Goal: Information Seeking & Learning: Learn about a topic

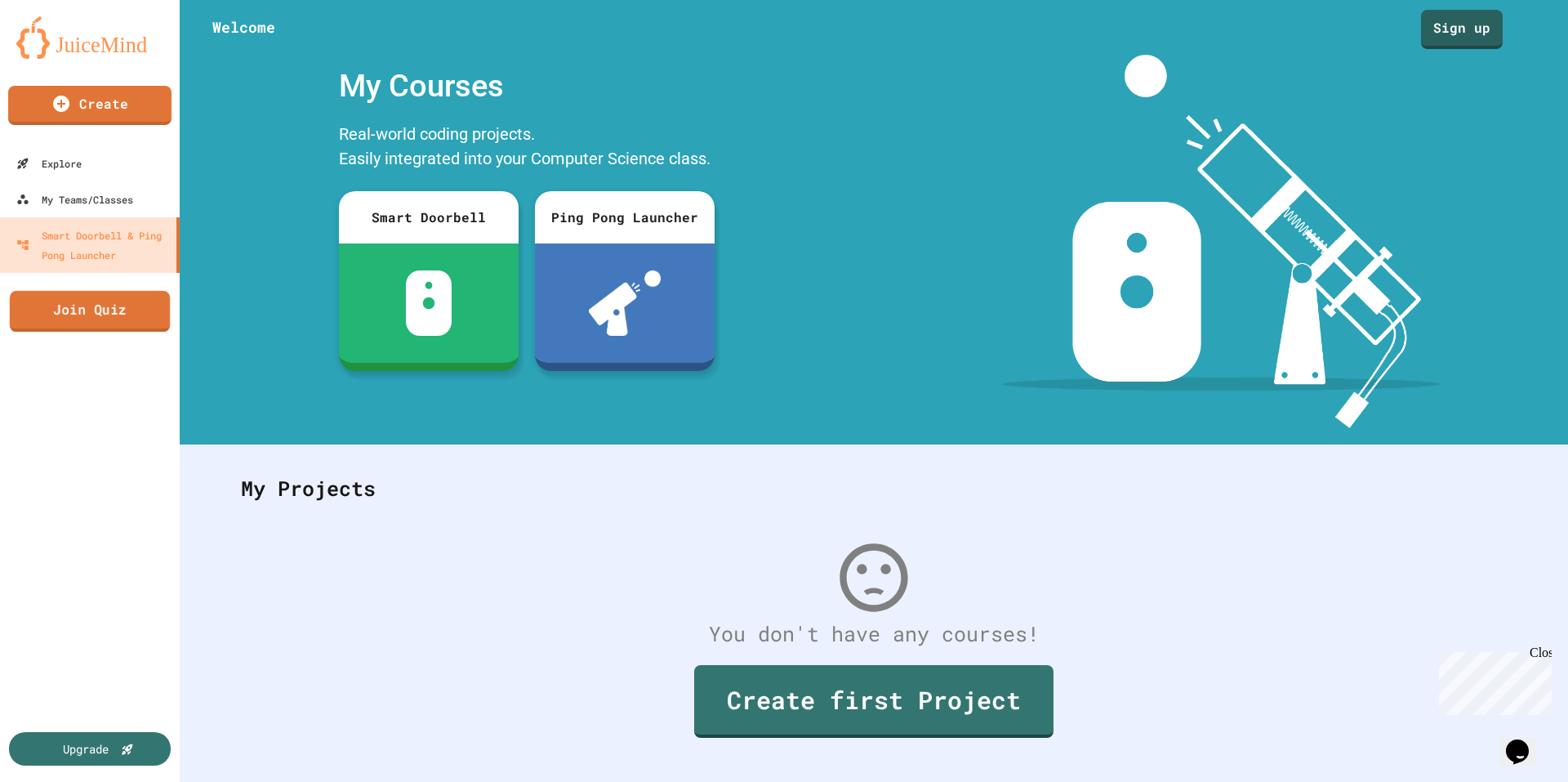
click at [143, 308] on link "Join Quiz" at bounding box center [89, 311] width 160 height 41
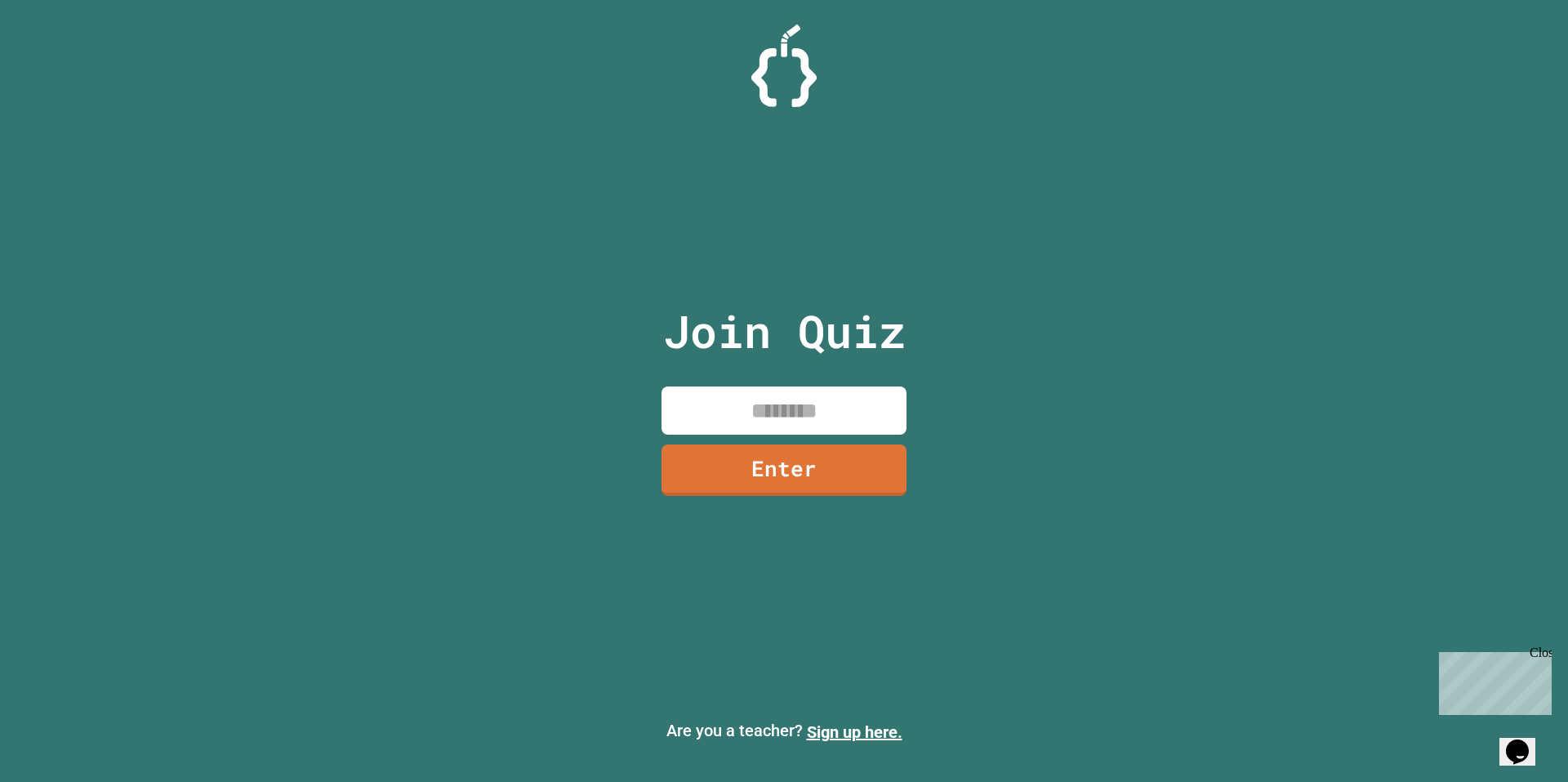
drag, startPoint x: 793, startPoint y: 430, endPoint x: 792, endPoint y: 421, distance: 9.1
click at [792, 424] on input at bounding box center [784, 411] width 245 height 49
drag, startPoint x: 1148, startPoint y: 511, endPoint x: 1135, endPoint y: 505, distance: 14.3
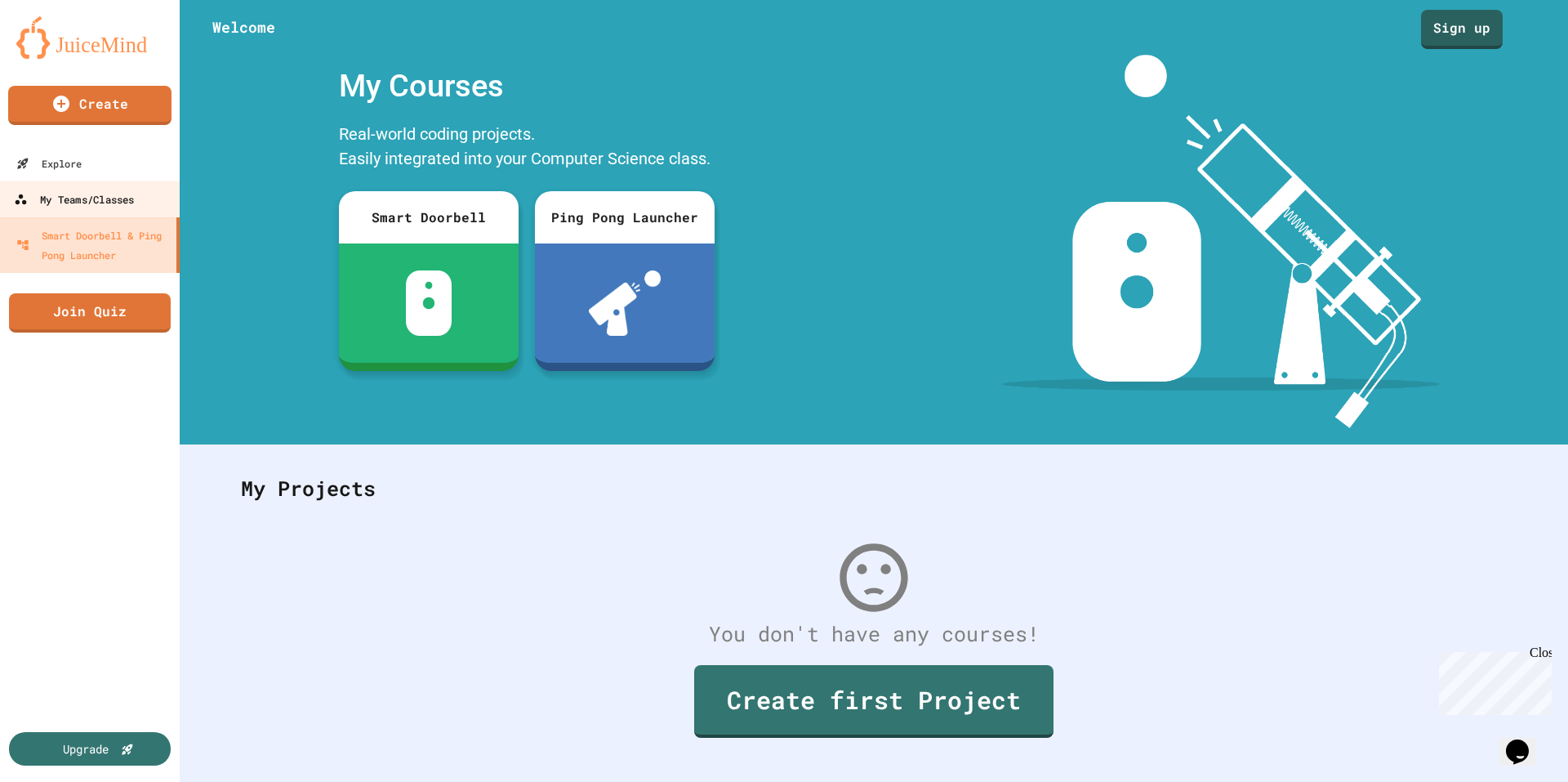
click at [100, 192] on div "My Teams/Classes" at bounding box center [74, 199] width 120 height 20
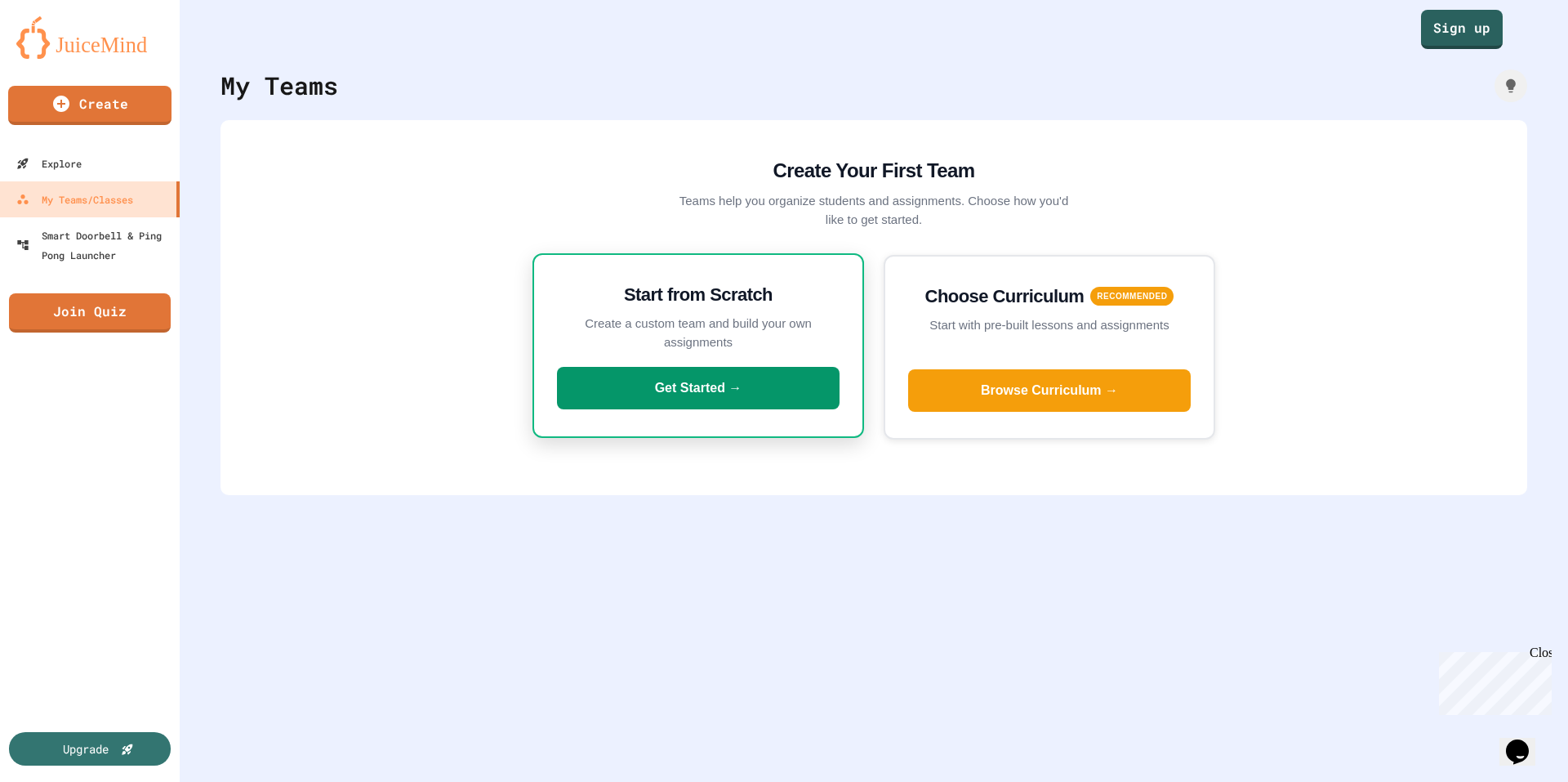
click at [745, 393] on button "Get Started →" at bounding box center [698, 389] width 283 height 43
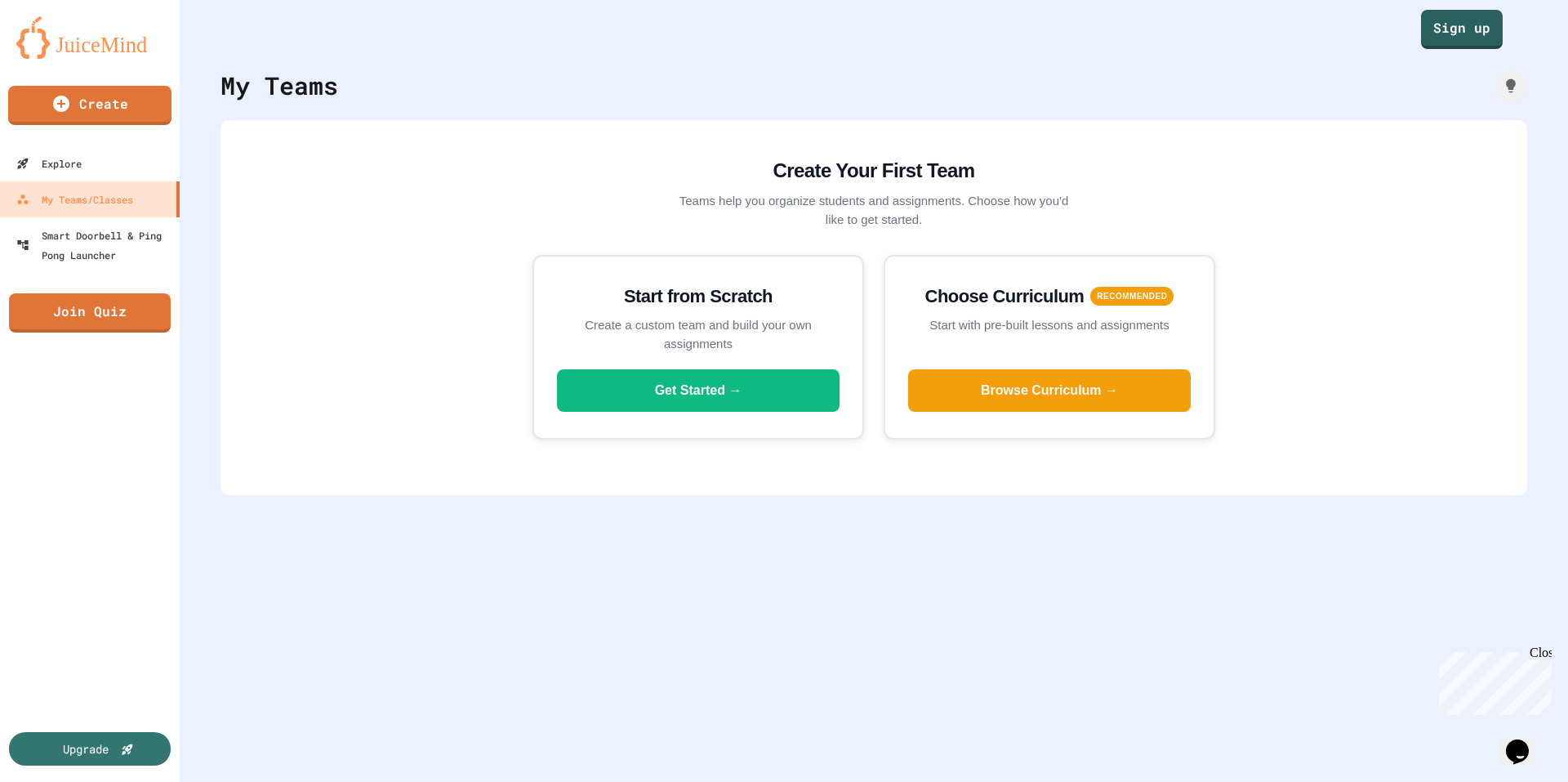
click at [1463, 28] on link "Sign up" at bounding box center [1461, 28] width 83 height 41
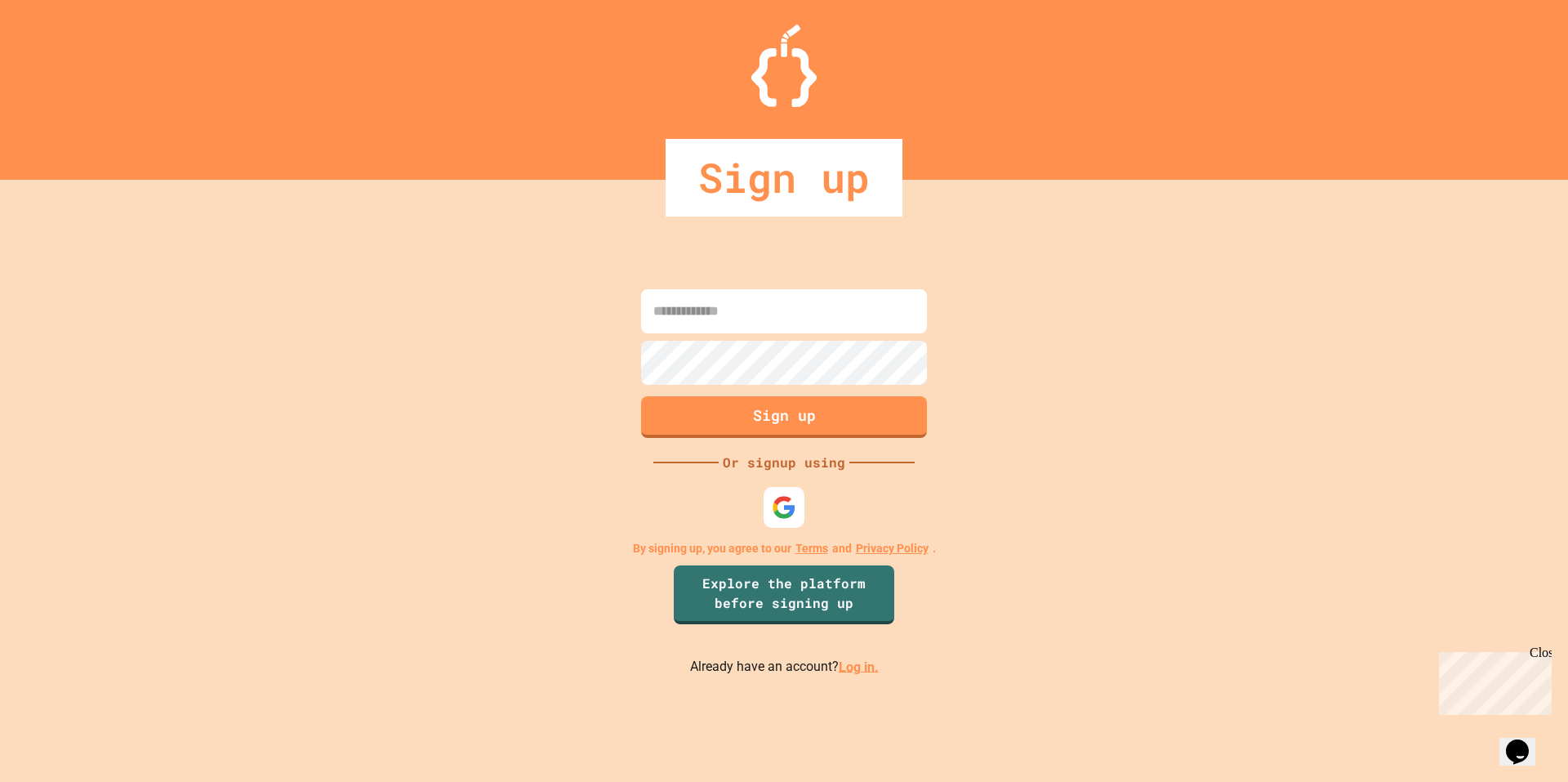
click at [856, 674] on link "Log in." at bounding box center [858, 666] width 40 height 16
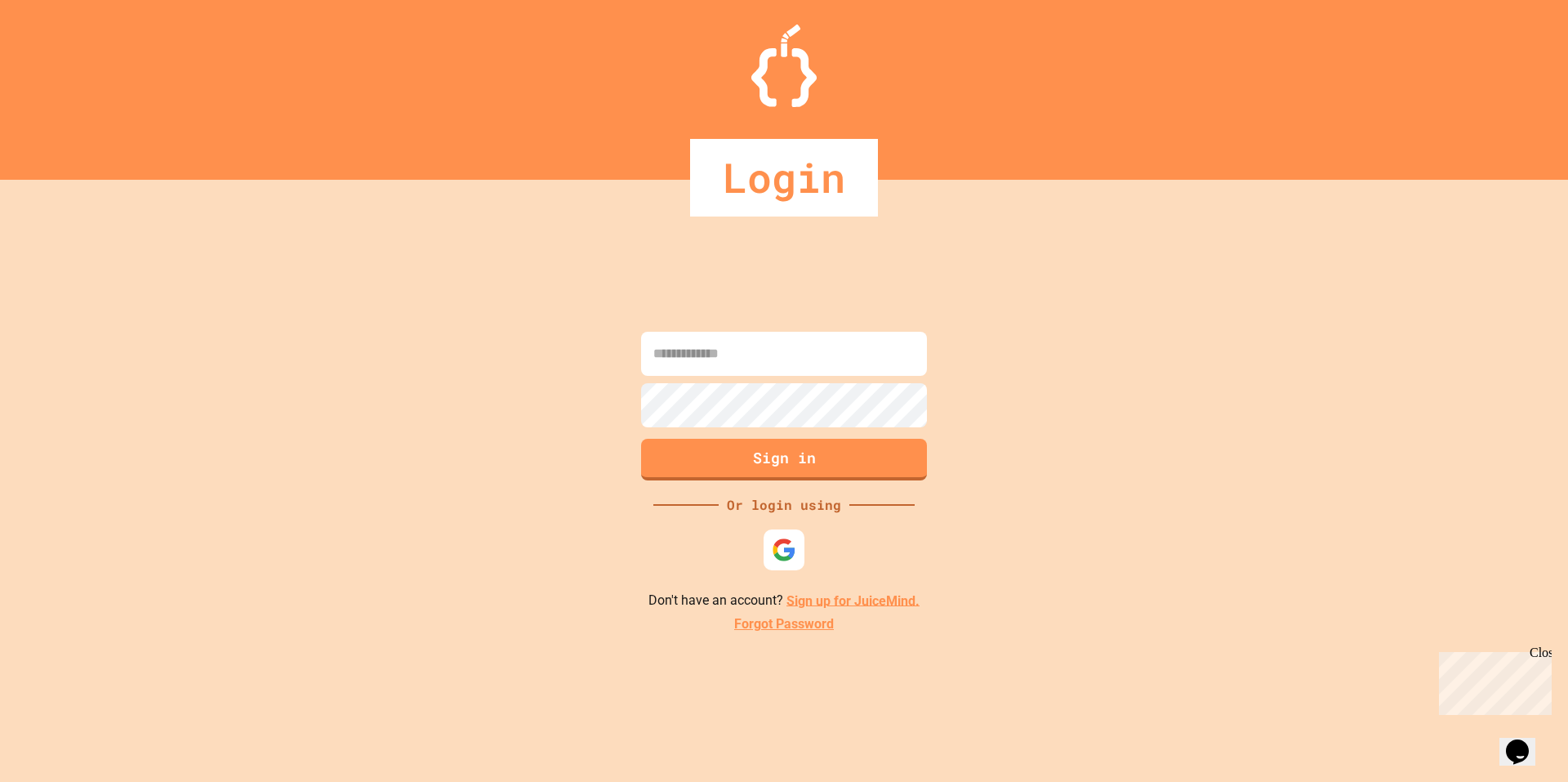
click at [794, 353] on input at bounding box center [784, 353] width 285 height 44
type input "**********"
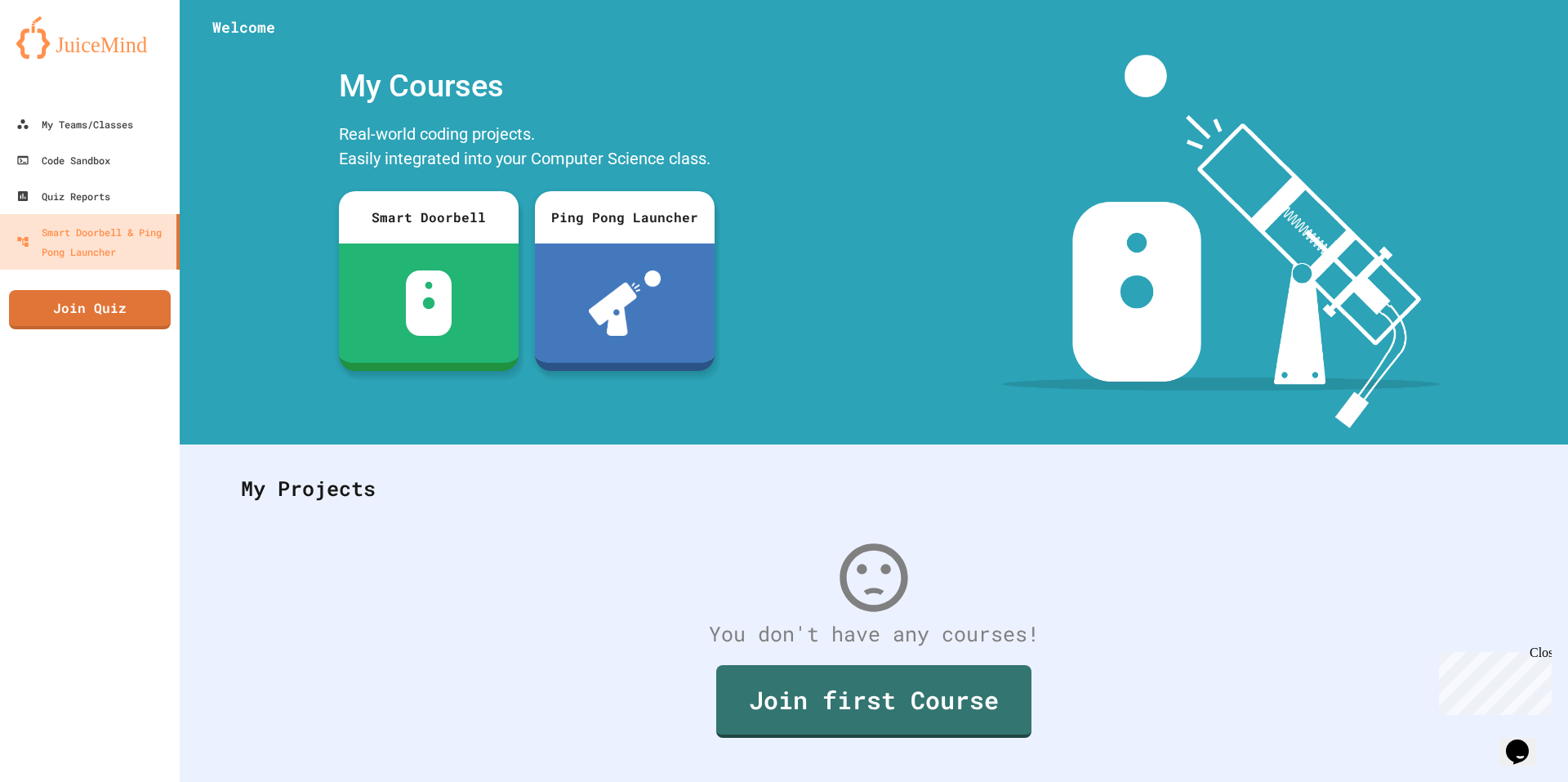
click at [1518, 40] on icon "My Account" at bounding box center [1518, 40] width 0 height 0
click at [1484, 781] on div at bounding box center [784, 782] width 1568 height 0
click at [131, 191] on link "Quiz Reports" at bounding box center [89, 195] width 185 height 37
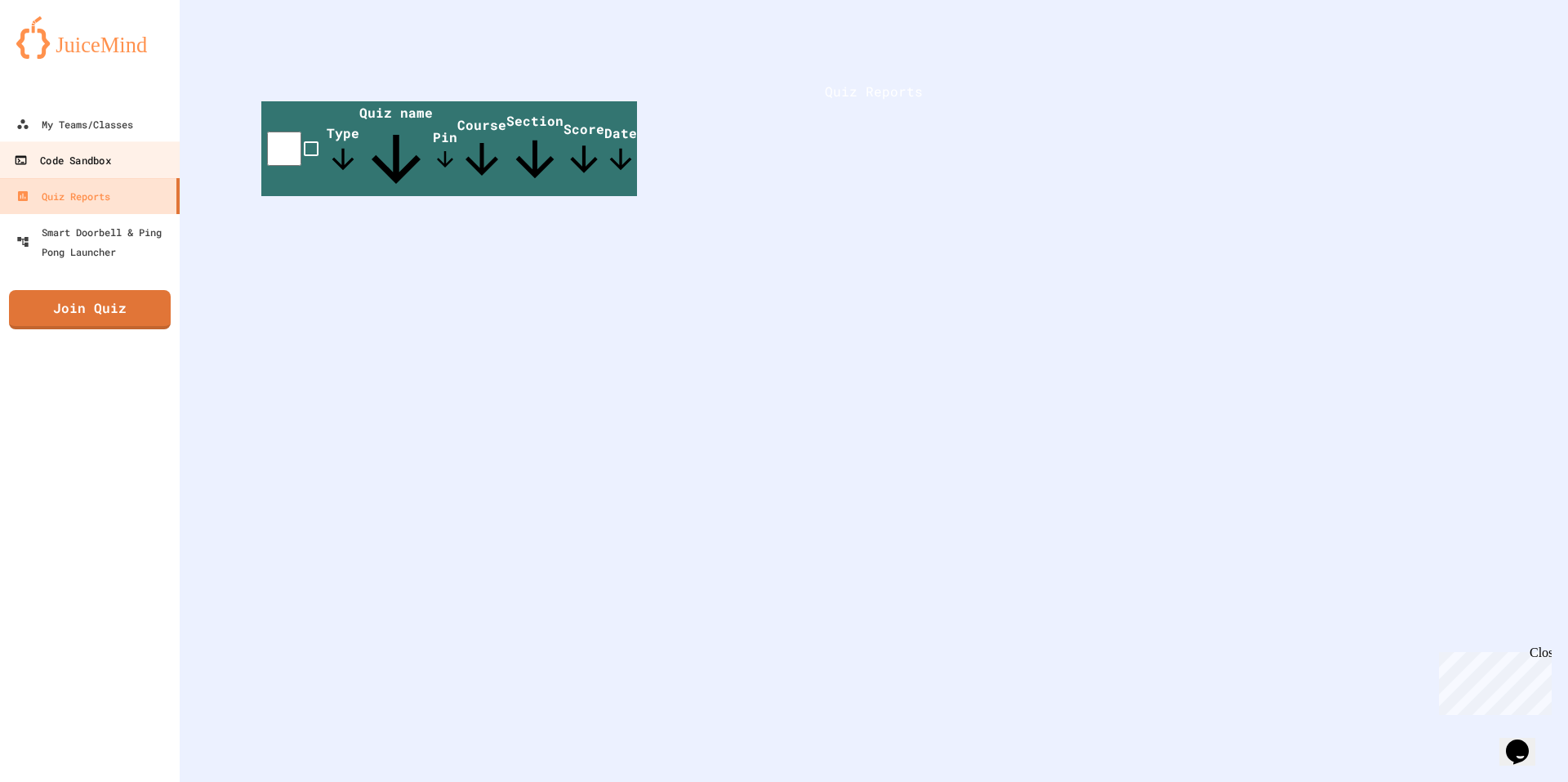
click at [129, 173] on link "Code Sandbox" at bounding box center [89, 159] width 185 height 37
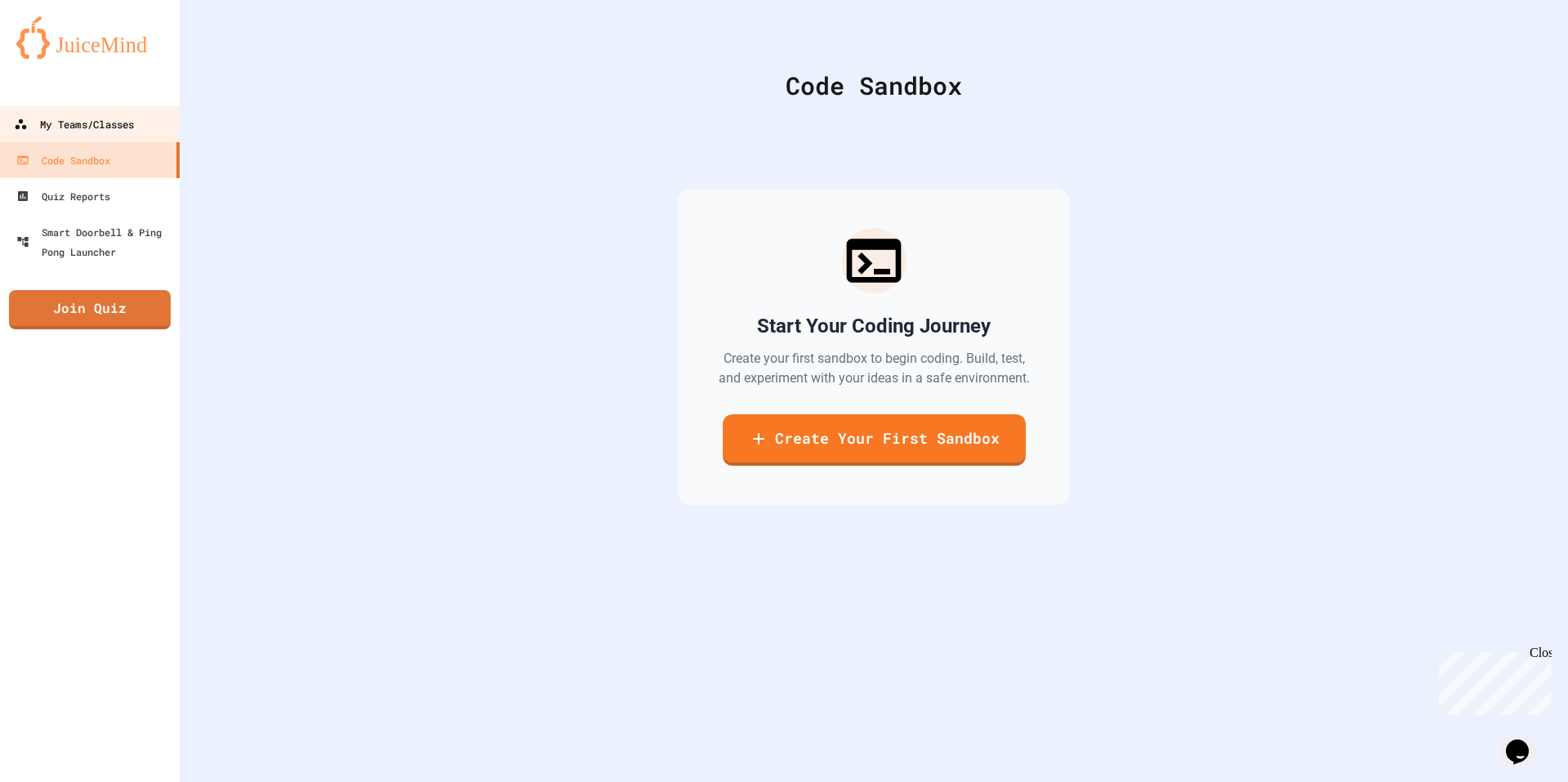
click at [147, 119] on link "My Teams/Classes" at bounding box center [89, 123] width 185 height 37
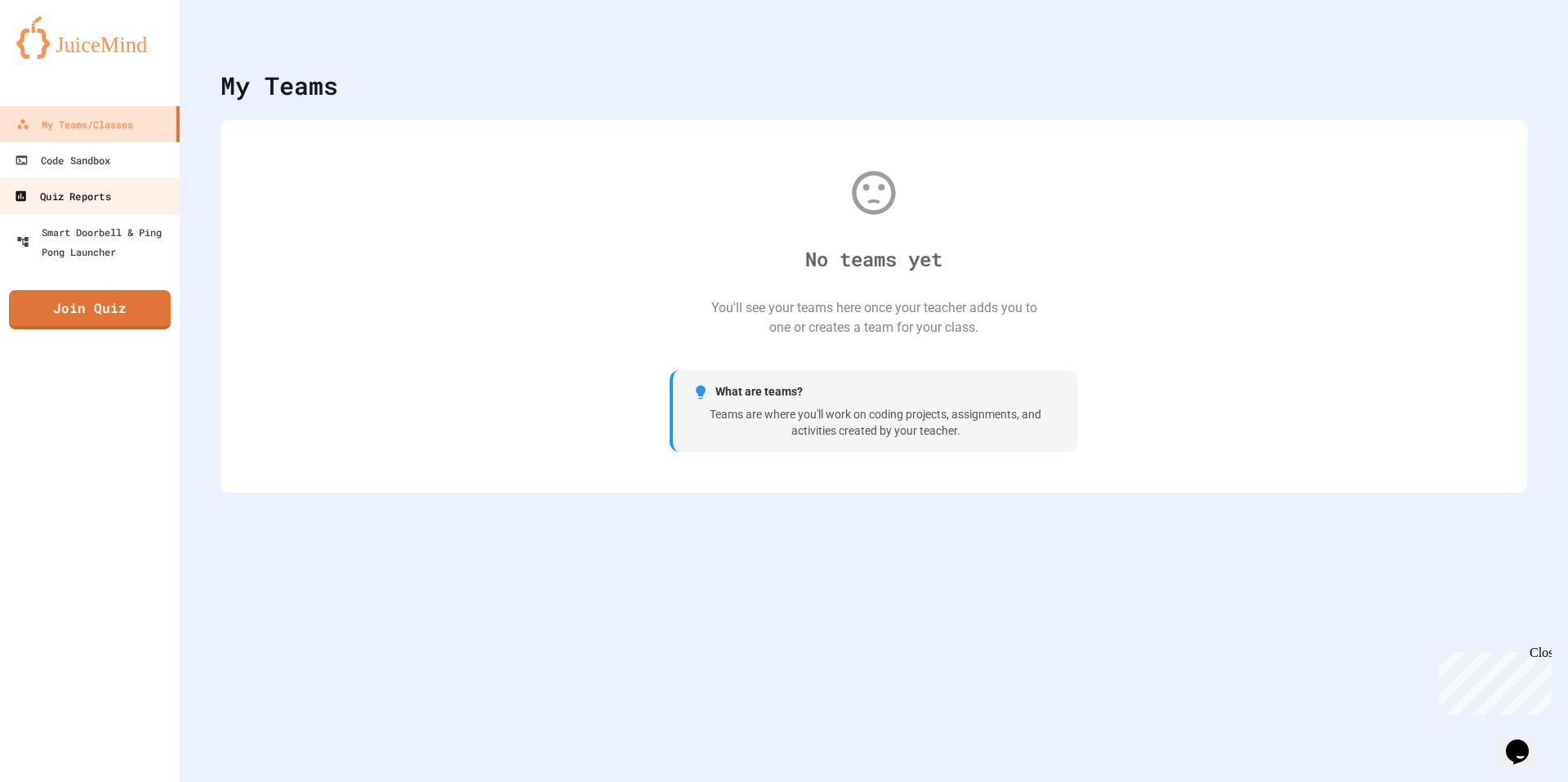
click at [117, 191] on link "Quiz Reports" at bounding box center [89, 195] width 185 height 37
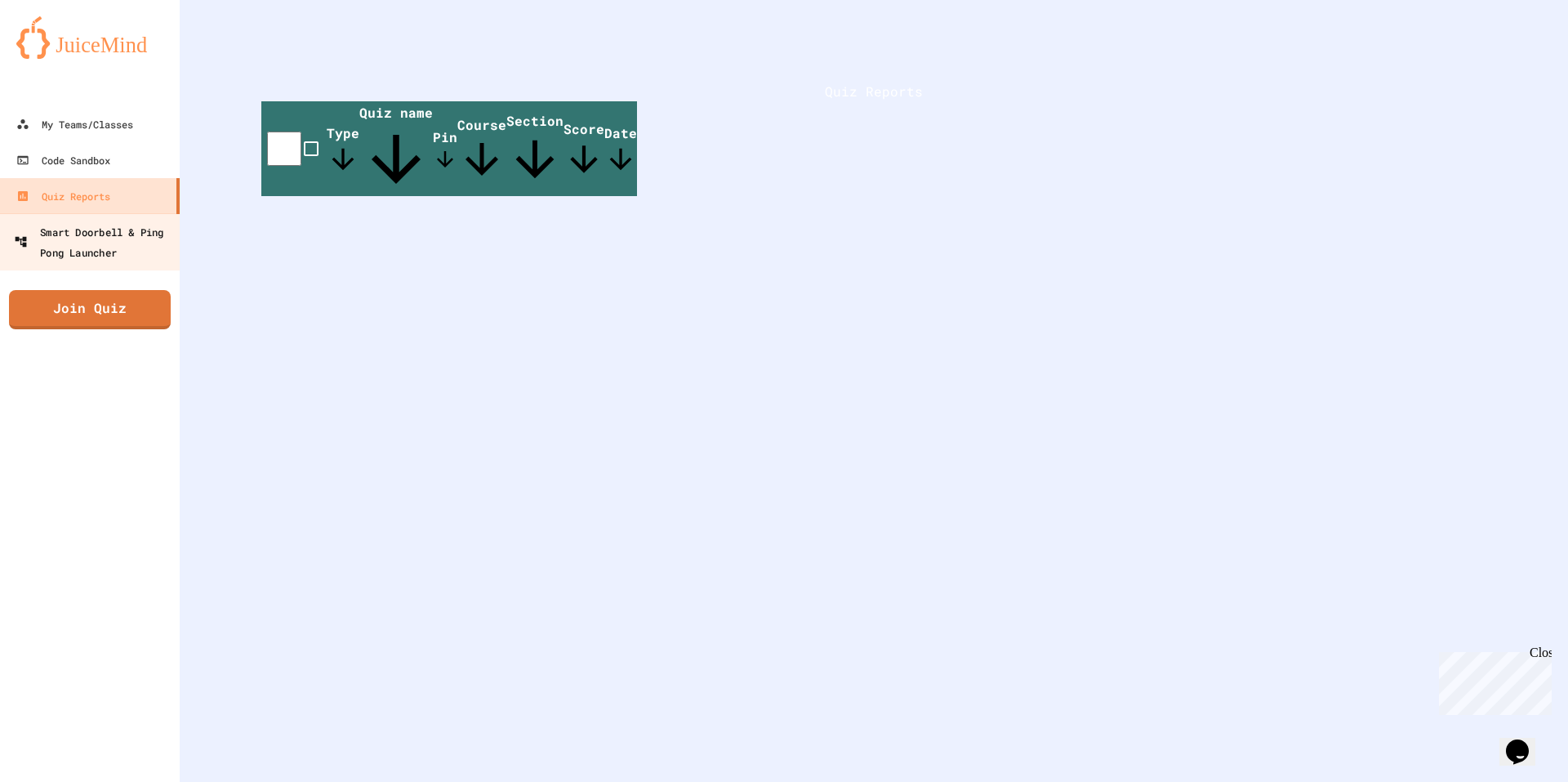
click at [126, 250] on div "Smart Doorbell & Ping Pong Launcher" at bounding box center [94, 241] width 162 height 40
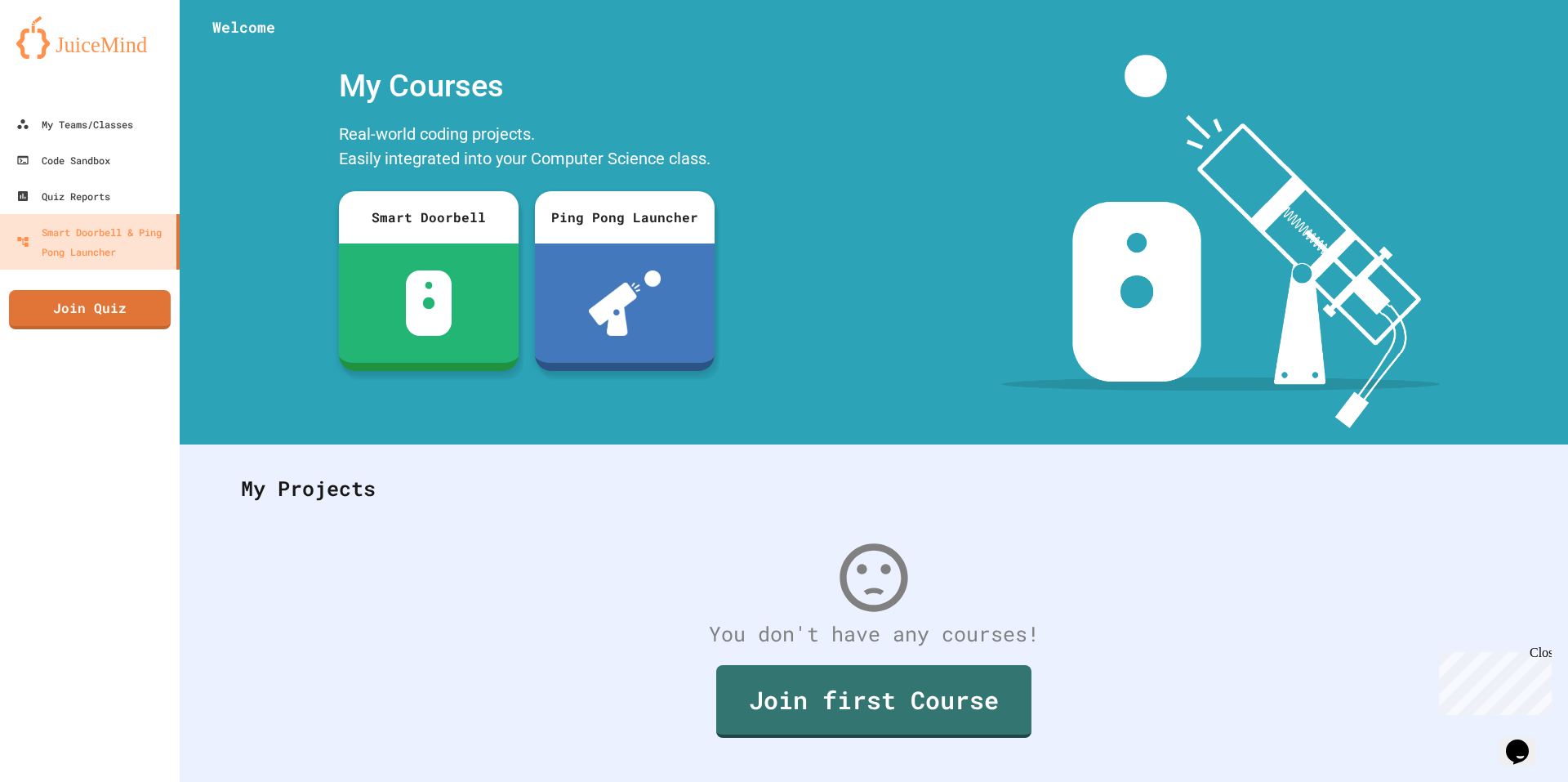
scroll to position [39, 0]
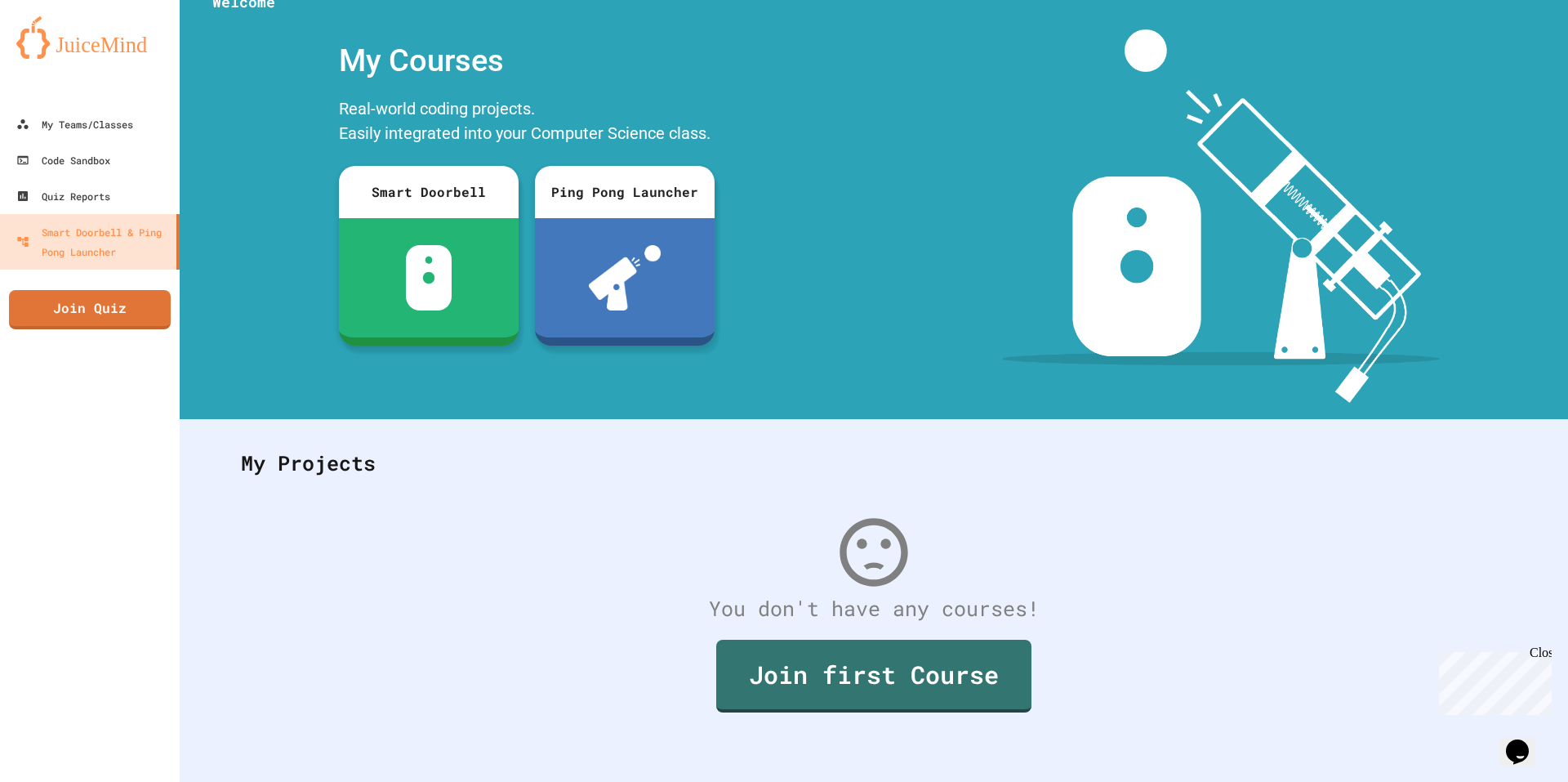
click at [984, 697] on link "Join first Course" at bounding box center [874, 675] width 316 height 73
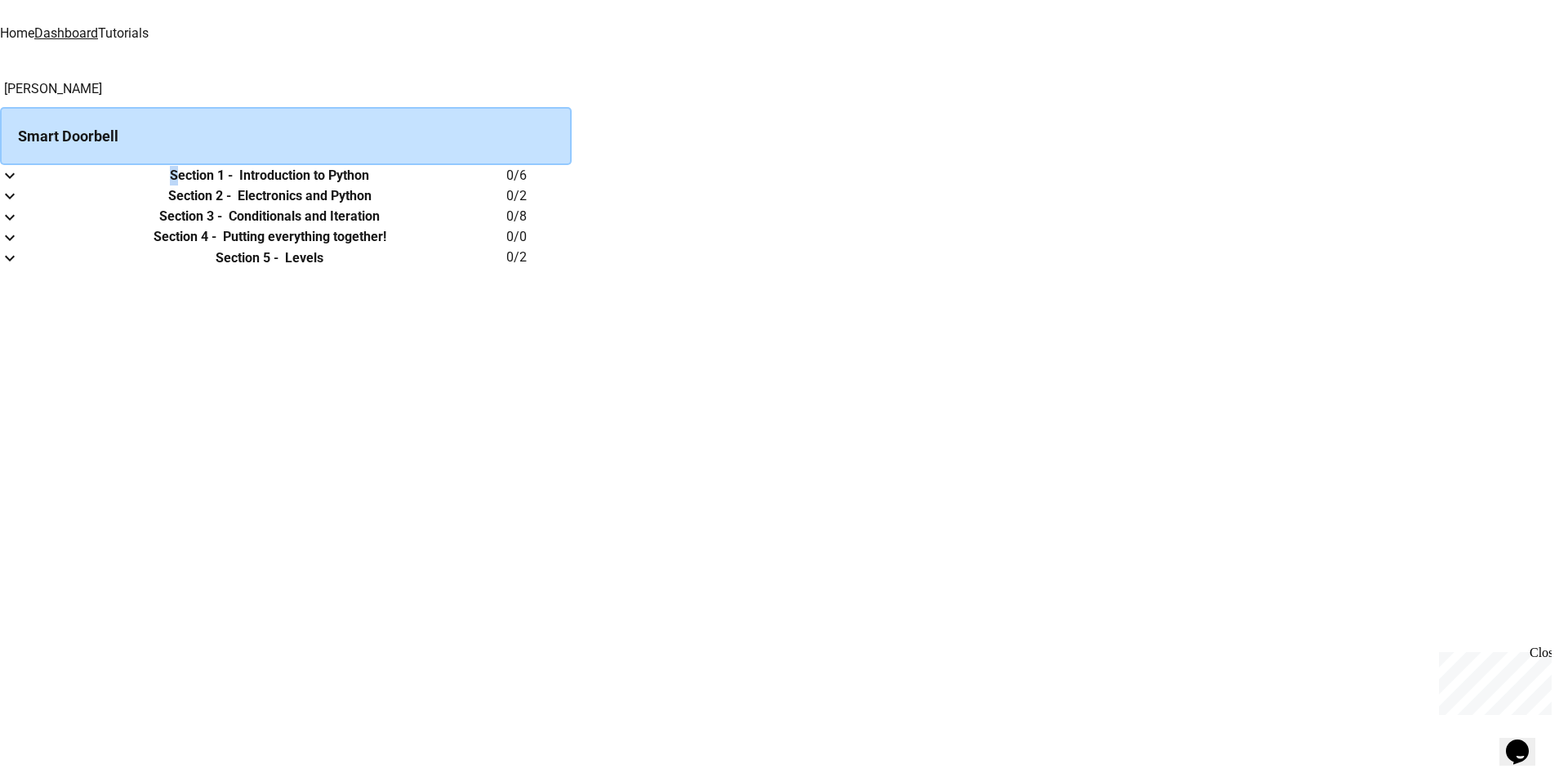
click at [506, 186] on th "Section 1 - Introduction to Python" at bounding box center [270, 175] width 474 height 20
click at [19, 186] on button "expand row" at bounding box center [10, 175] width 19 height 20
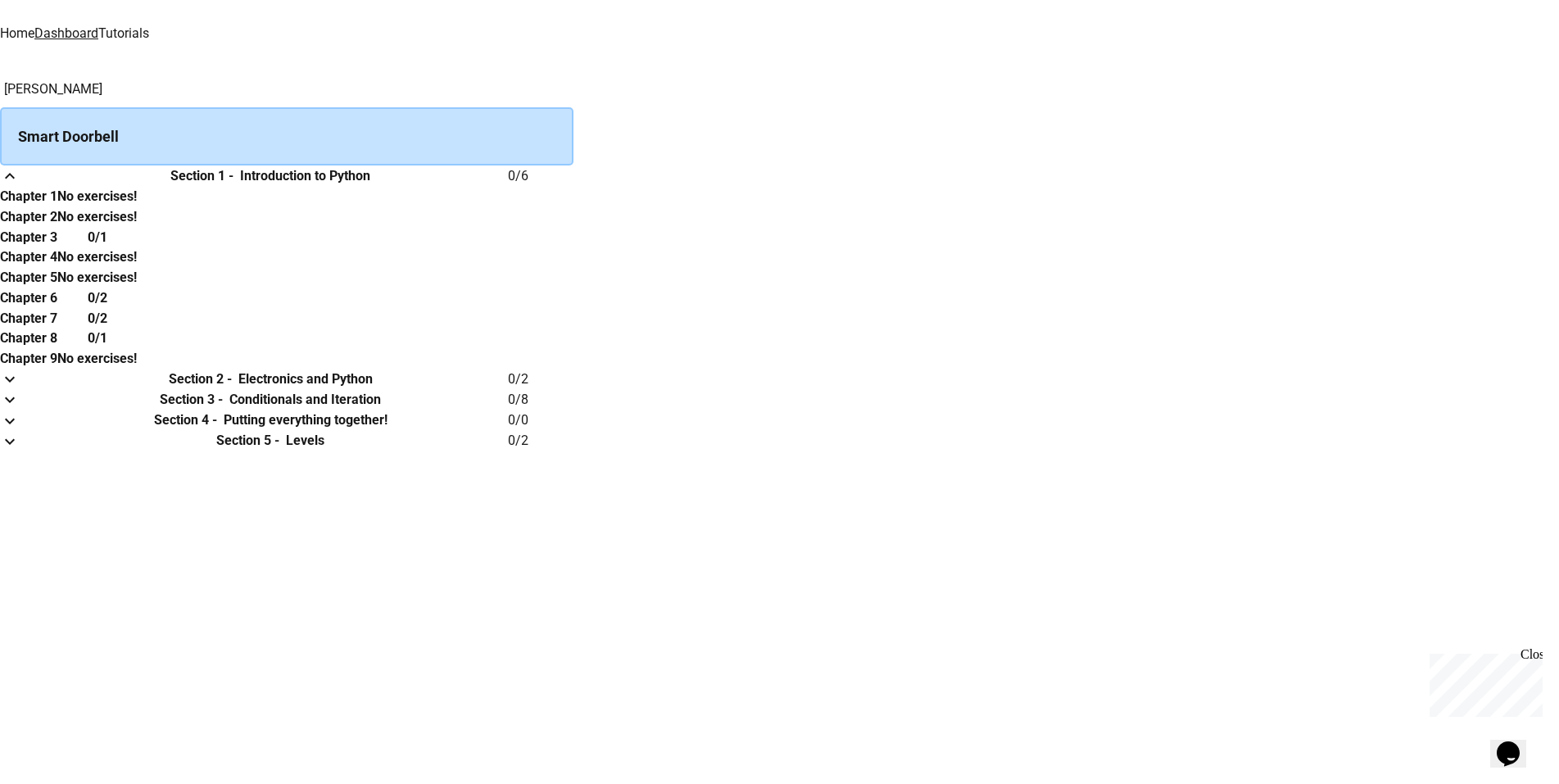
click at [33, 186] on td "collapsible table" at bounding box center [17, 175] width 33 height 20
click at [19, 186] on button "expand row" at bounding box center [10, 175] width 19 height 20
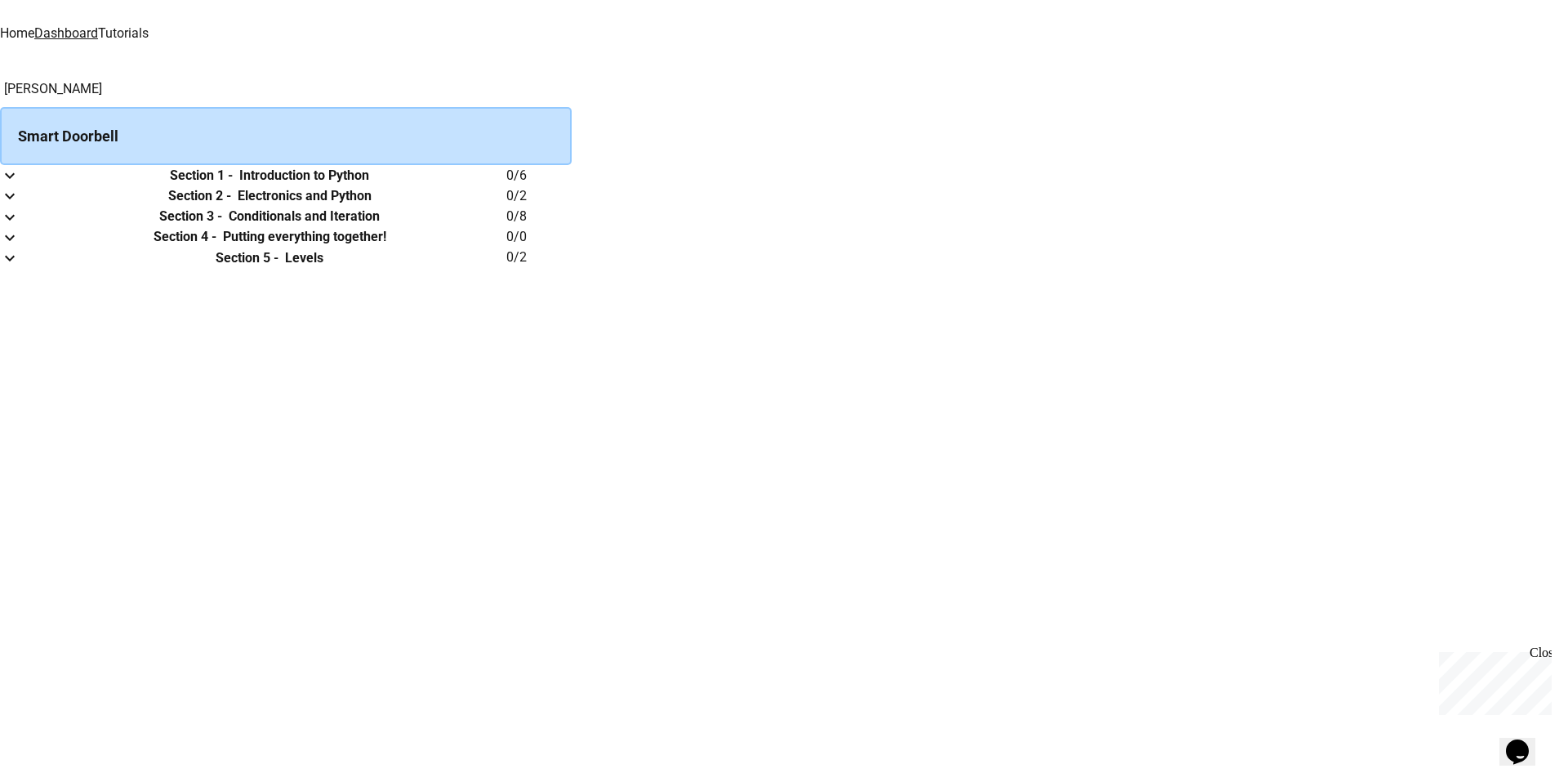
click at [19, 207] on button "expand row" at bounding box center [10, 196] width 19 height 20
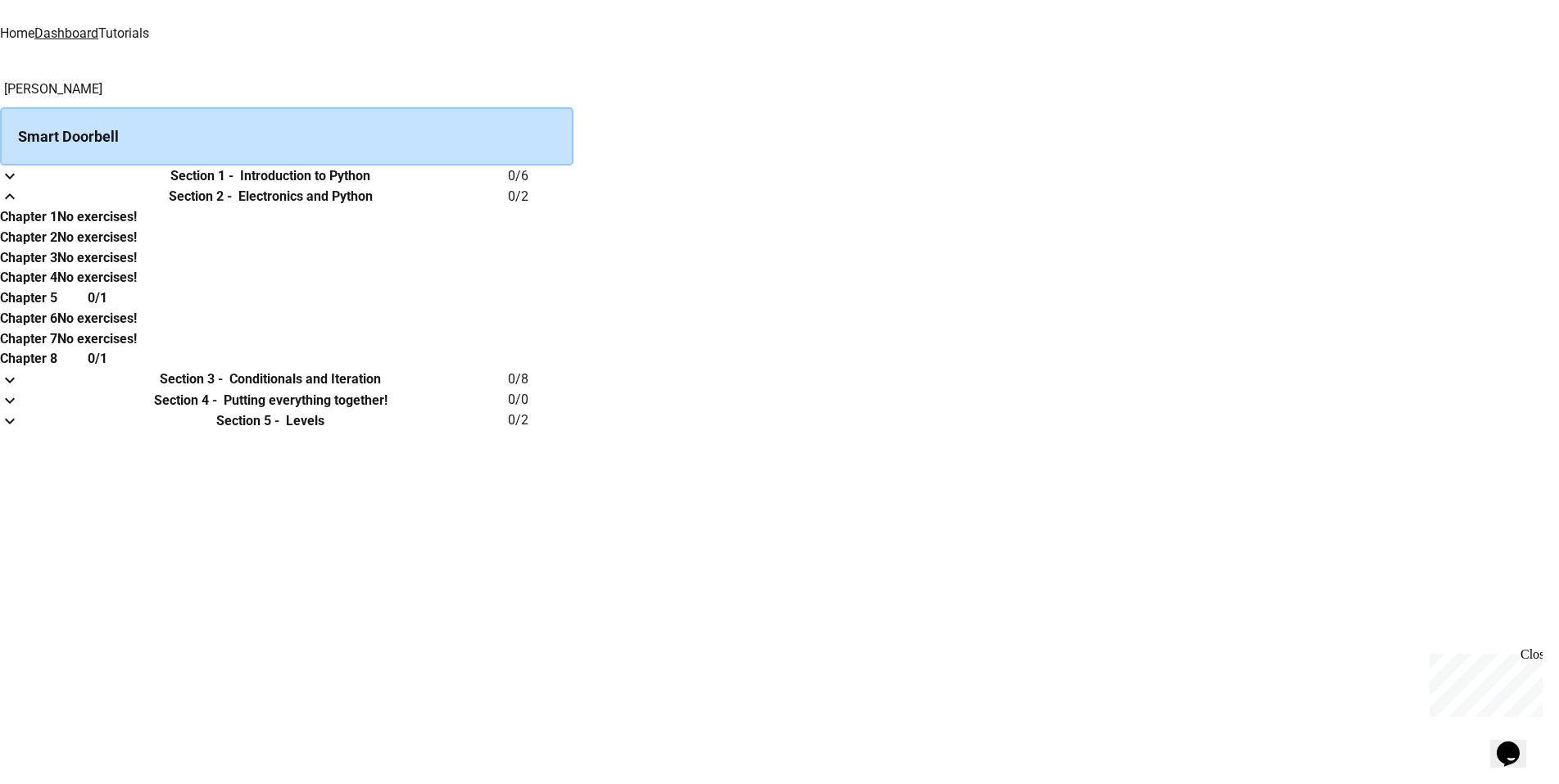
click at [19, 207] on button "expand row" at bounding box center [10, 197] width 19 height 20
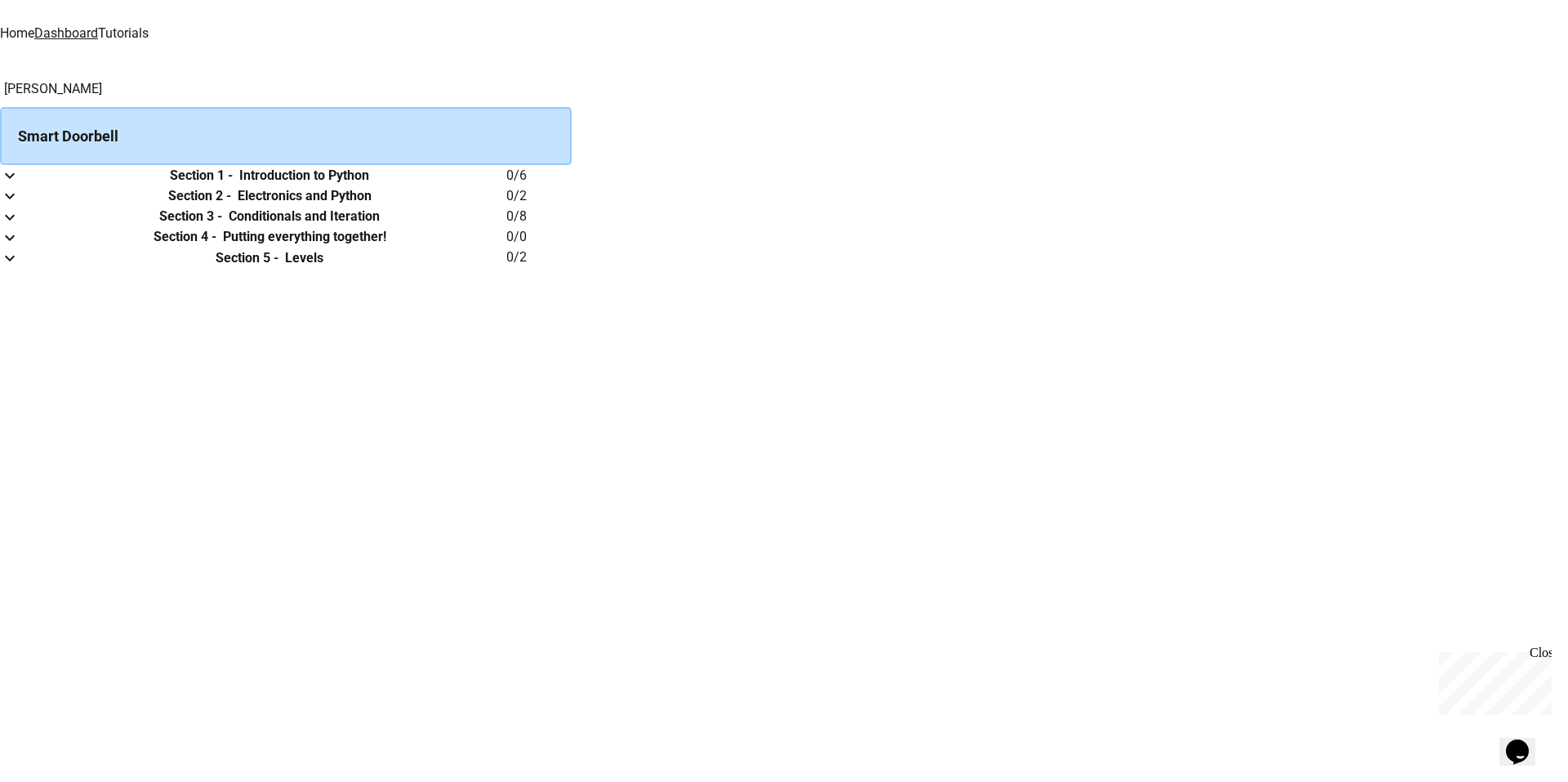
click at [98, 28] on link "Dashboard" at bounding box center [66, 33] width 64 height 16
click at [34, 25] on link "Home" at bounding box center [17, 33] width 34 height 16
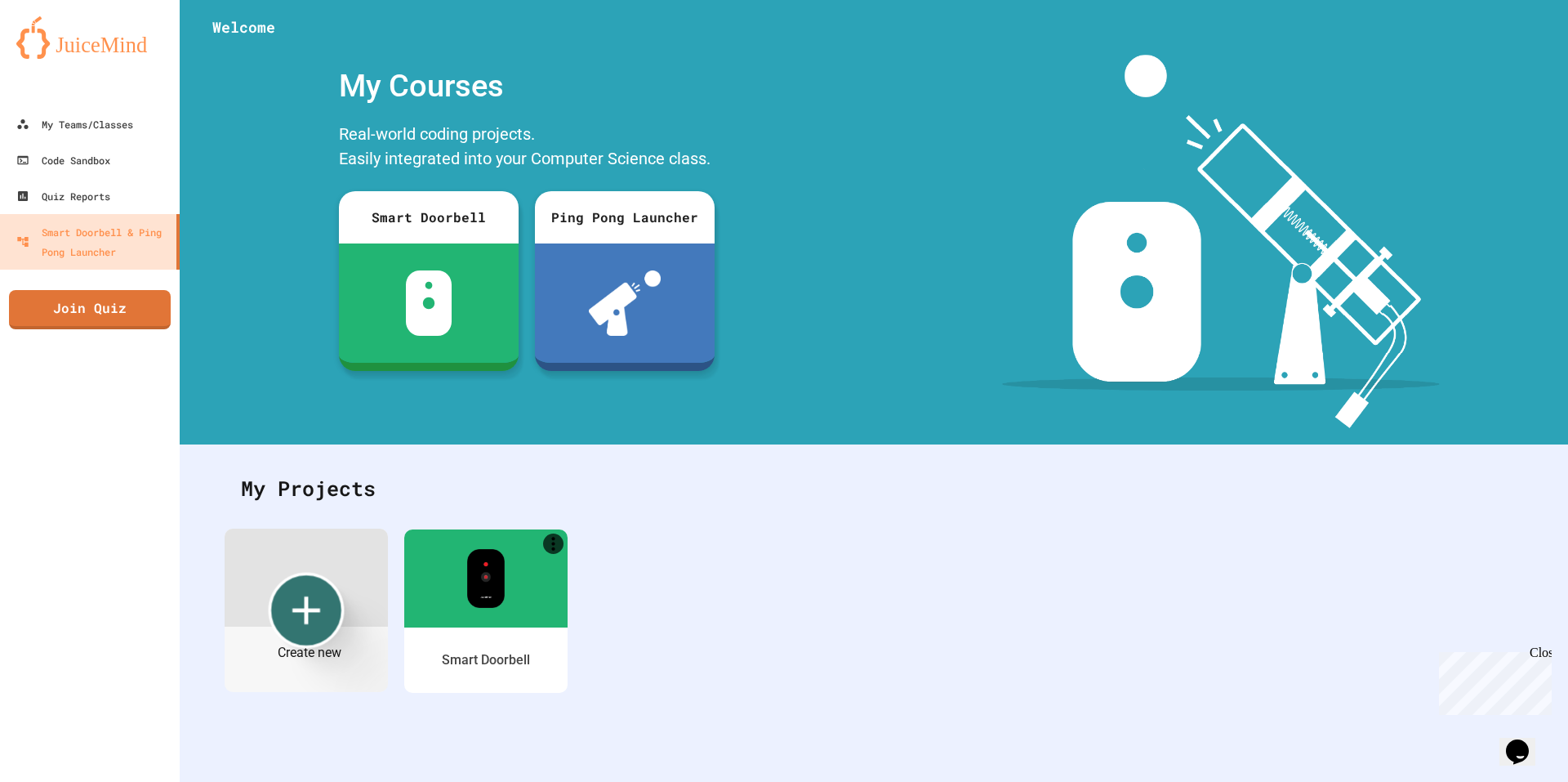
click at [303, 608] on icon "Create new" at bounding box center [306, 610] width 48 height 48
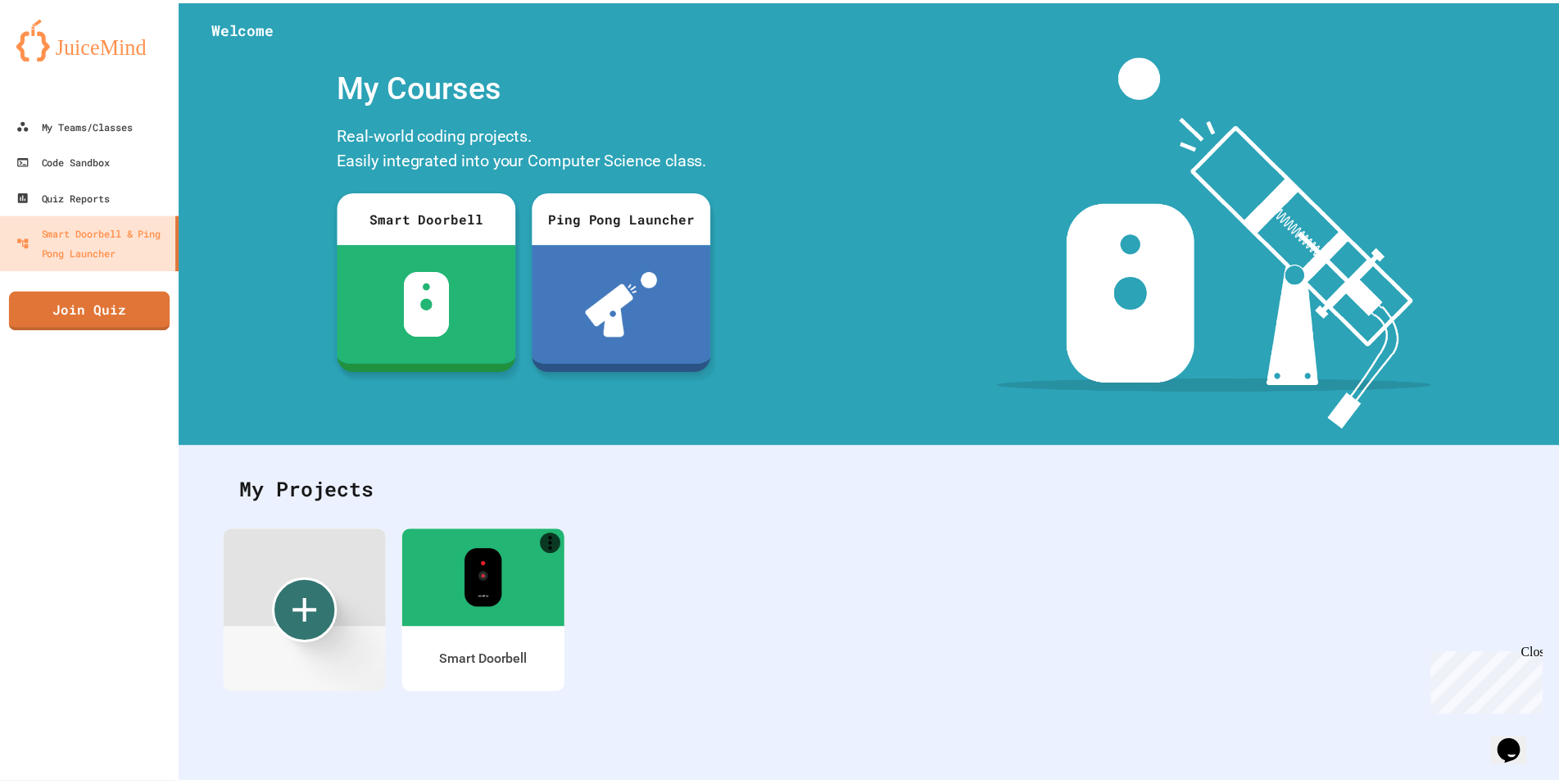
scroll to position [273, 0]
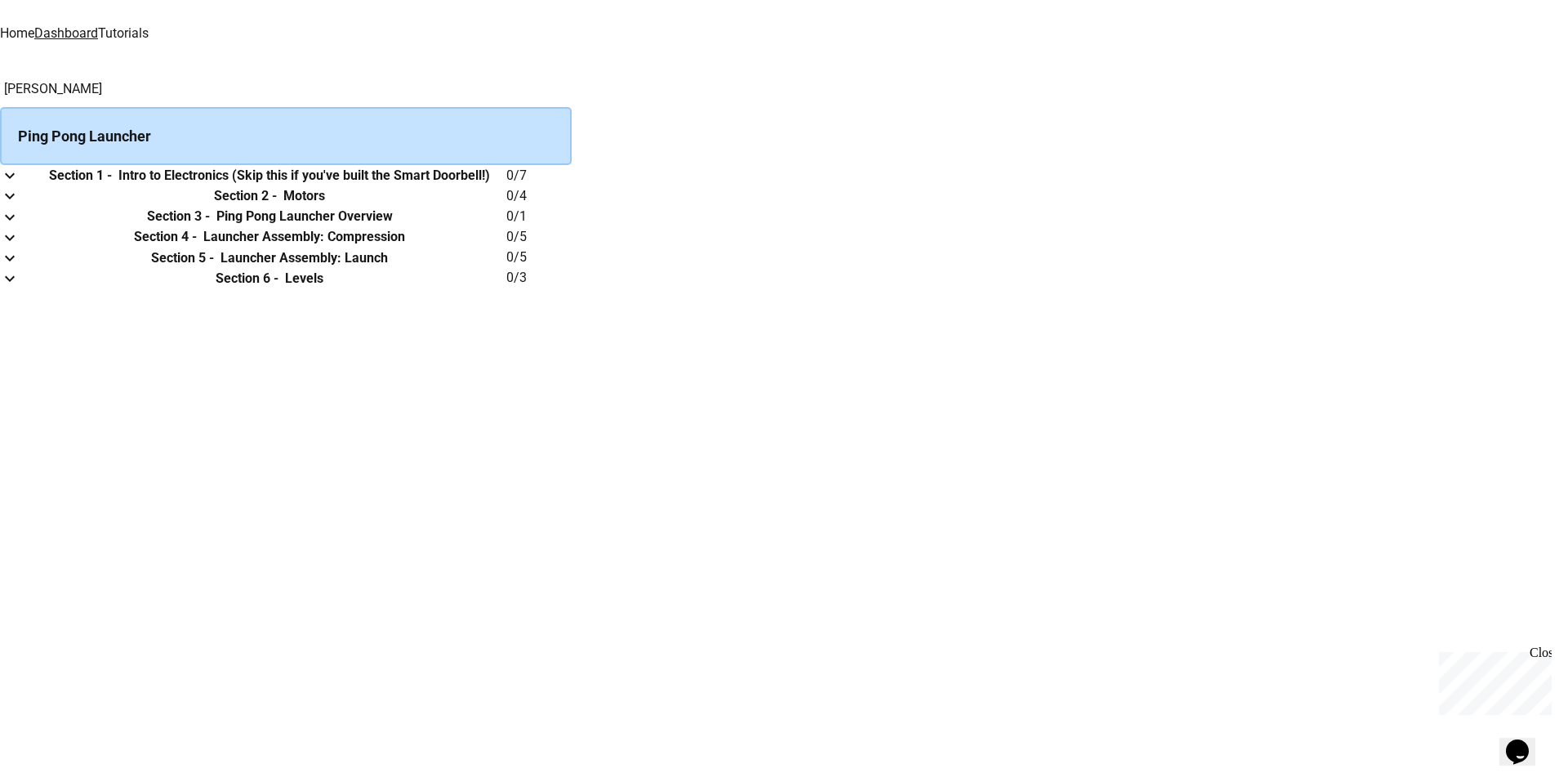
click at [33, 186] on td "collapsible table" at bounding box center [17, 175] width 33 height 20
click at [15, 179] on icon "expand row" at bounding box center [10, 176] width 10 height 6
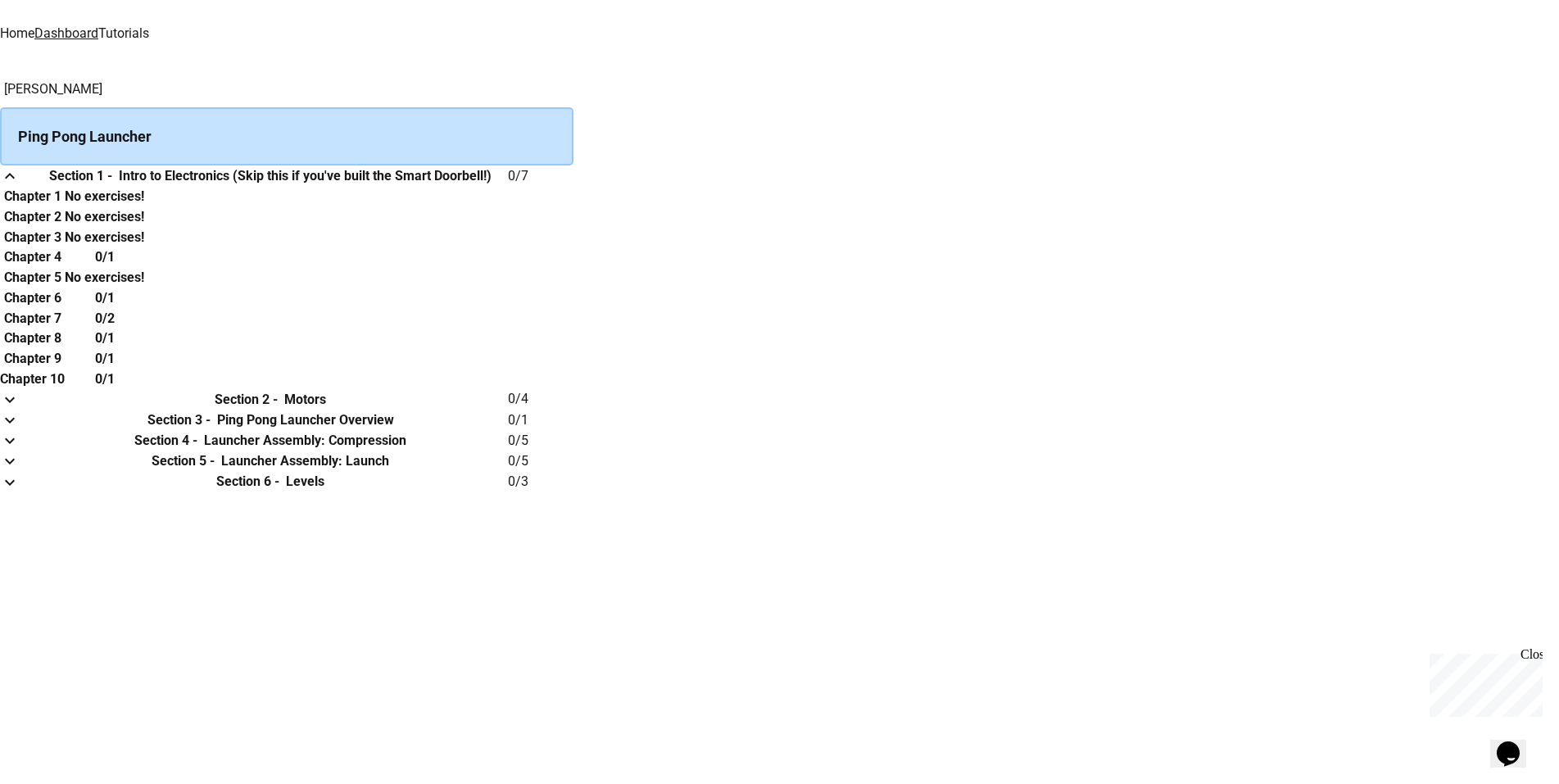
click at [64, 206] on th "Chapter 1" at bounding box center [32, 196] width 64 height 20
click at [33, 186] on td "collapsible table" at bounding box center [17, 175] width 33 height 20
click at [98, 25] on link "Dashboard" at bounding box center [66, 33] width 64 height 16
click at [34, 25] on link "Home" at bounding box center [17, 33] width 34 height 16
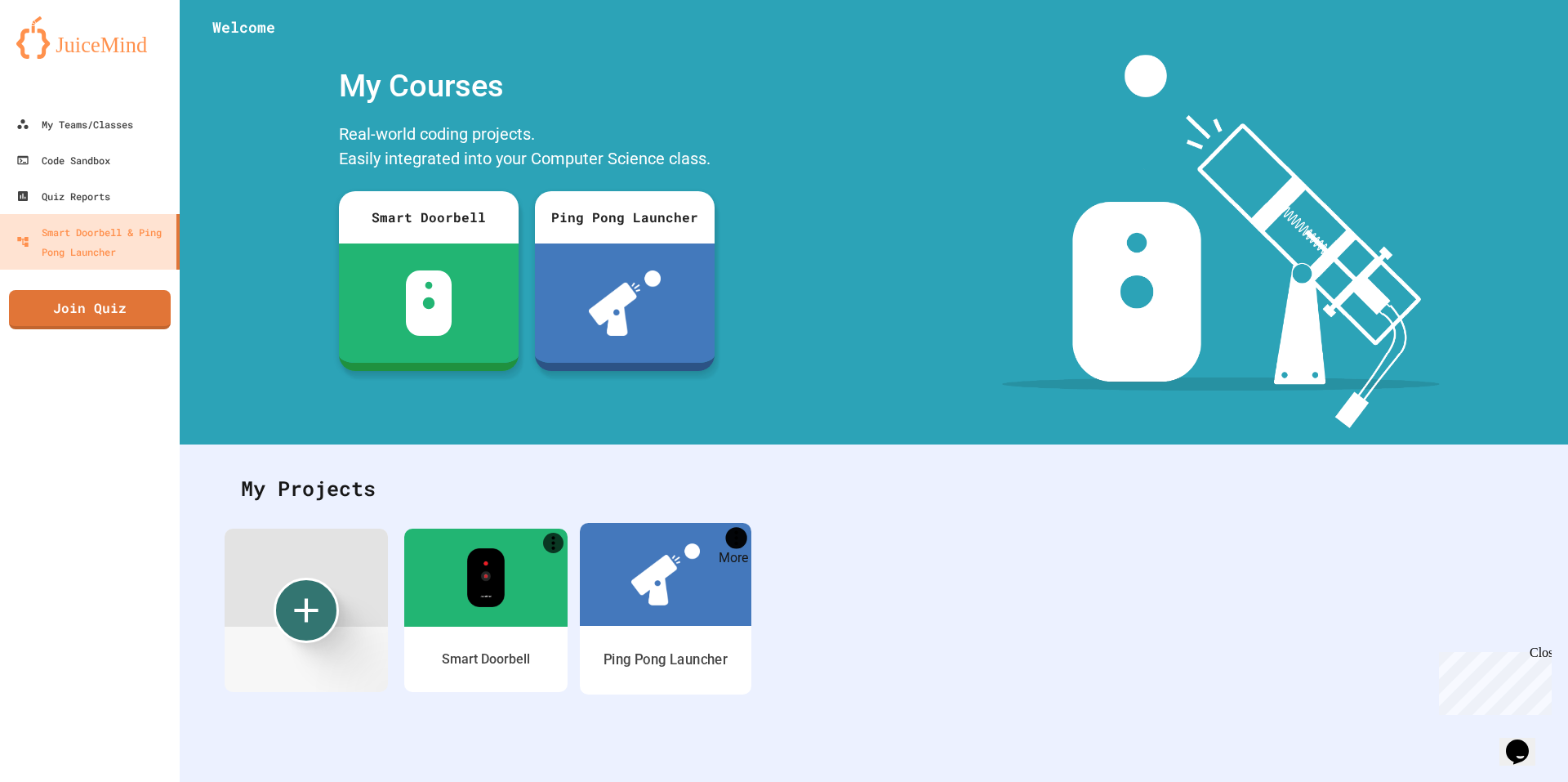
click at [740, 540] on icon "More" at bounding box center [737, 537] width 21 height 21
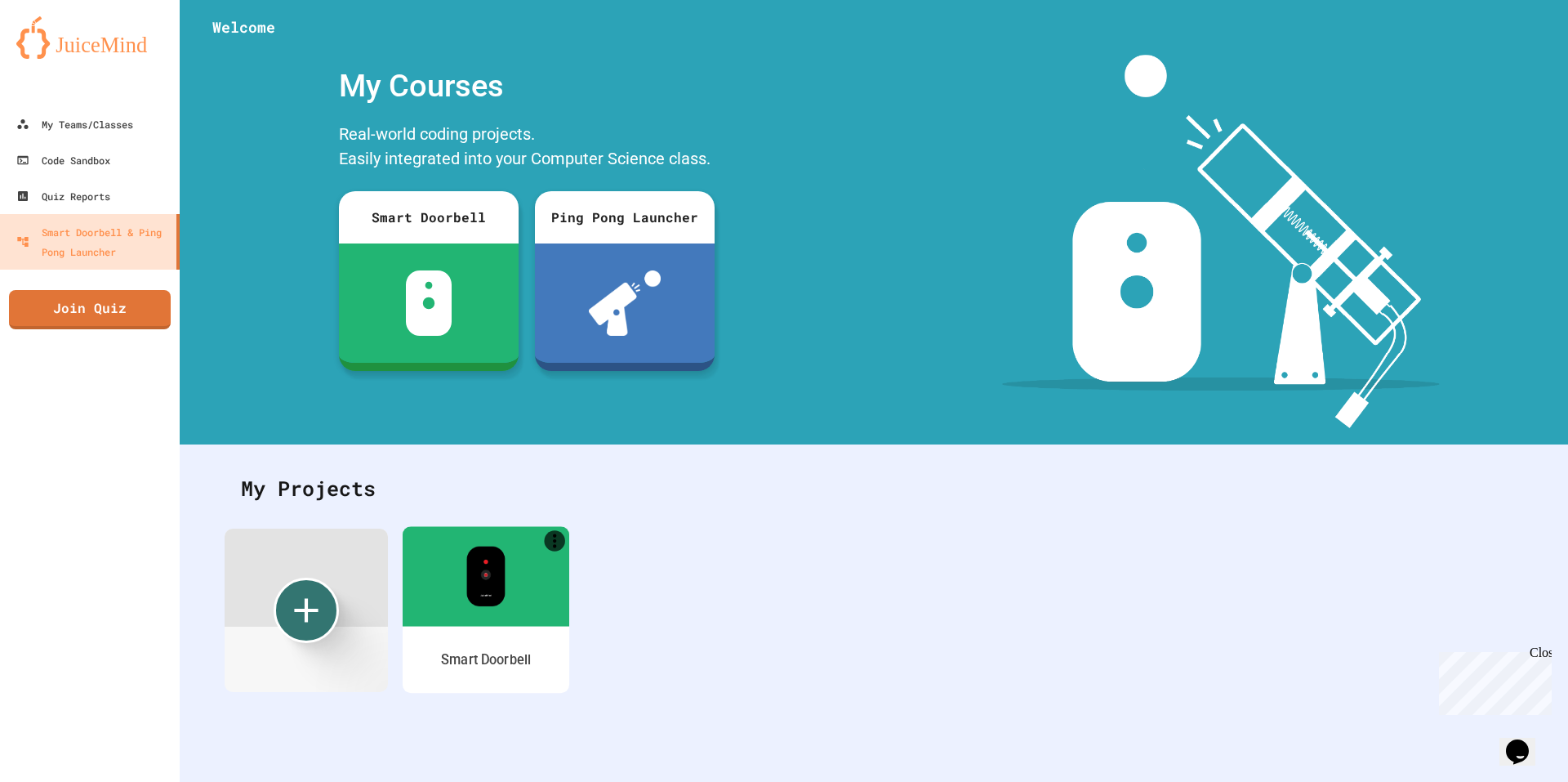
click at [504, 611] on div at bounding box center [486, 576] width 167 height 100
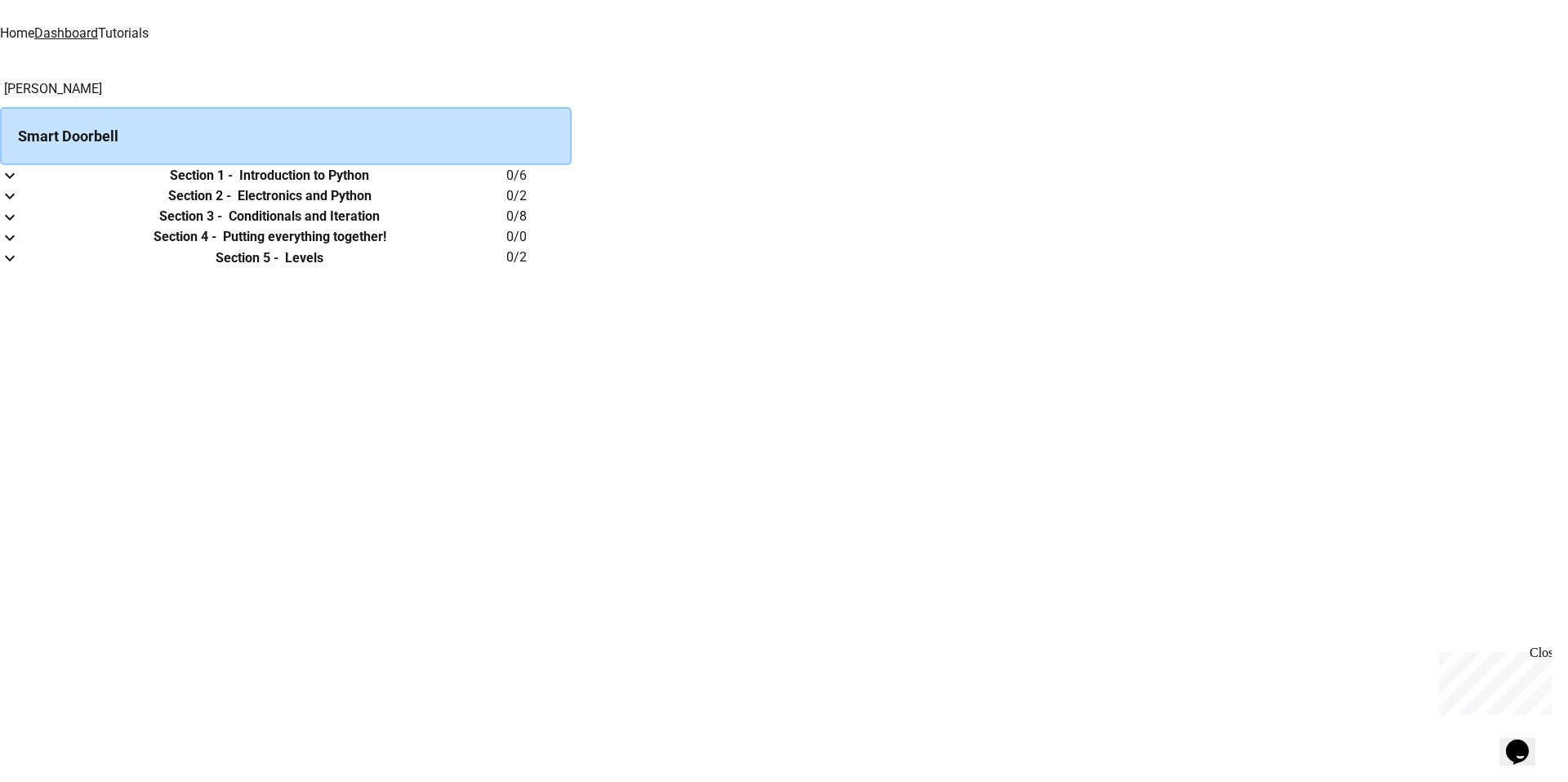
click at [33, 268] on td "collapsible table" at bounding box center [17, 257] width 33 height 20
drag, startPoint x: 503, startPoint y: 221, endPoint x: 496, endPoint y: 211, distance: 12.2
click at [33, 186] on td "collapsible table" at bounding box center [17, 175] width 33 height 20
click at [19, 186] on button "expand row" at bounding box center [10, 175] width 19 height 20
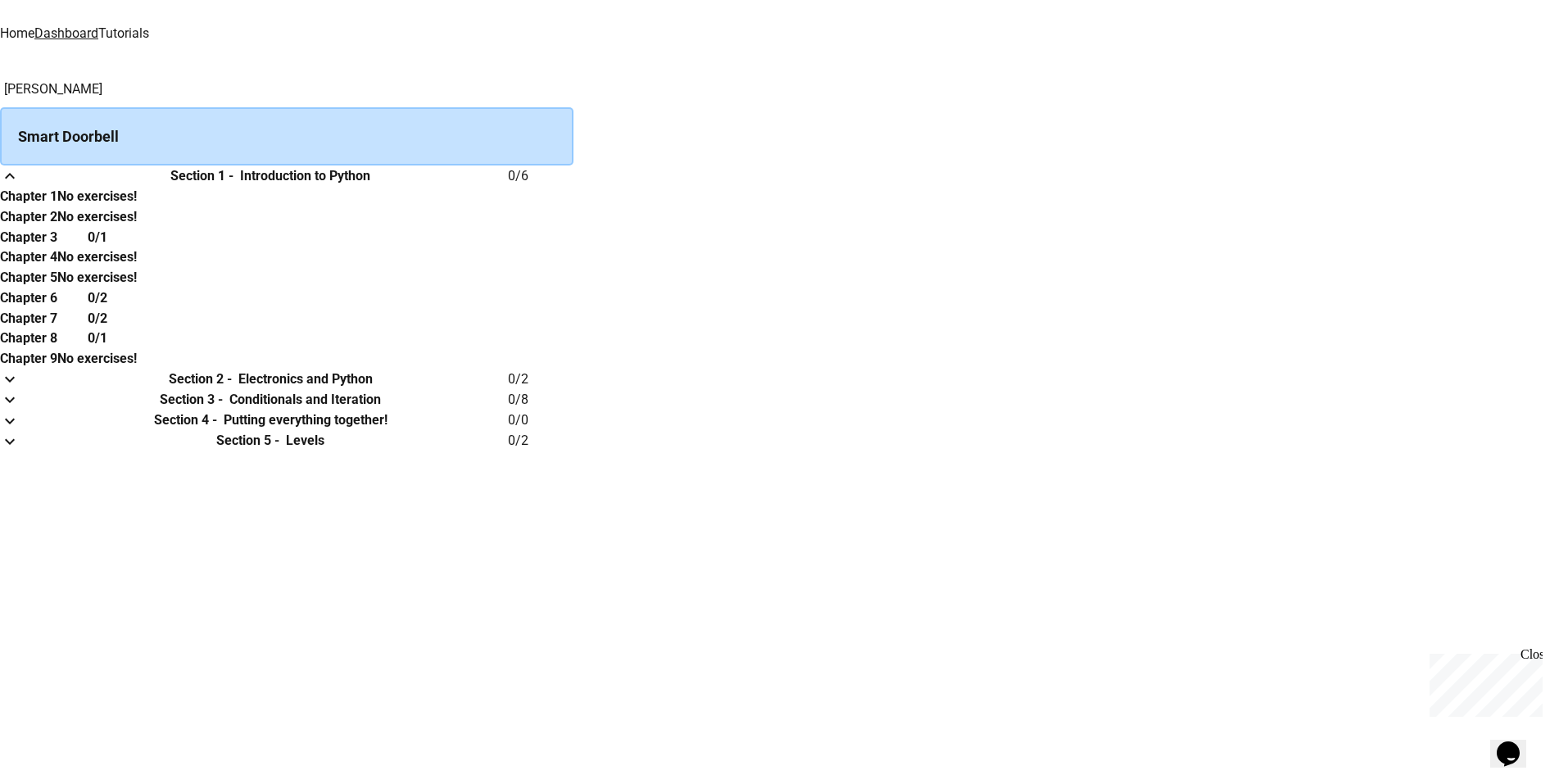
drag, startPoint x: 1047, startPoint y: 312, endPoint x: 1028, endPoint y: 349, distance: 41.6
click at [574, 321] on td "Chapter 1 No exercises! Chapter 2 No exercises! Chapter 3 0/1 Chapter 4 No exer…" at bounding box center [286, 278] width 574 height 183
click at [107, 247] on h6 "0/1" at bounding box center [97, 238] width 19 height 19
click at [1518, 744] on icon "Chat widget" at bounding box center [1508, 753] width 23 height 24
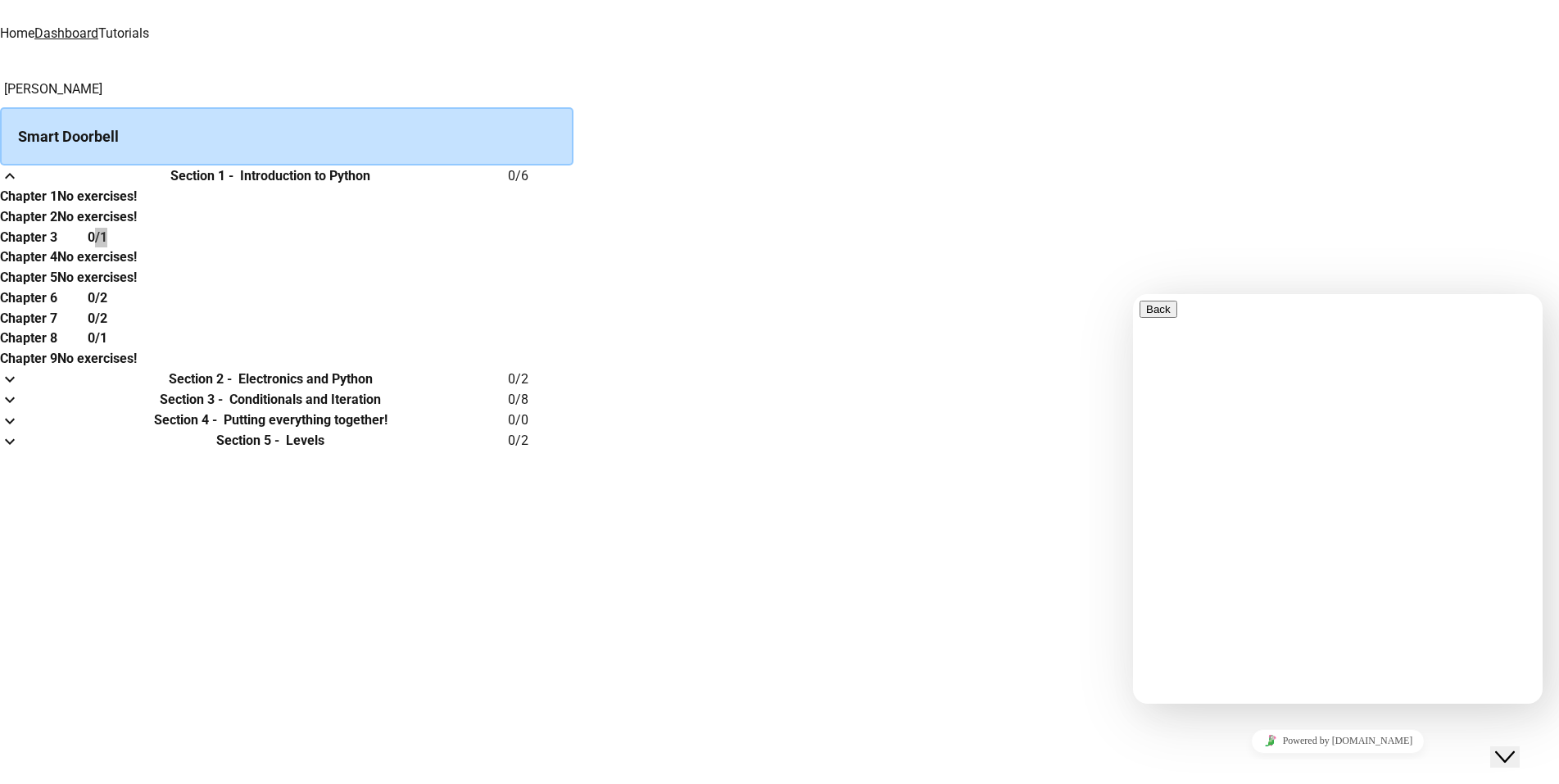
click at [1239, 762] on textarea at bounding box center [1203, 767] width 127 height 13
type textarea "**"
click at [1244, 178] on div "[PERSON_NAME] Smart Doorbell Section 1 - Introduction to Python 0 / 6 Chapter 1…" at bounding box center [780, 266] width 1559 height 372
click at [1510, 747] on icon "Close Chat This icon closes the chat window." at bounding box center [1505, 757] width 19 height 19
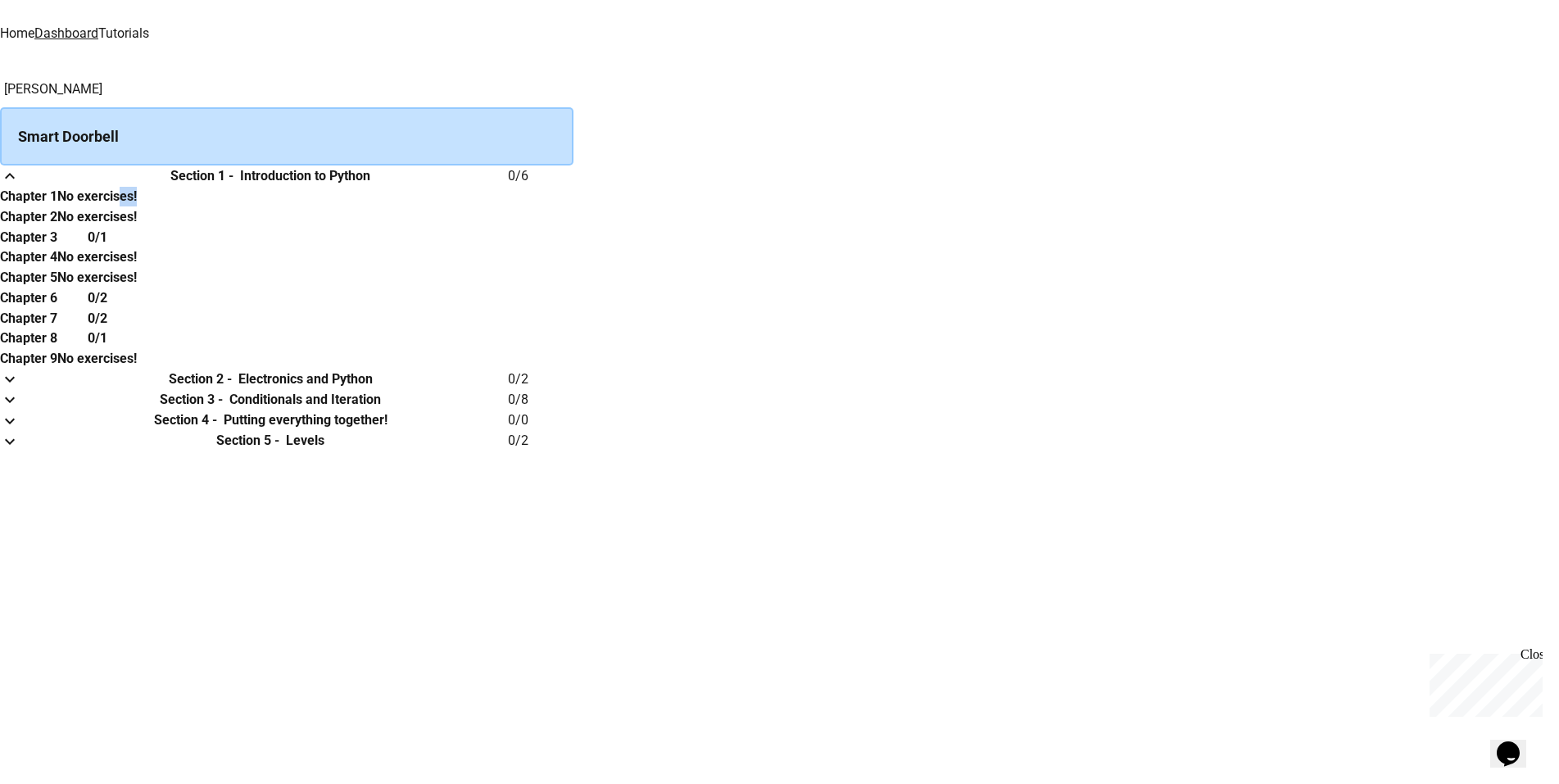
drag, startPoint x: 1008, startPoint y: 280, endPoint x: 677, endPoint y: 156, distance: 353.5
click at [136, 206] on th "No exercises!" at bounding box center [97, 196] width 80 height 20
click at [574, 152] on div "Smart Doorbell" at bounding box center [286, 136] width 574 height 58
click at [547, 132] on div "Smart Doorbell" at bounding box center [286, 136] width 574 height 58
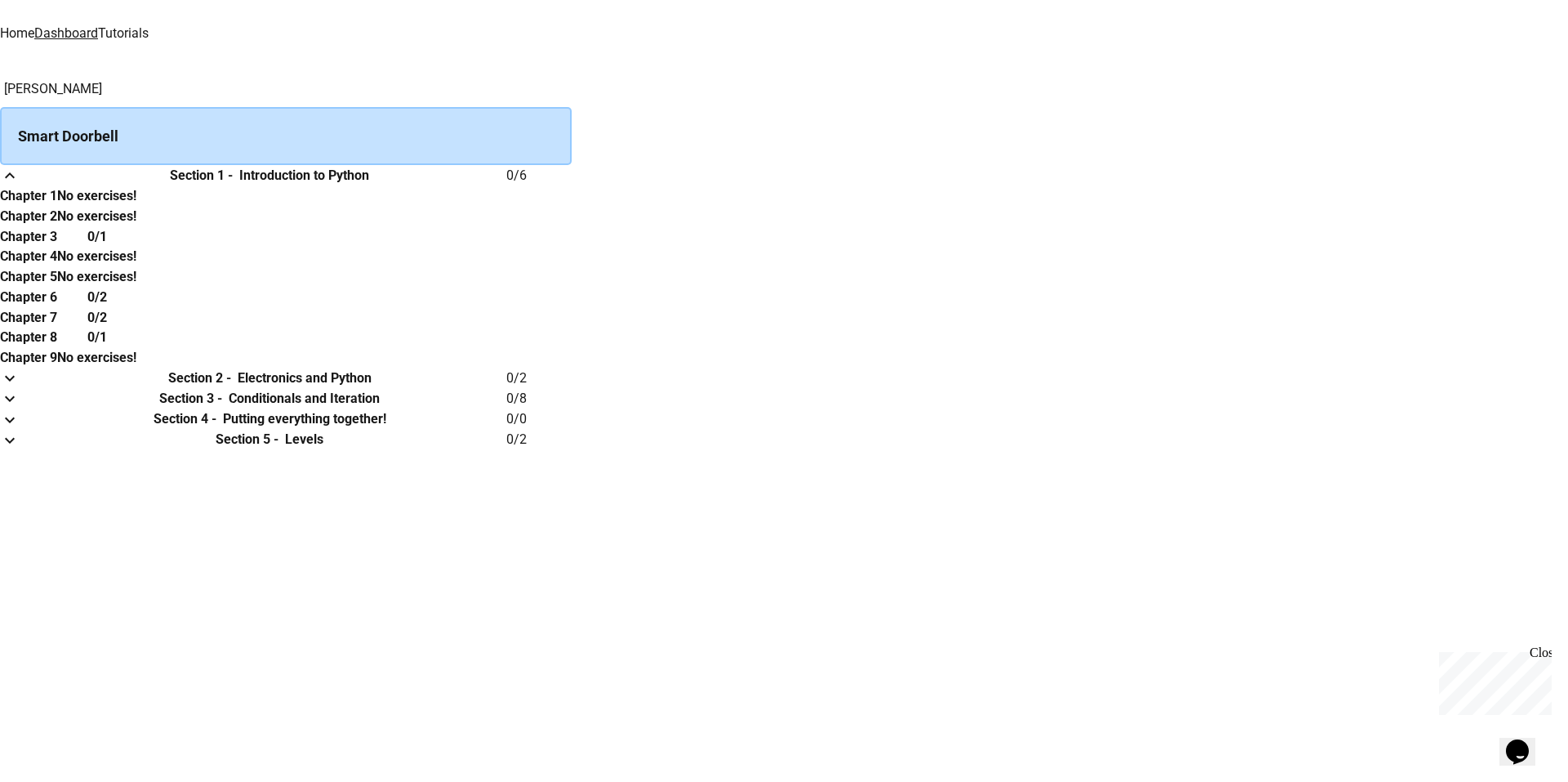
click at [1439, 781] on div at bounding box center [777, 782] width 1553 height 0
click at [98, 28] on link "Dashboard" at bounding box center [66, 33] width 64 height 16
click at [34, 27] on link "Home" at bounding box center [17, 33] width 34 height 16
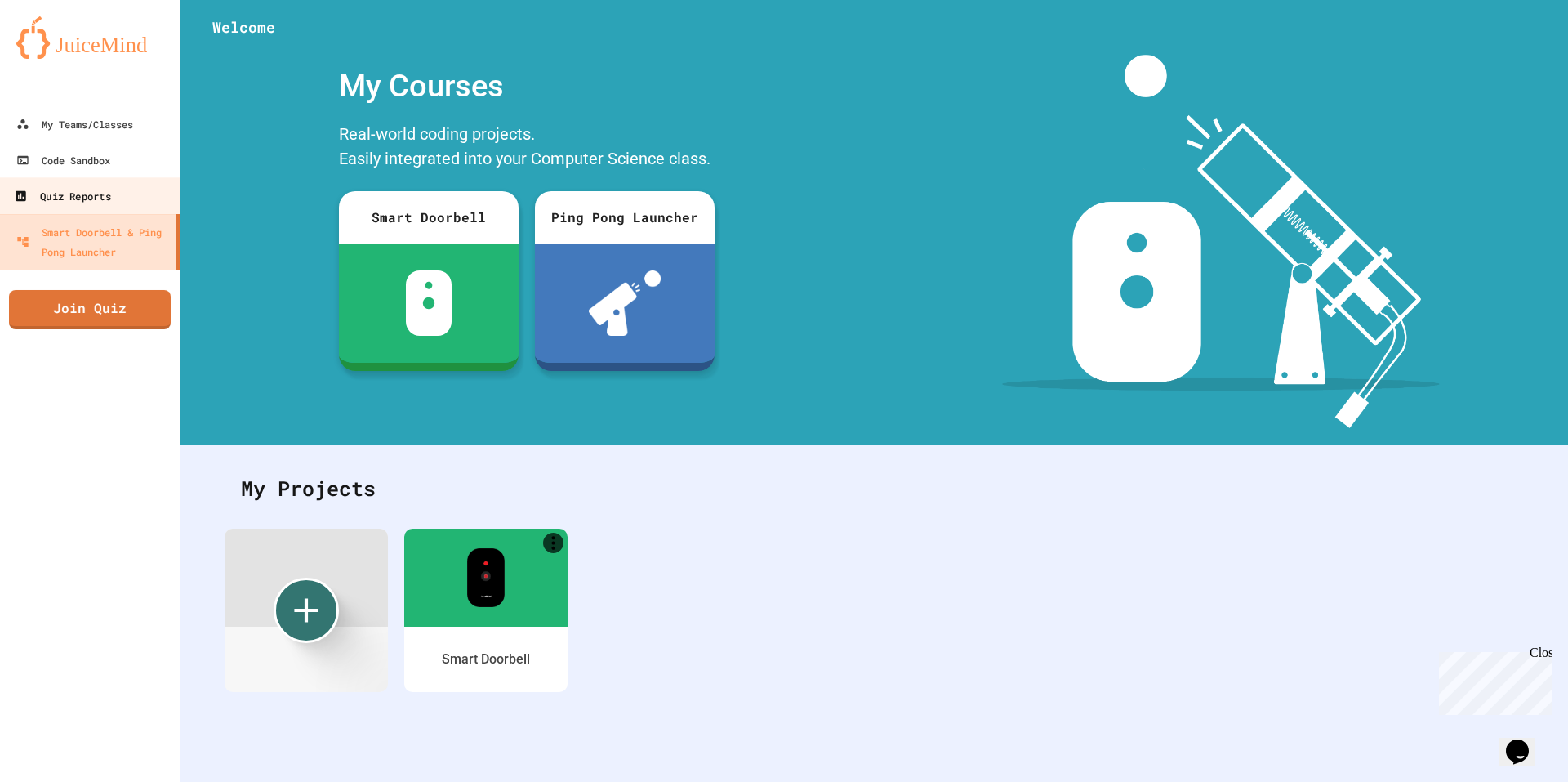
click at [86, 203] on div "Quiz Reports" at bounding box center [61, 196] width 96 height 20
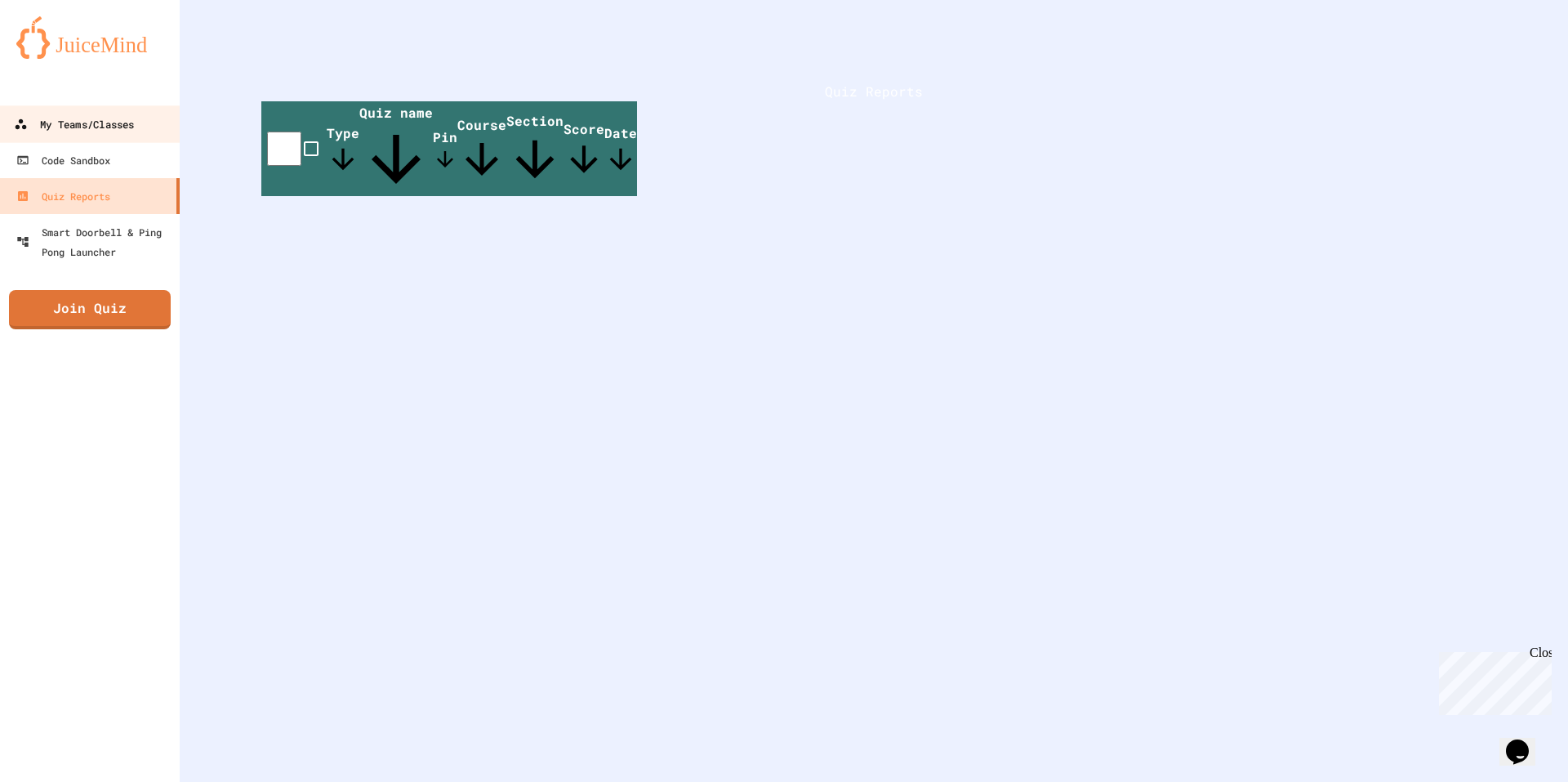
click at [84, 138] on link "My Teams/Classes" at bounding box center [89, 123] width 185 height 37
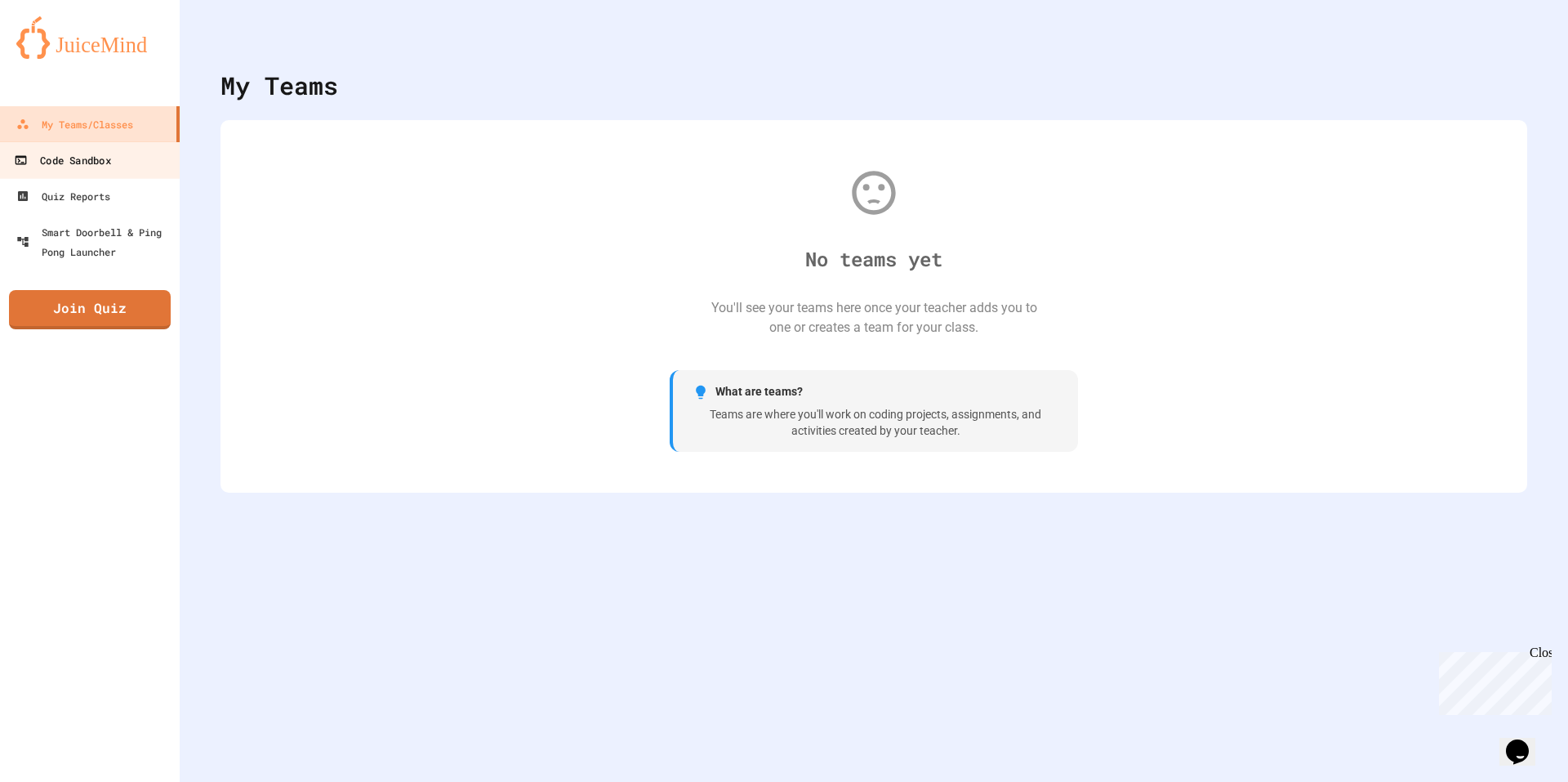
click at [84, 158] on div "Code Sandbox" at bounding box center [61, 160] width 96 height 20
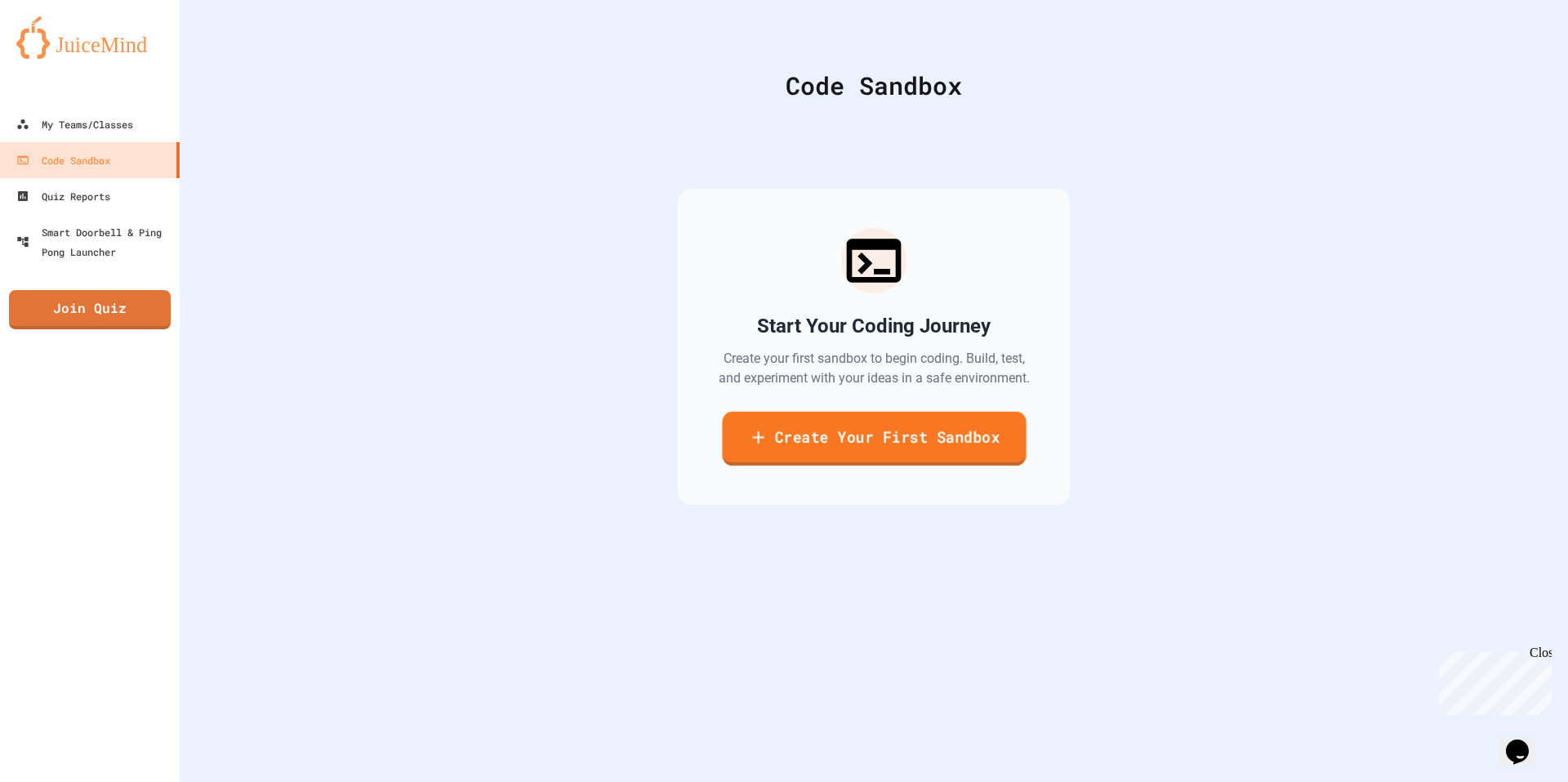
click at [876, 458] on link "Create Your First Sandbox" at bounding box center [873, 439] width 304 height 54
click at [115, 236] on div "Smart Doorbell & Ping Pong Launcher" at bounding box center [94, 241] width 162 height 40
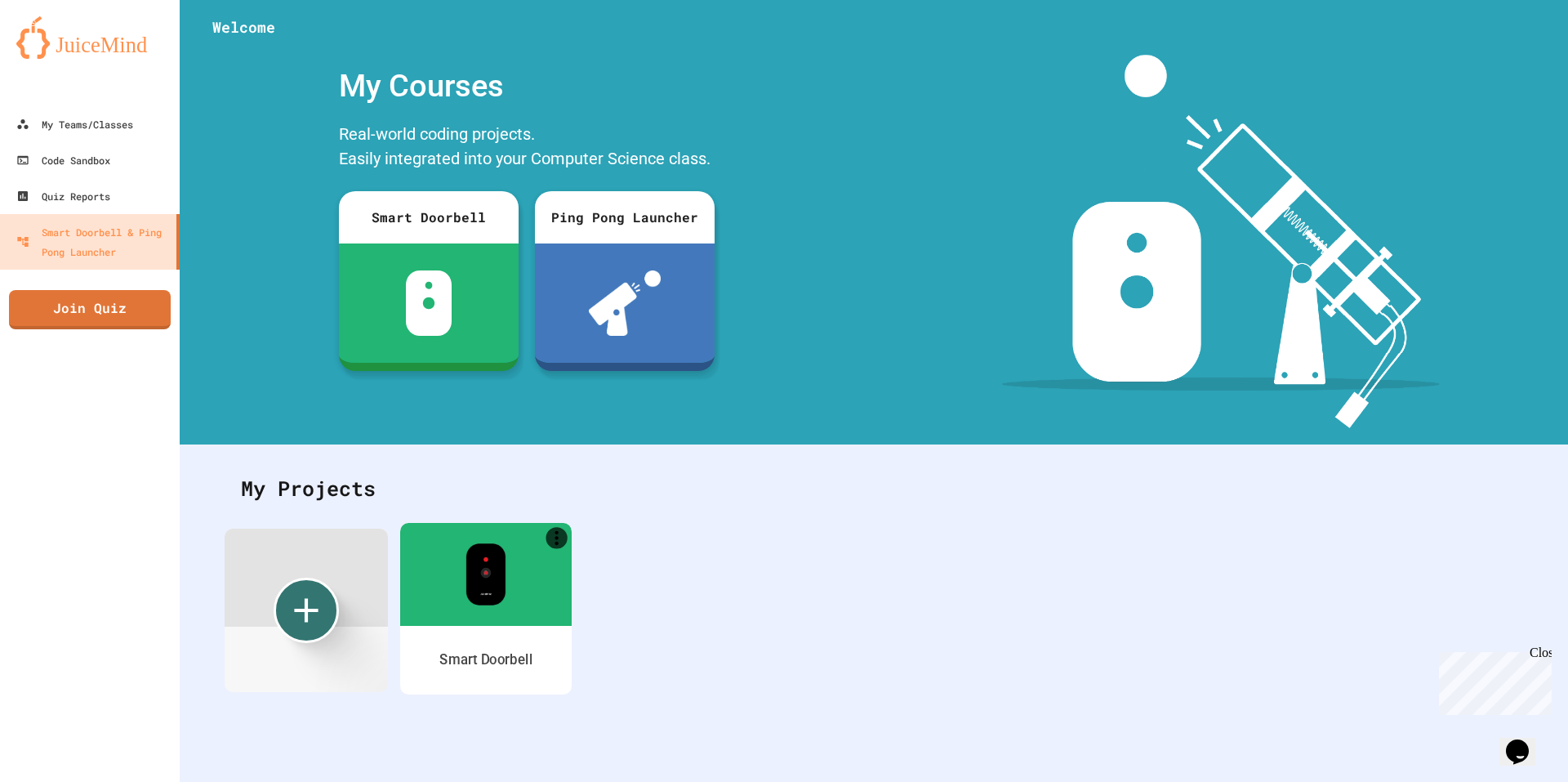
click at [522, 603] on div at bounding box center [485, 574] width 172 height 103
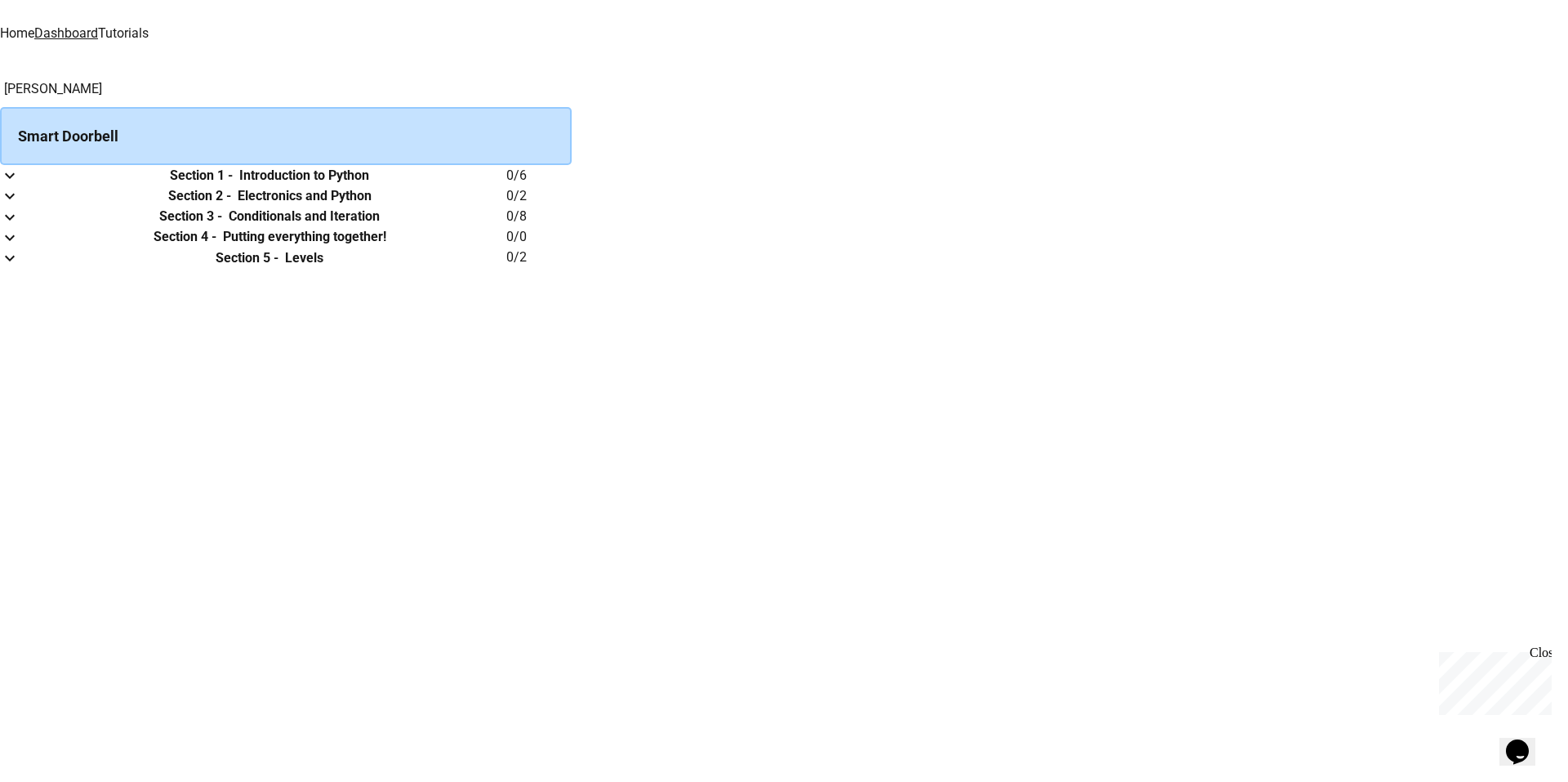
click at [19, 186] on icon "expand row" at bounding box center [10, 176] width 19 height 19
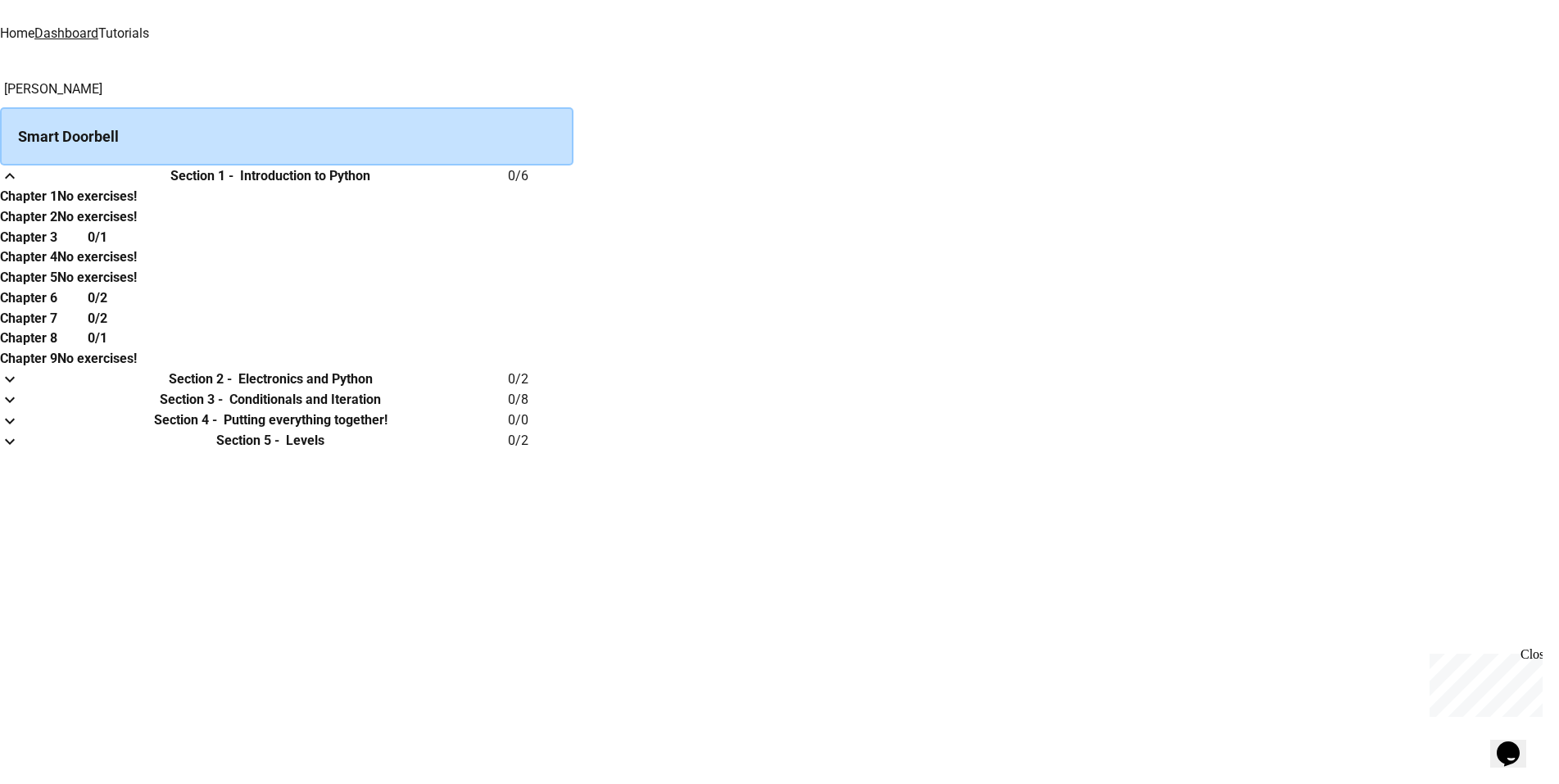
click at [136, 227] on div "No exercises!" at bounding box center [97, 216] width 80 height 20
click at [508, 186] on th "Section 1 - Introduction to Python" at bounding box center [271, 175] width 475 height 20
drag, startPoint x: 578, startPoint y: 128, endPoint x: 566, endPoint y: 127, distance: 12.0
click at [571, 128] on div "Smart Doorbell" at bounding box center [286, 136] width 574 height 58
click at [561, 127] on div "Smart Doorbell" at bounding box center [286, 136] width 574 height 58
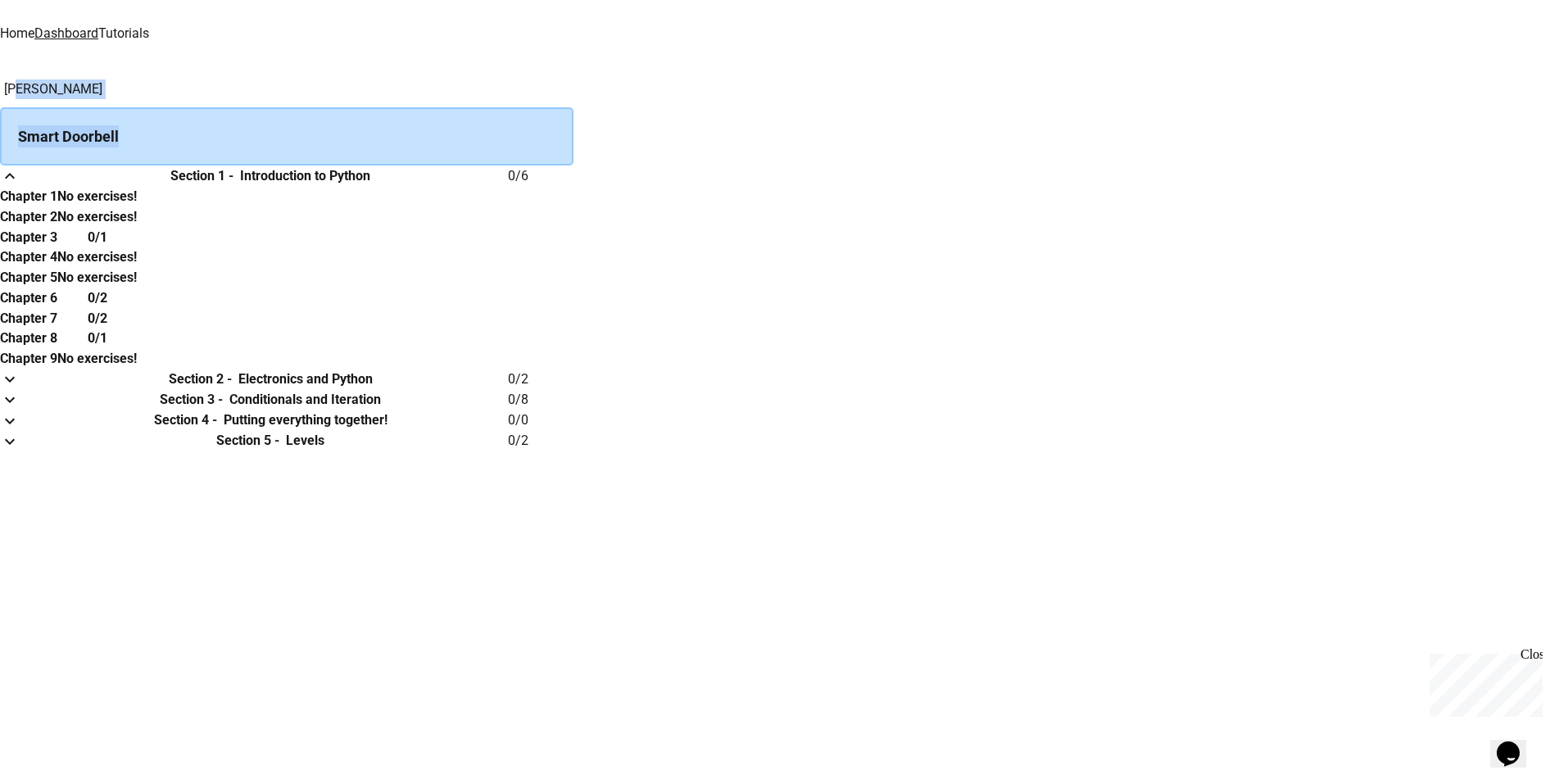
drag, startPoint x: 527, startPoint y: 91, endPoint x: 849, endPoint y: 142, distance: 326.0
click at [574, 136] on div "[PERSON_NAME] Smart Doorbell" at bounding box center [286, 123] width 574 height 86
drag, startPoint x: 975, startPoint y: 177, endPoint x: 1012, endPoint y: 193, distance: 40.3
click at [574, 186] on tr "Section 1 - Introduction to Python 0 / 6" at bounding box center [286, 175] width 574 height 20
drag, startPoint x: 856, startPoint y: 285, endPoint x: 698, endPoint y: 280, distance: 158.1
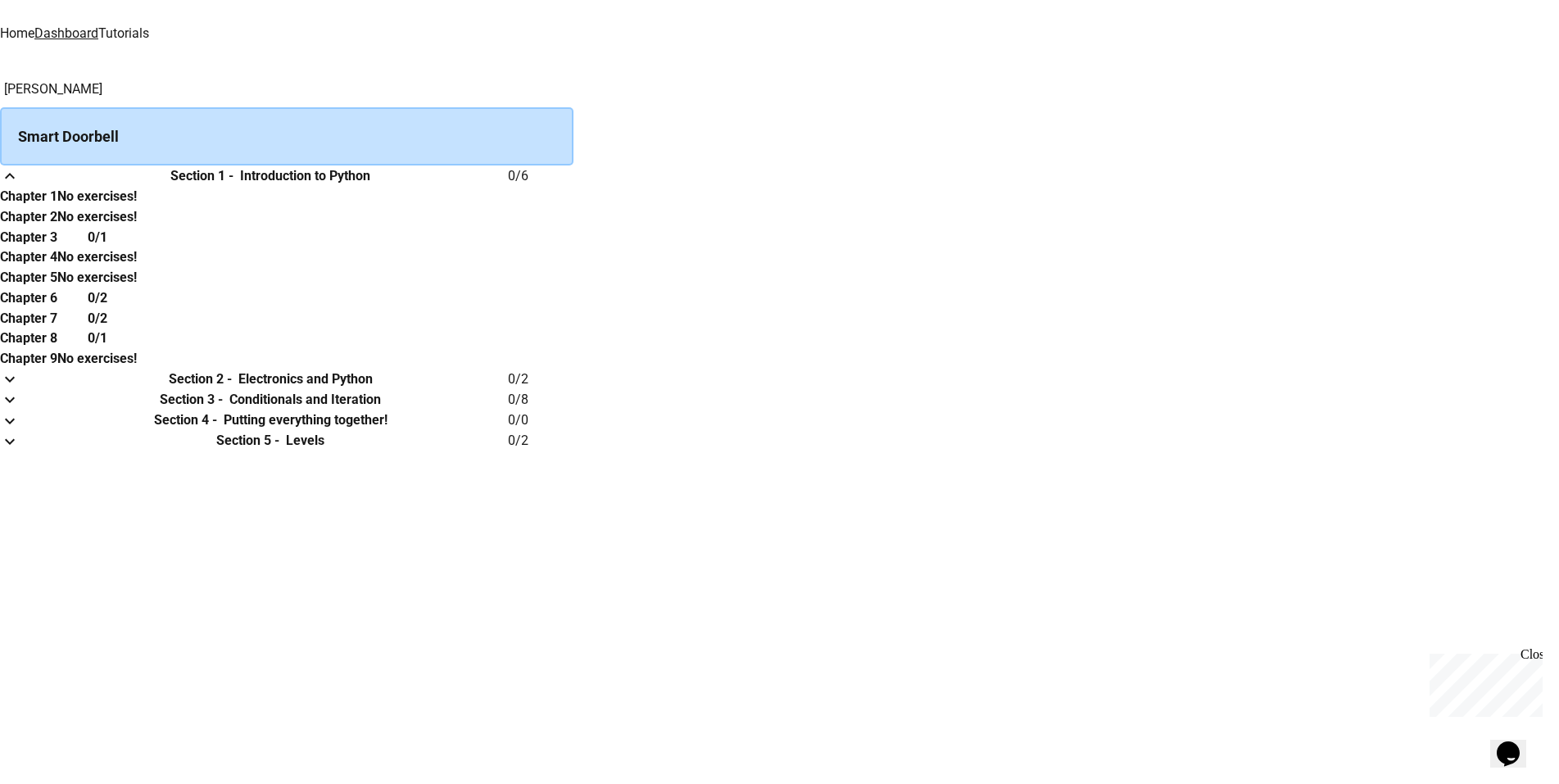
click at [136, 206] on th "No exercises!" at bounding box center [97, 196] width 80 height 20
drag, startPoint x: 638, startPoint y: 276, endPoint x: 588, endPoint y: 275, distance: 50.0
click at [57, 206] on th "Chapter 1" at bounding box center [28, 196] width 57 height 20
click at [57, 206] on h6 "Chapter 1" at bounding box center [28, 197] width 57 height 19
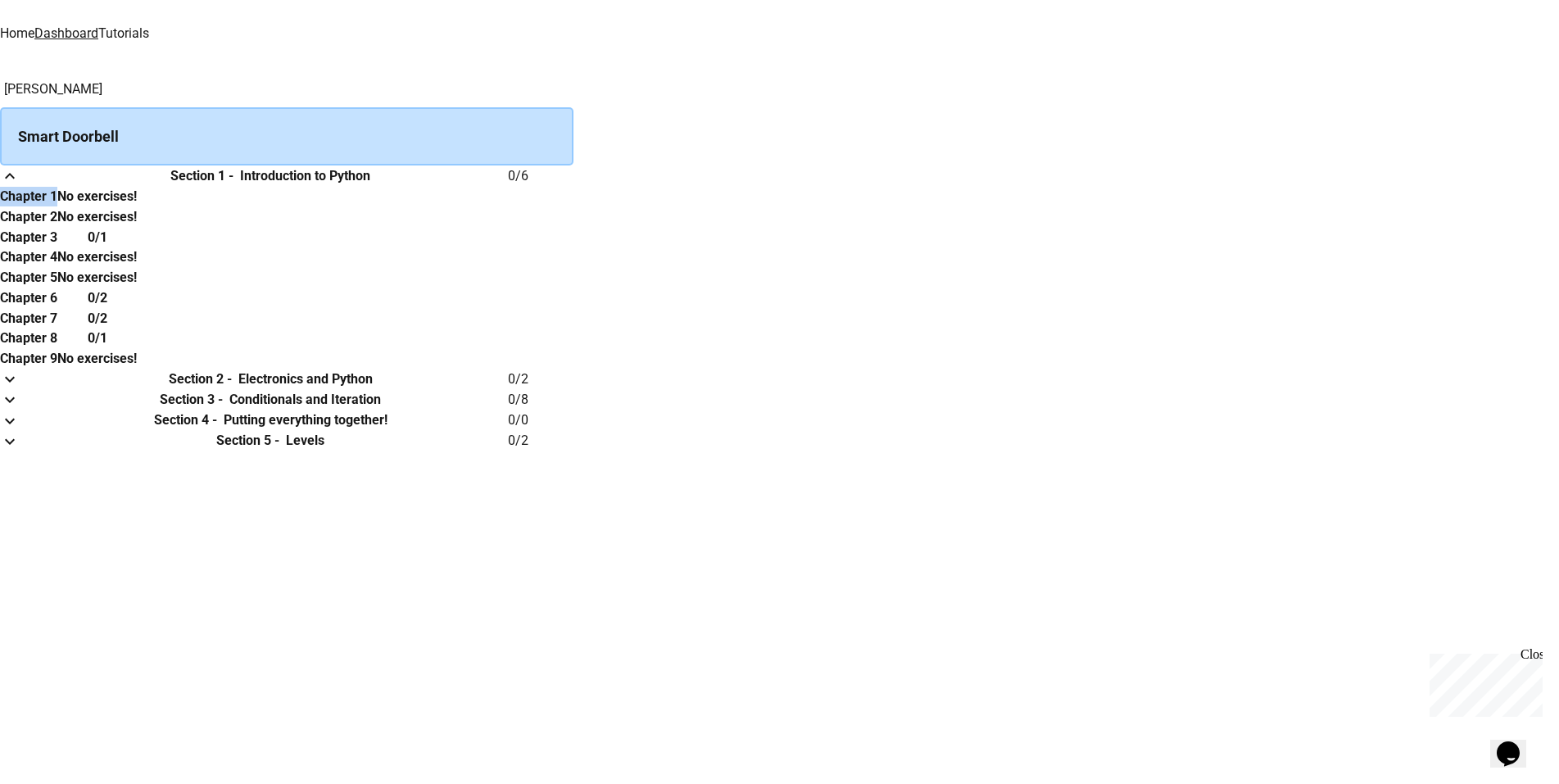
click at [57, 206] on h6 "Chapter 1" at bounding box center [28, 197] width 57 height 19
click at [149, 29] on link "Tutorials" at bounding box center [124, 33] width 51 height 16
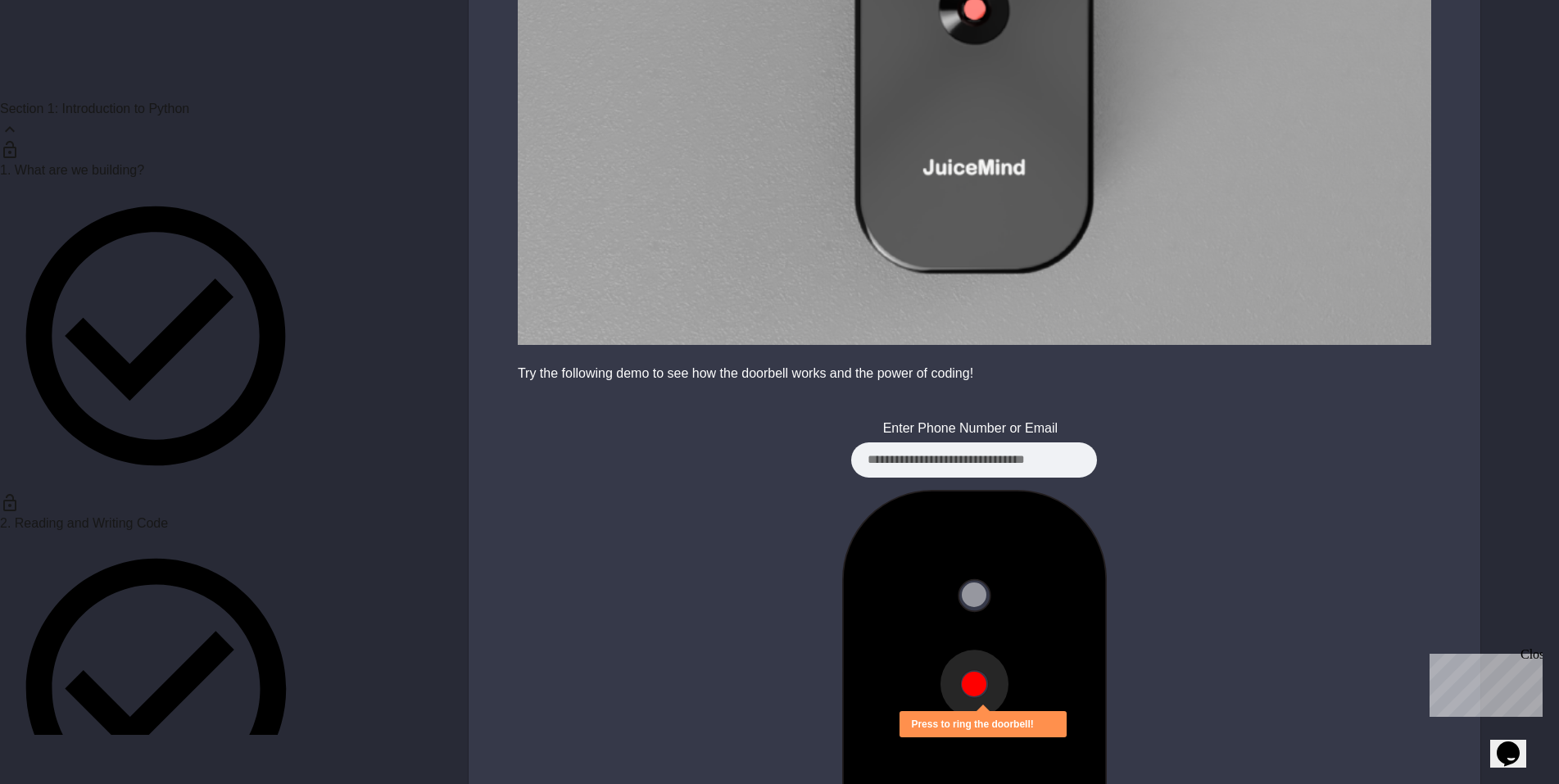
scroll to position [1664, 0]
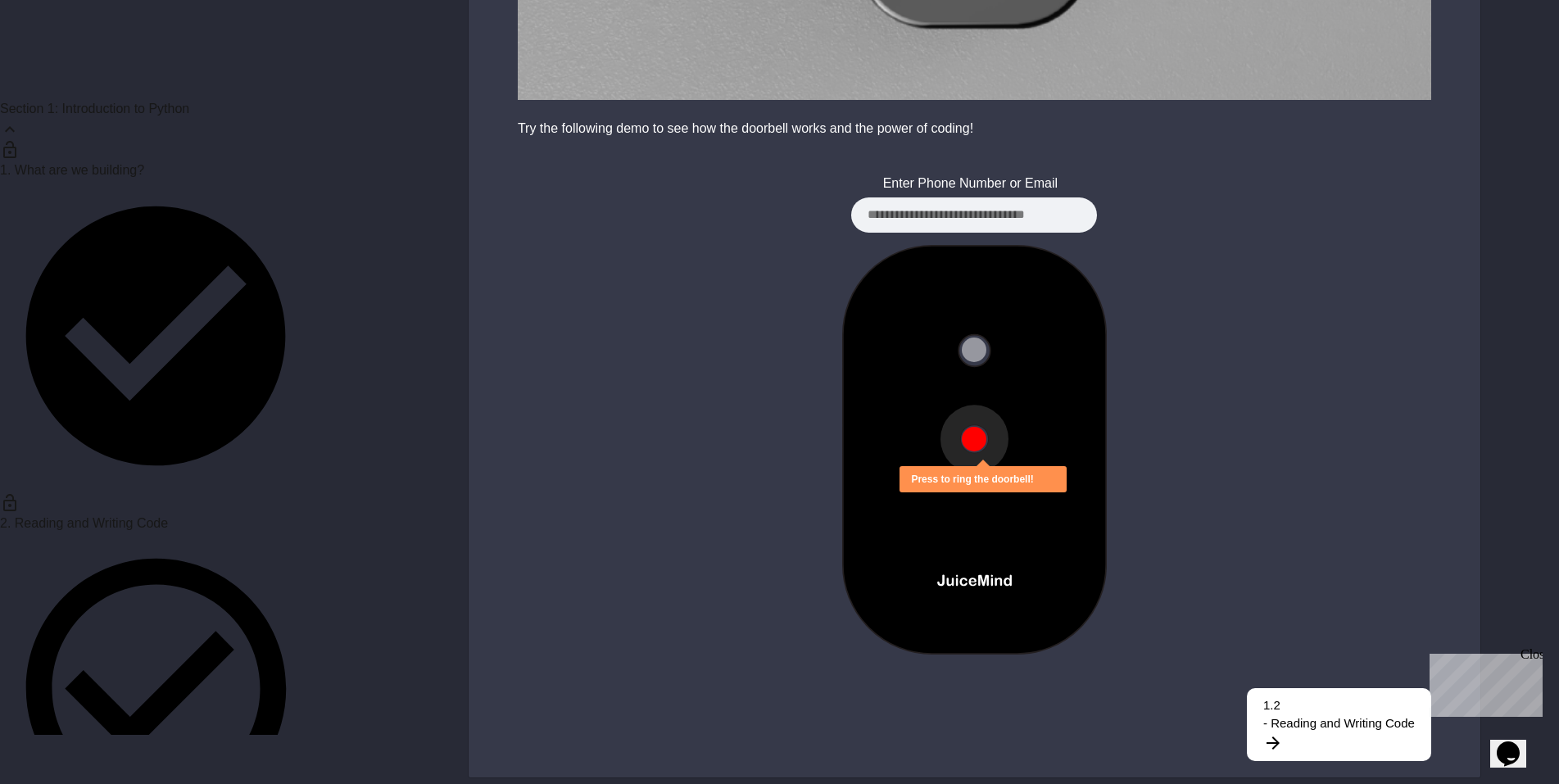
click at [976, 437] on button at bounding box center [973, 438] width 24 height 24
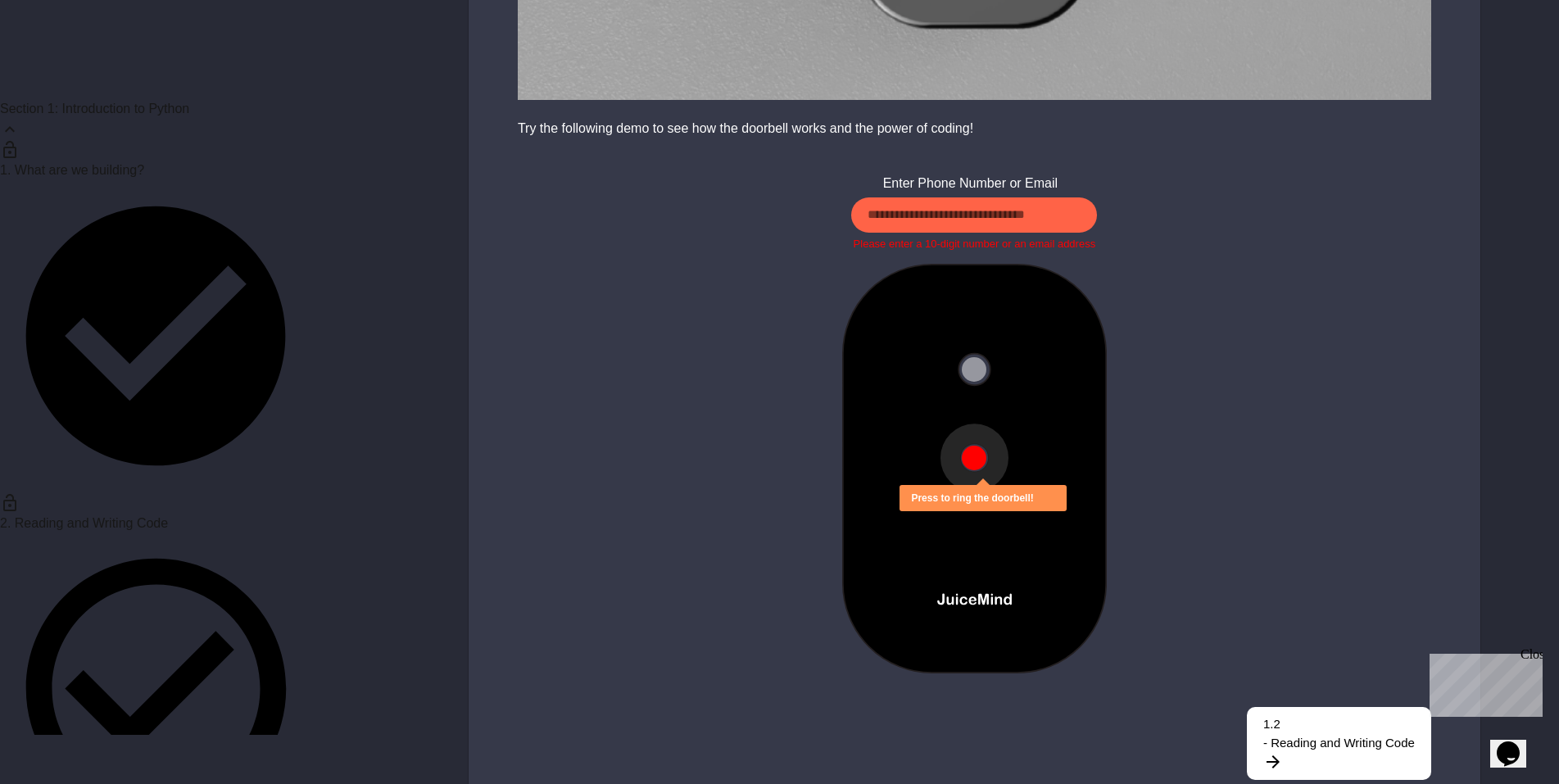
click at [976, 445] on button at bounding box center [973, 457] width 24 height 24
drag, startPoint x: 918, startPoint y: 197, endPoint x: 1069, endPoint y: 201, distance: 151.1
click at [1069, 201] on input at bounding box center [974, 215] width 246 height 35
click at [1125, 207] on div "Message sent! By completing these tutorials, you'll make a real smart doorbell …" at bounding box center [974, 423] width 1012 height 500
drag, startPoint x: 1028, startPoint y: 202, endPoint x: 820, endPoint y: 215, distance: 208.4
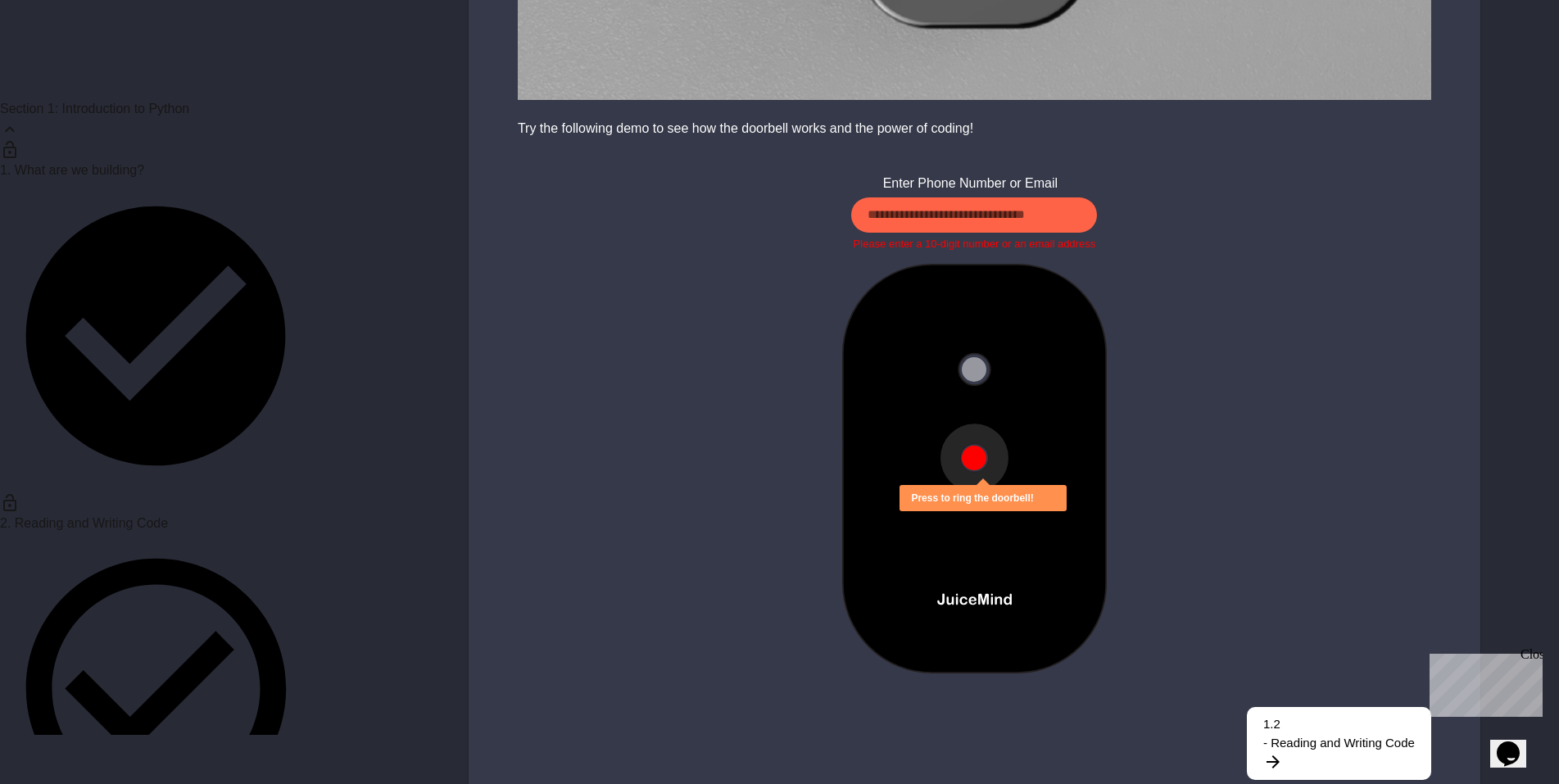
click at [820, 185] on div "Message sent! By completing these tutorials, you'll make a real smart doorbell …" at bounding box center [974, 423] width 1012 height 500
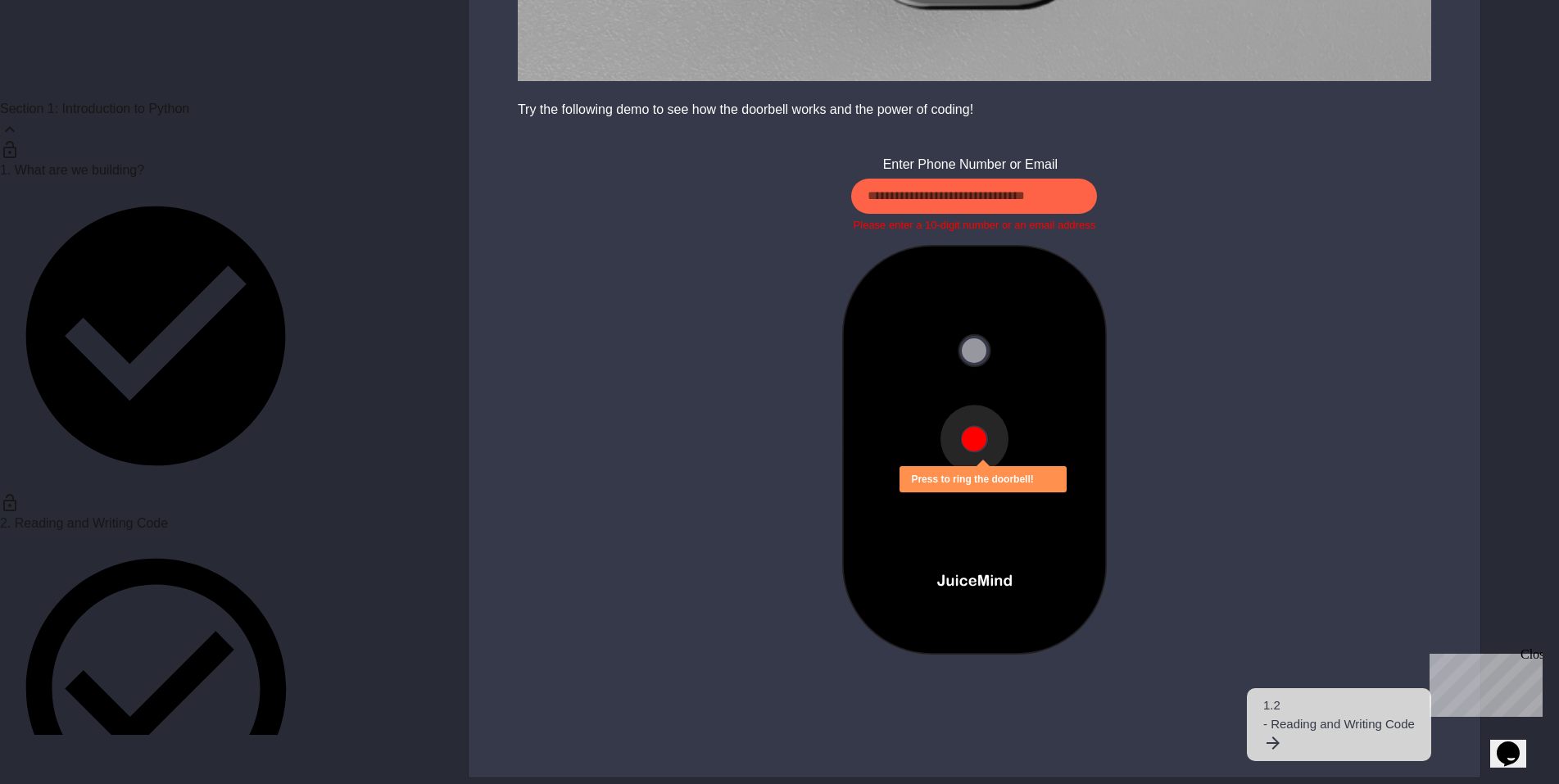
click at [1307, 721] on link "1.2 - Reading and Writing Code" at bounding box center [1339, 724] width 184 height 73
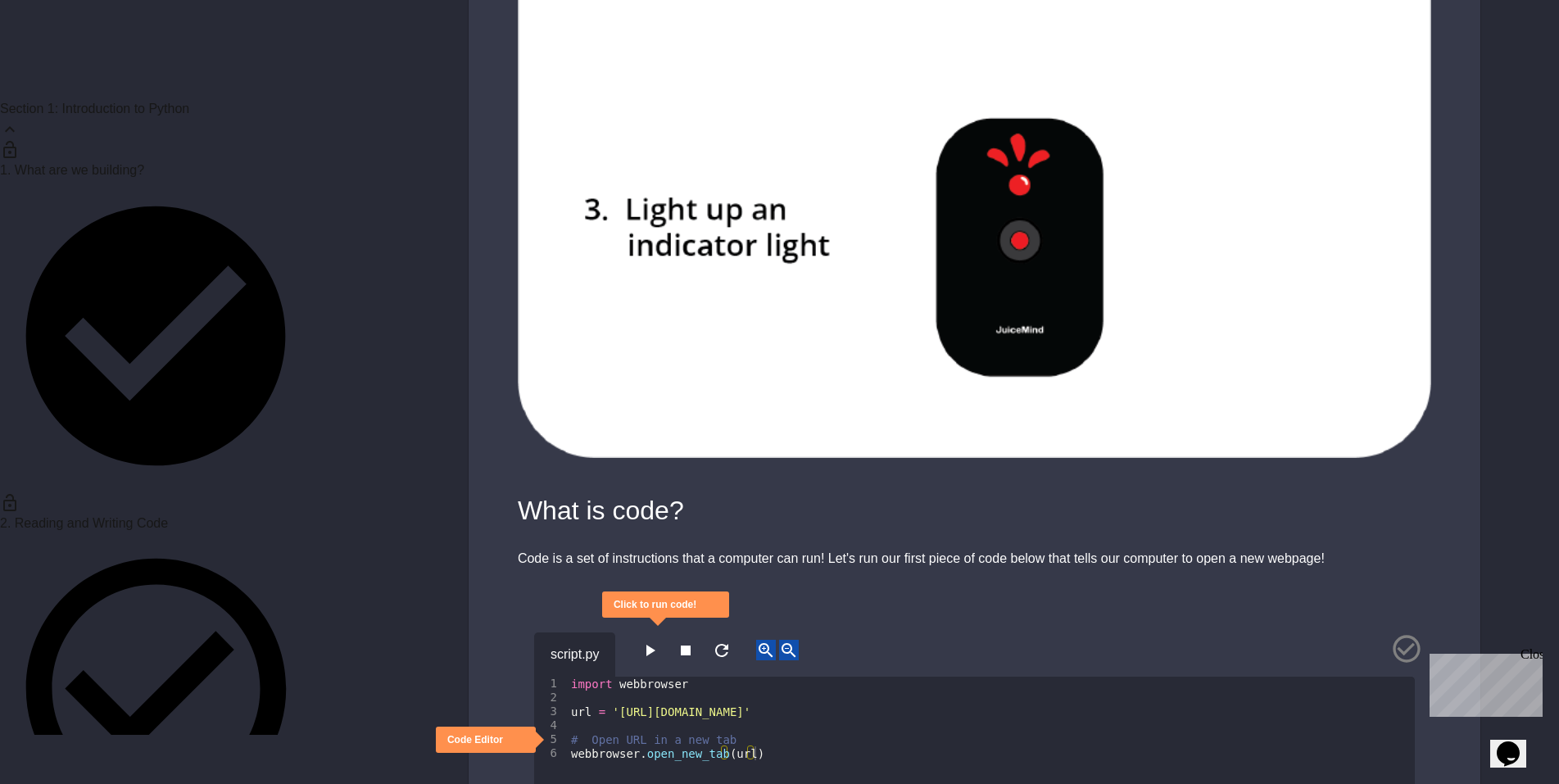
scroll to position [2840, 0]
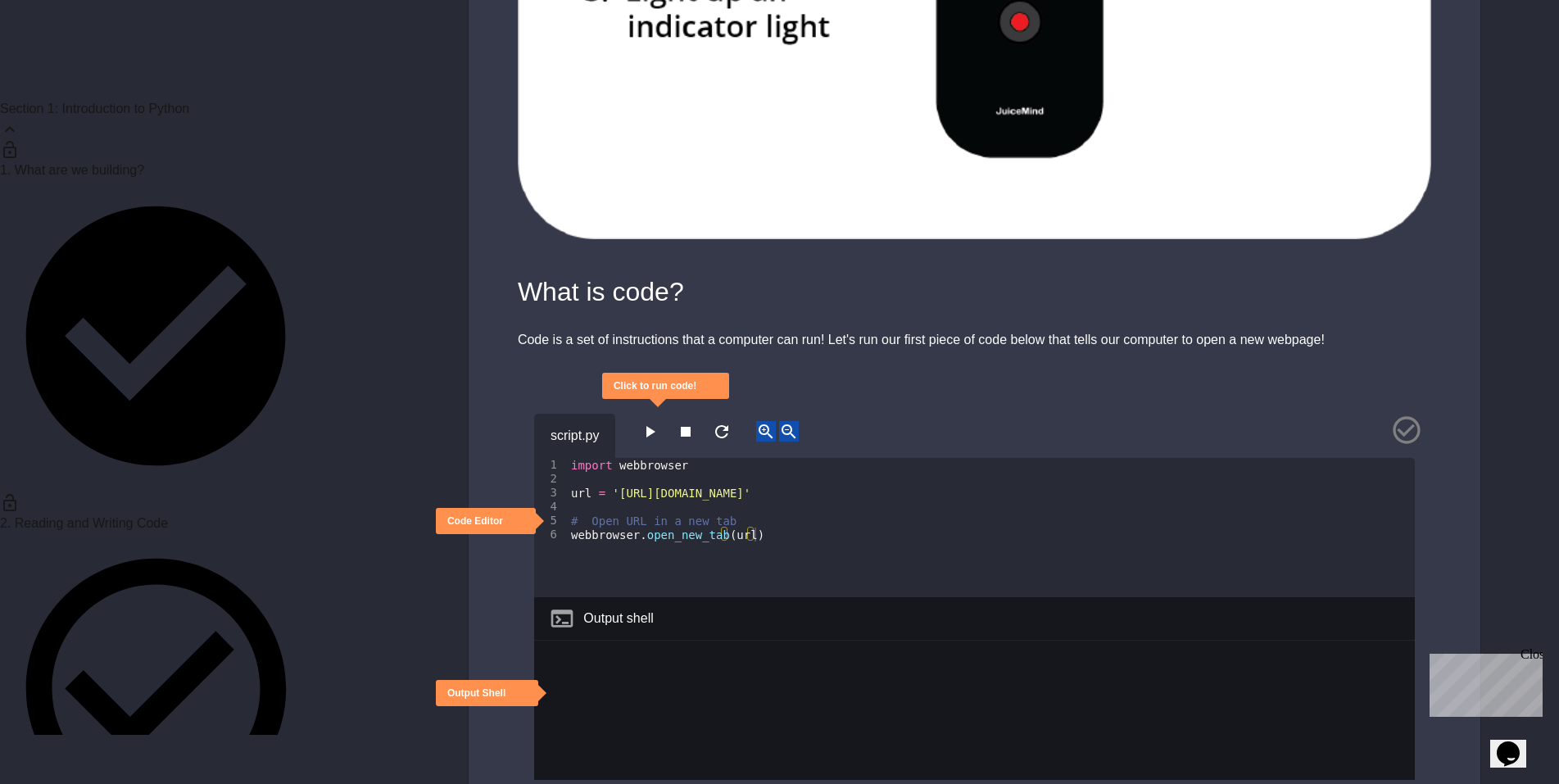
click at [660, 426] on button "button" at bounding box center [650, 430] width 19 height 20
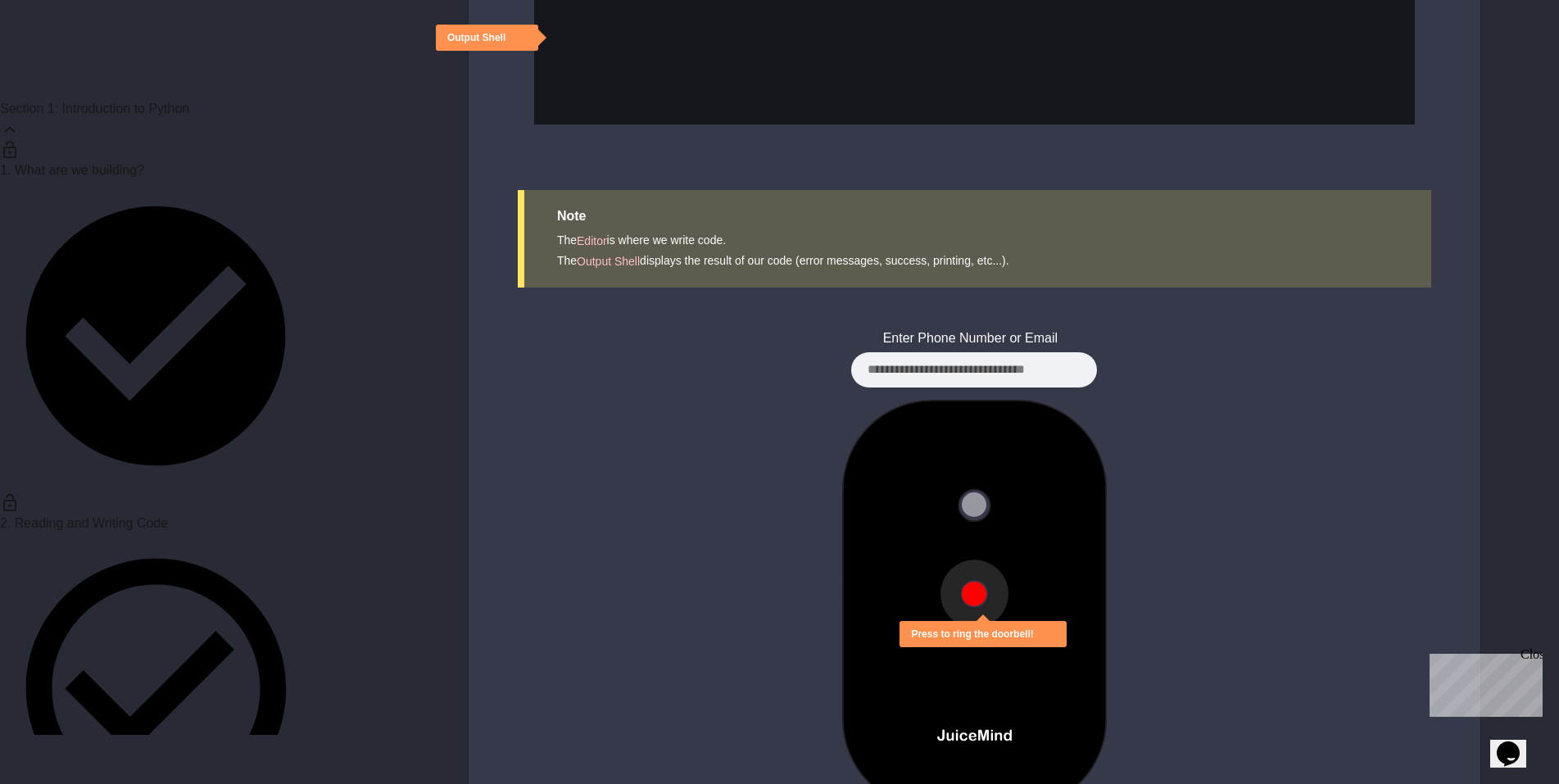
scroll to position [3649, 0]
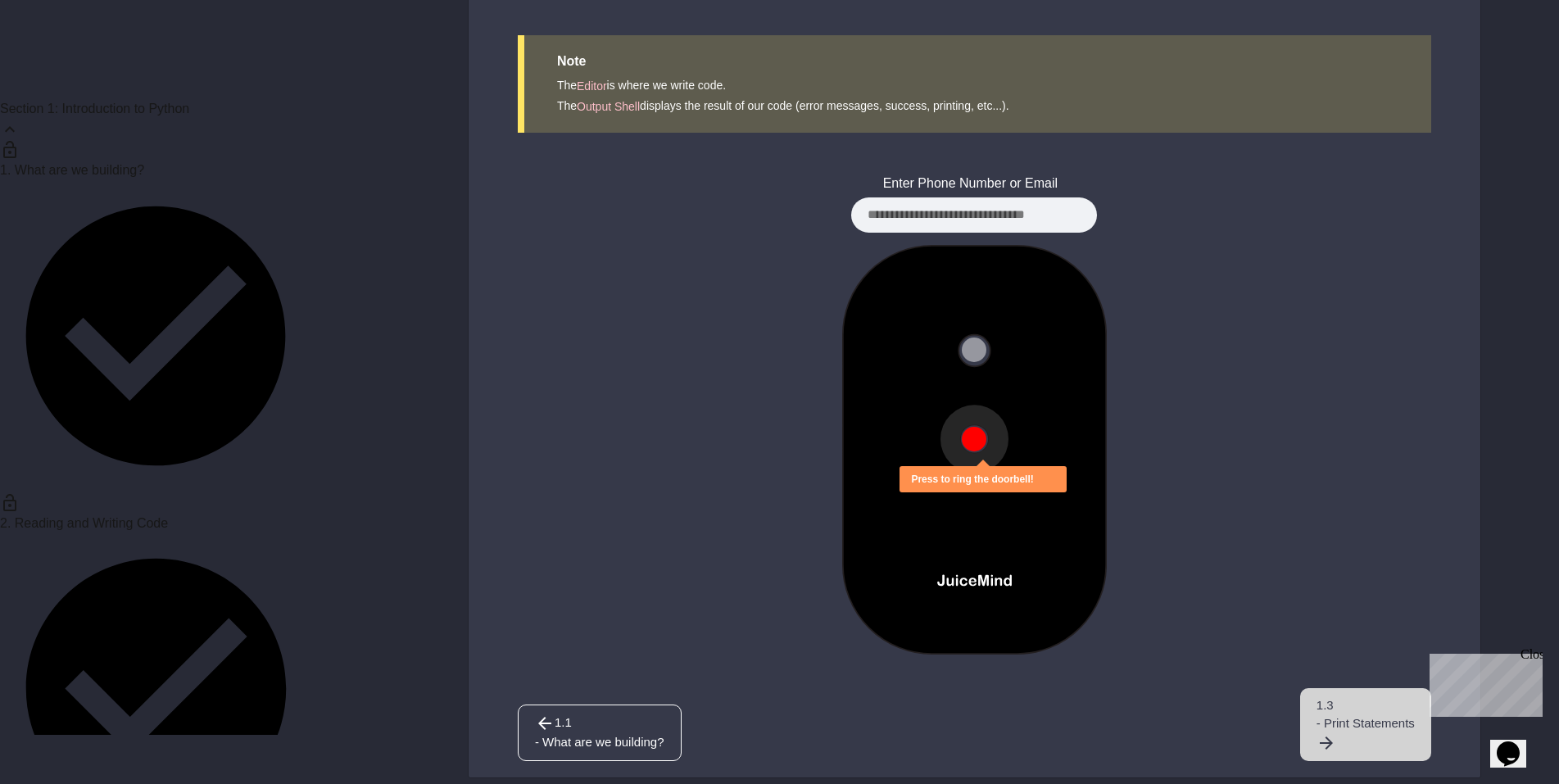
click at [1372, 729] on span "- Print Statements" at bounding box center [1365, 723] width 98 height 19
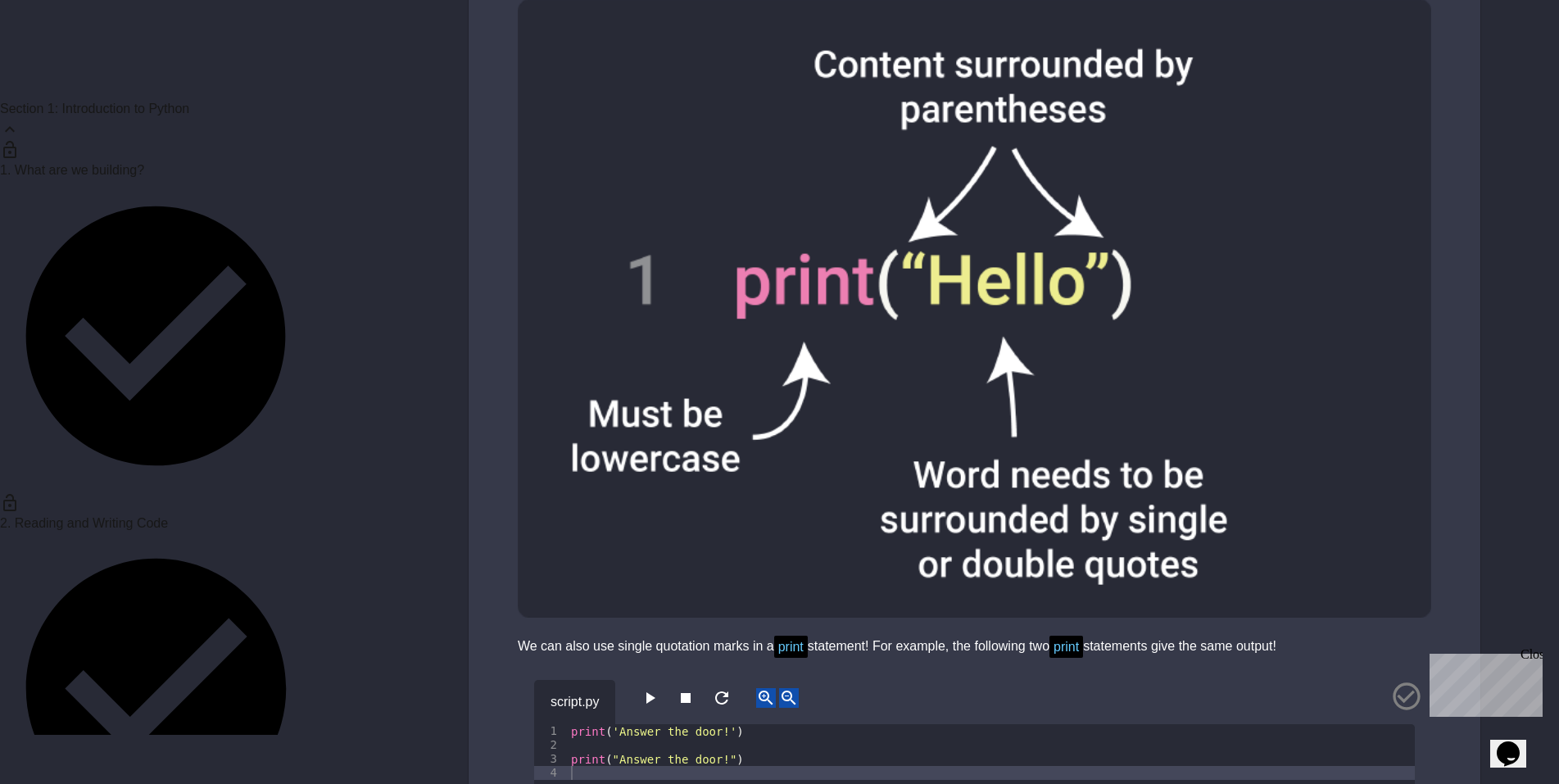
scroll to position [1965, 0]
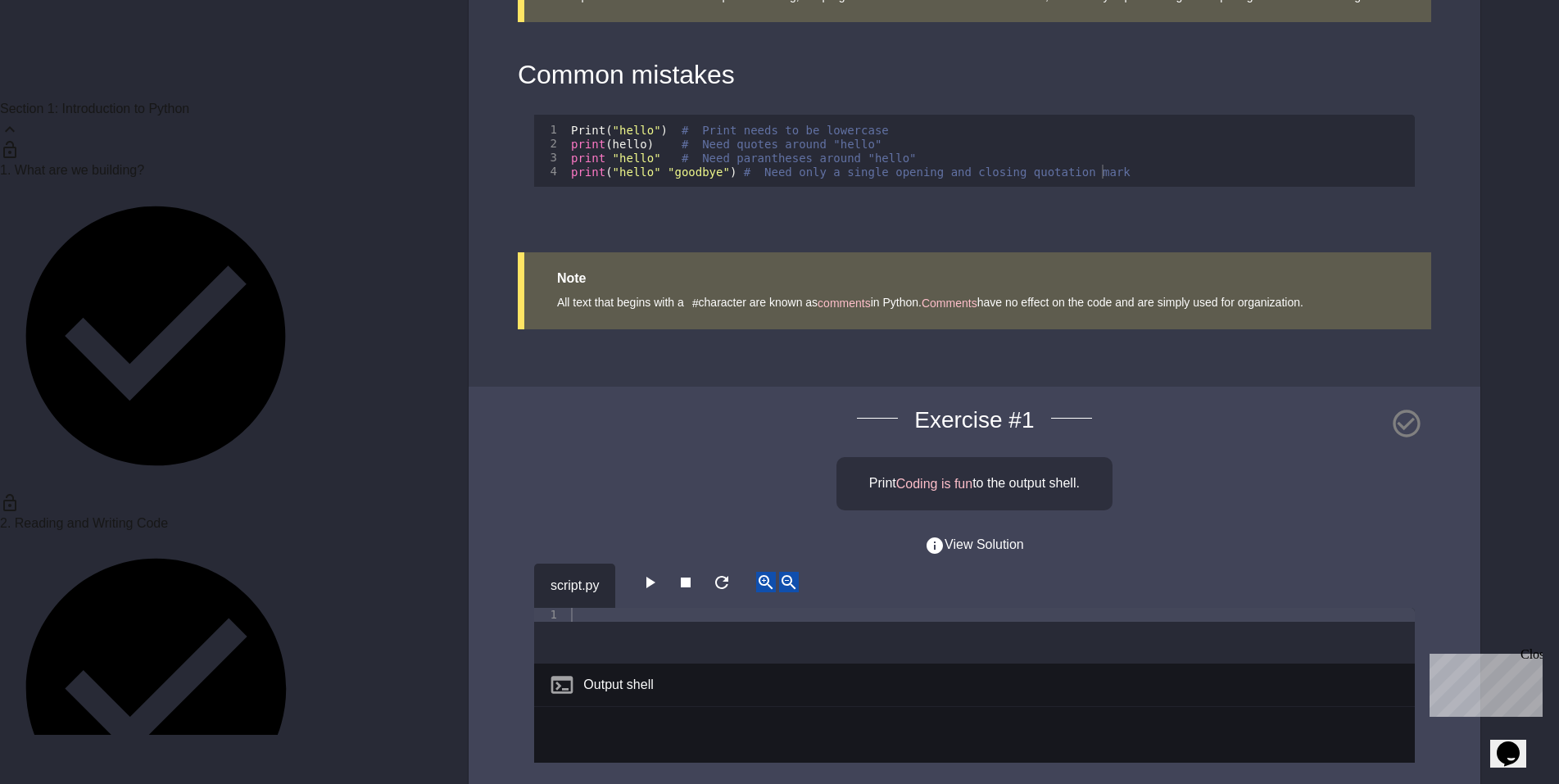
scroll to position [2555, 0]
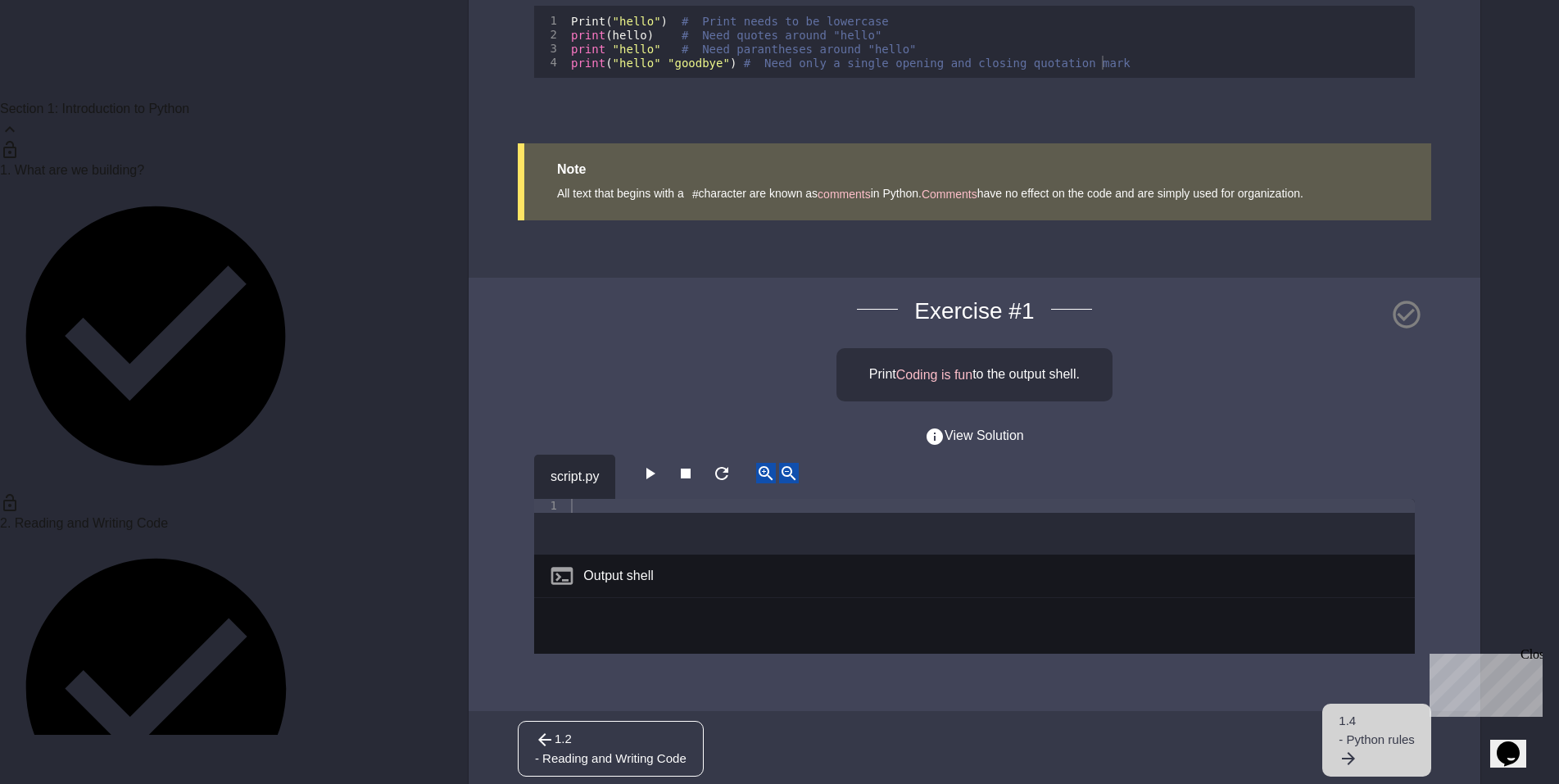
click at [1339, 730] on span "- Python rules" at bounding box center [1377, 739] width 76 height 19
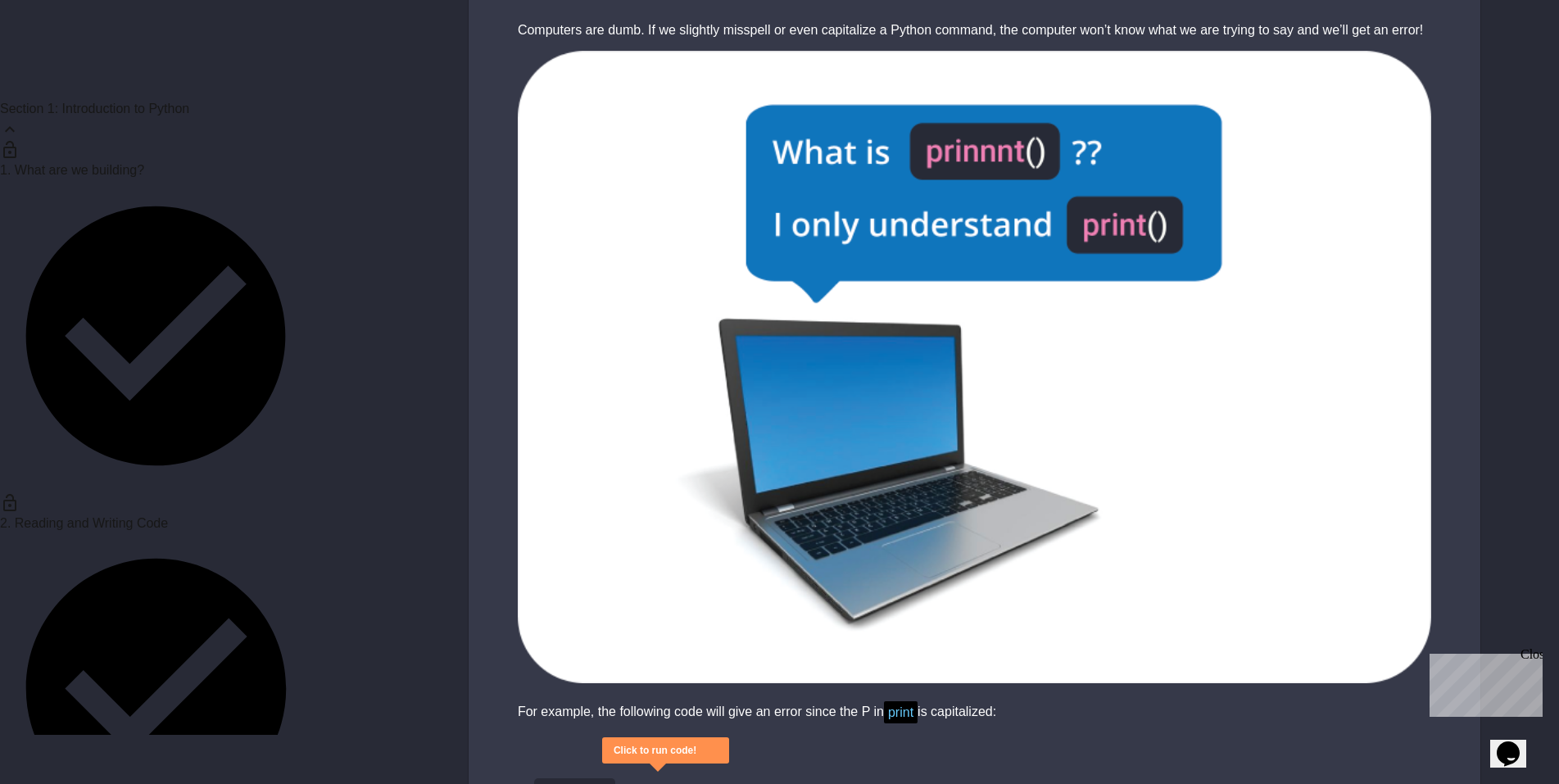
scroll to position [3745, 0]
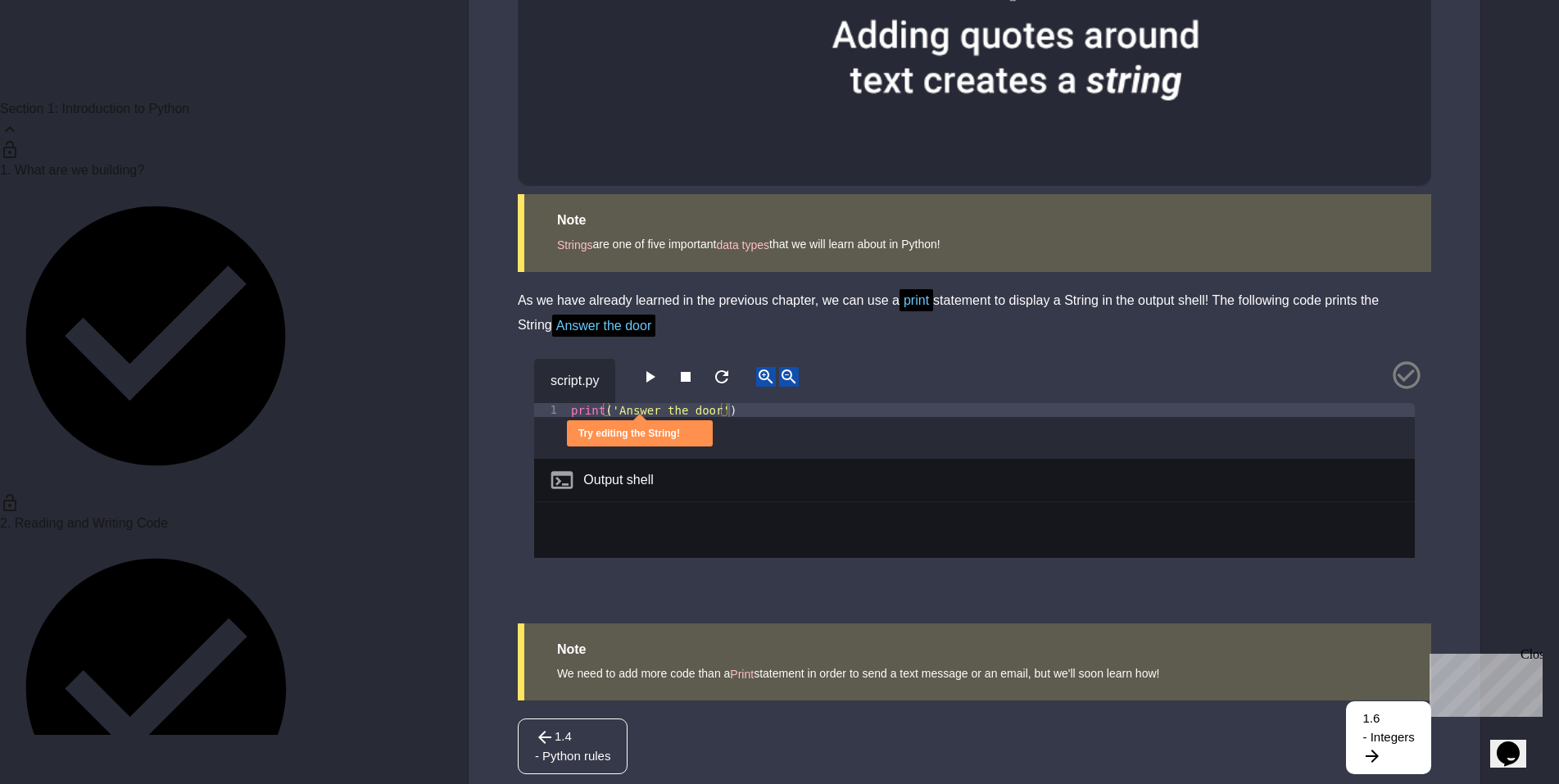
scroll to position [1326, 0]
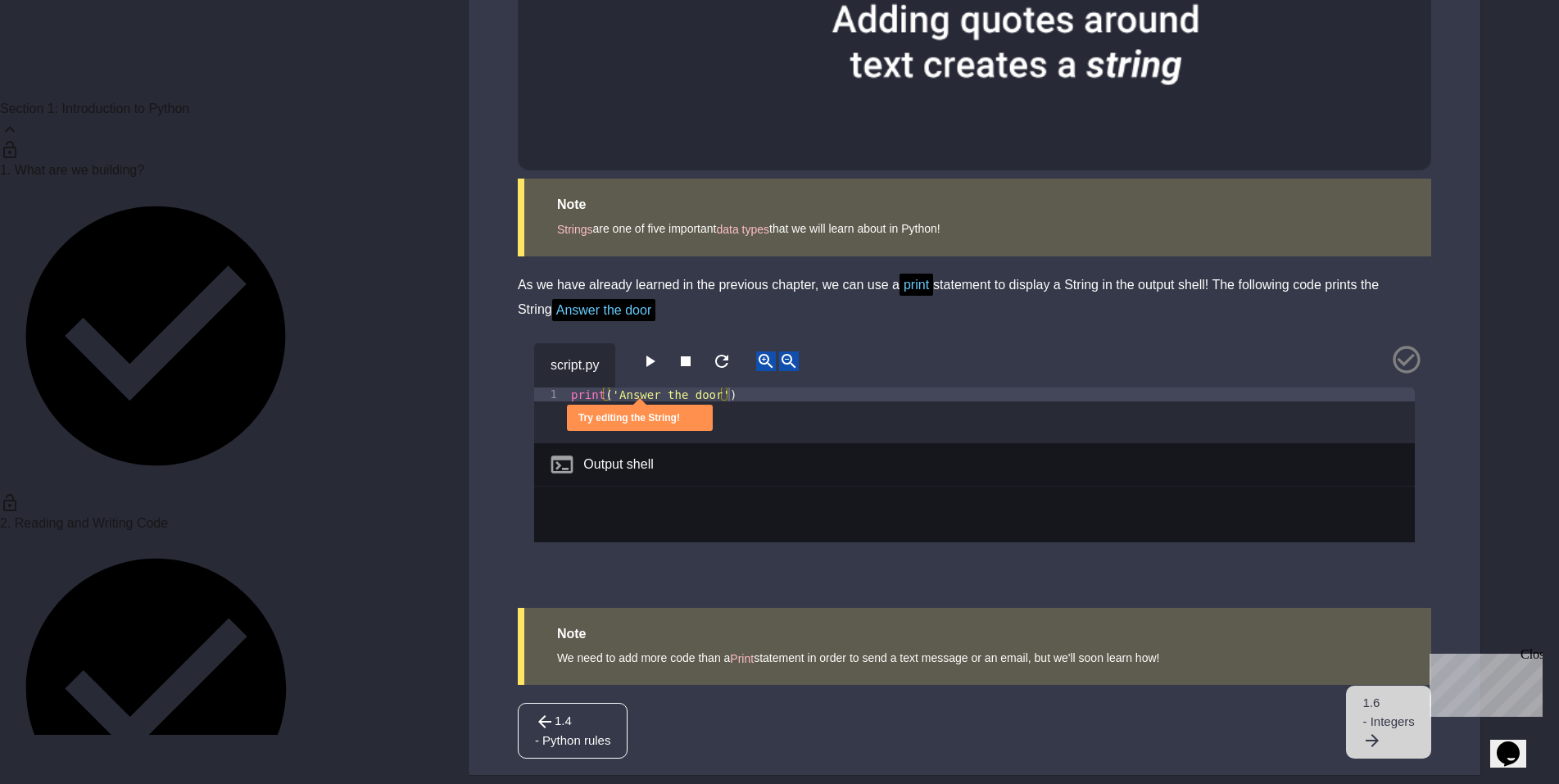
click at [1401, 729] on link "1.6 - Integers" at bounding box center [1388, 722] width 85 height 73
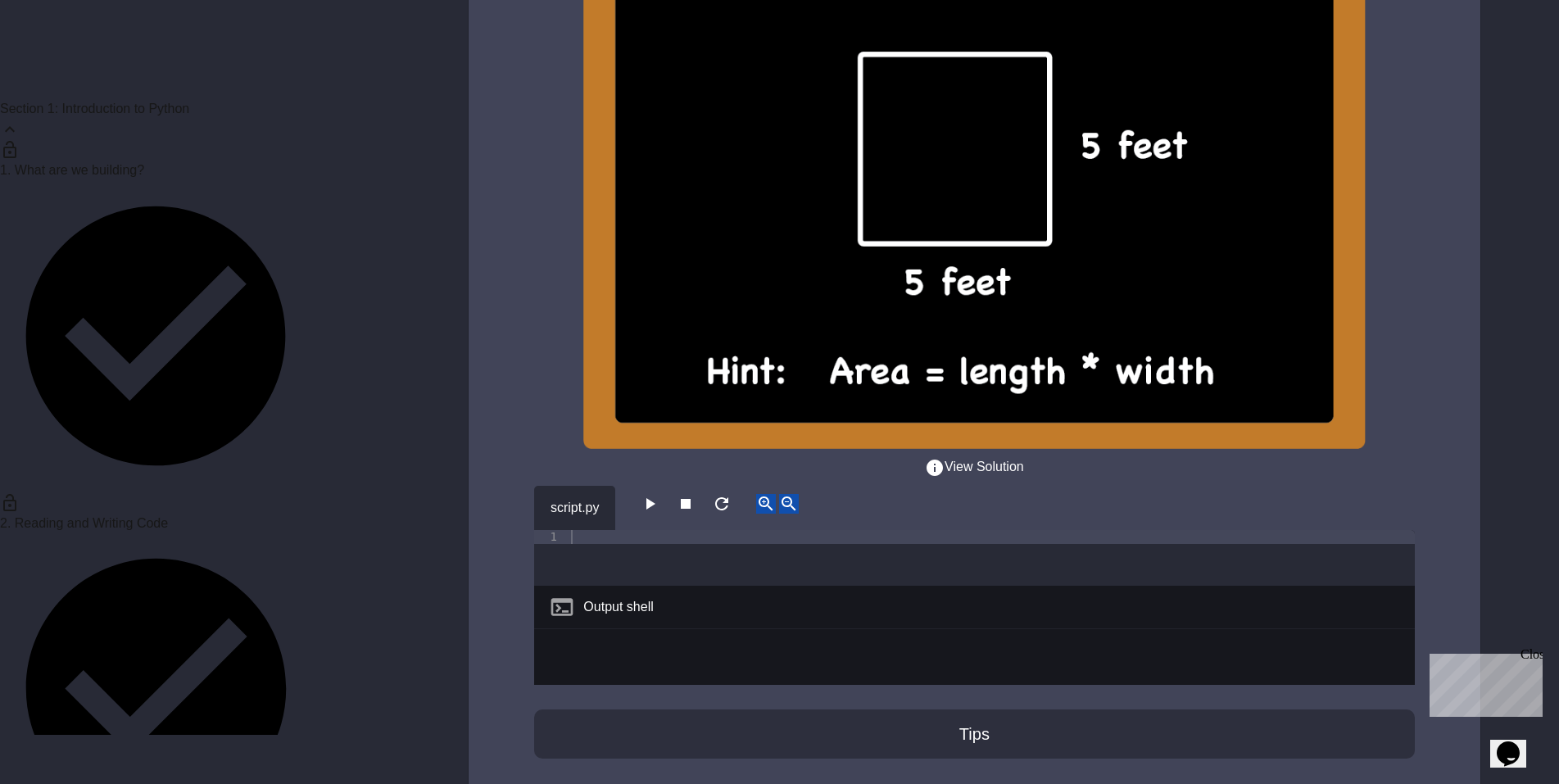
scroll to position [3863, 0]
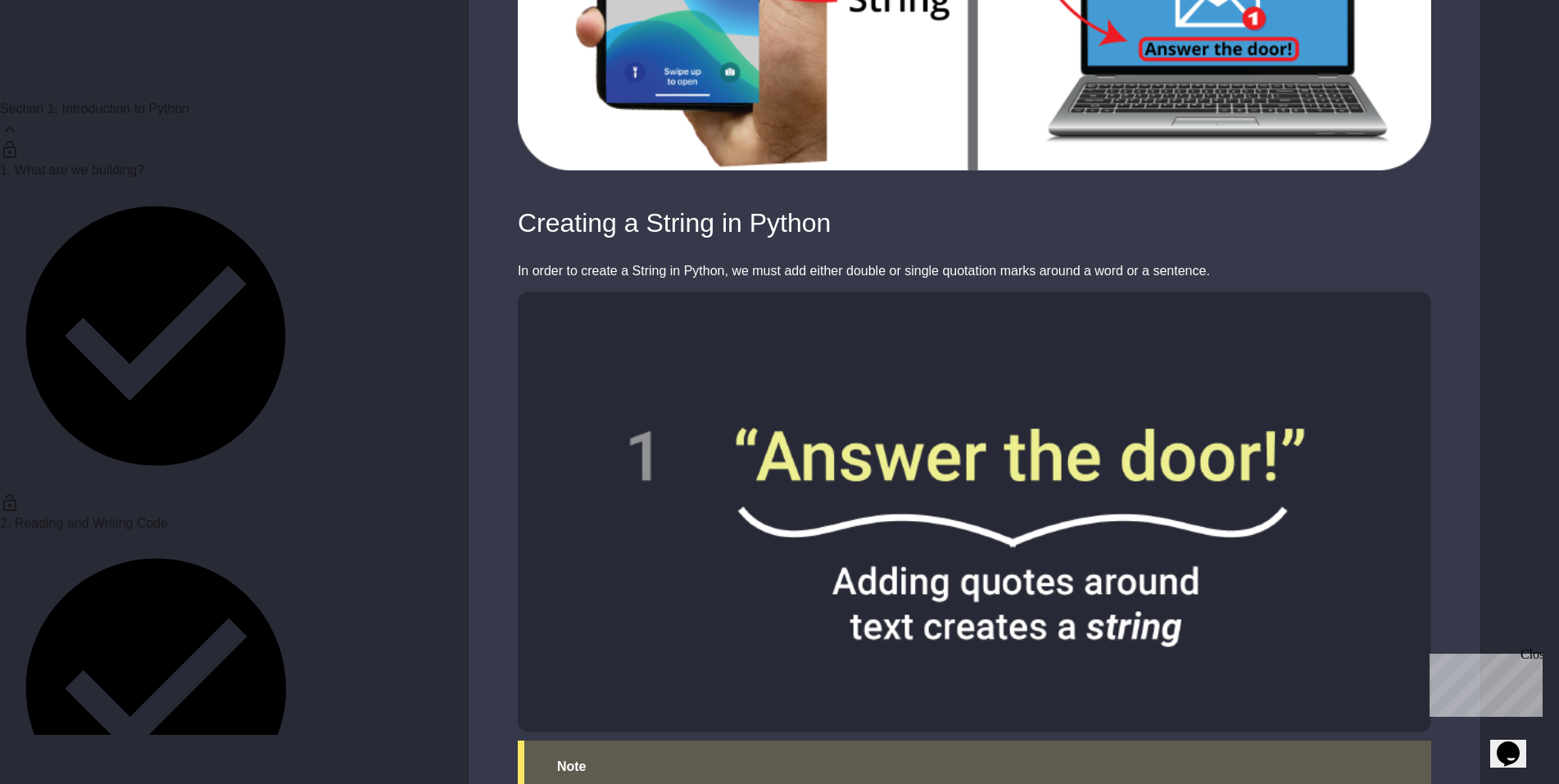
scroll to position [1326, 0]
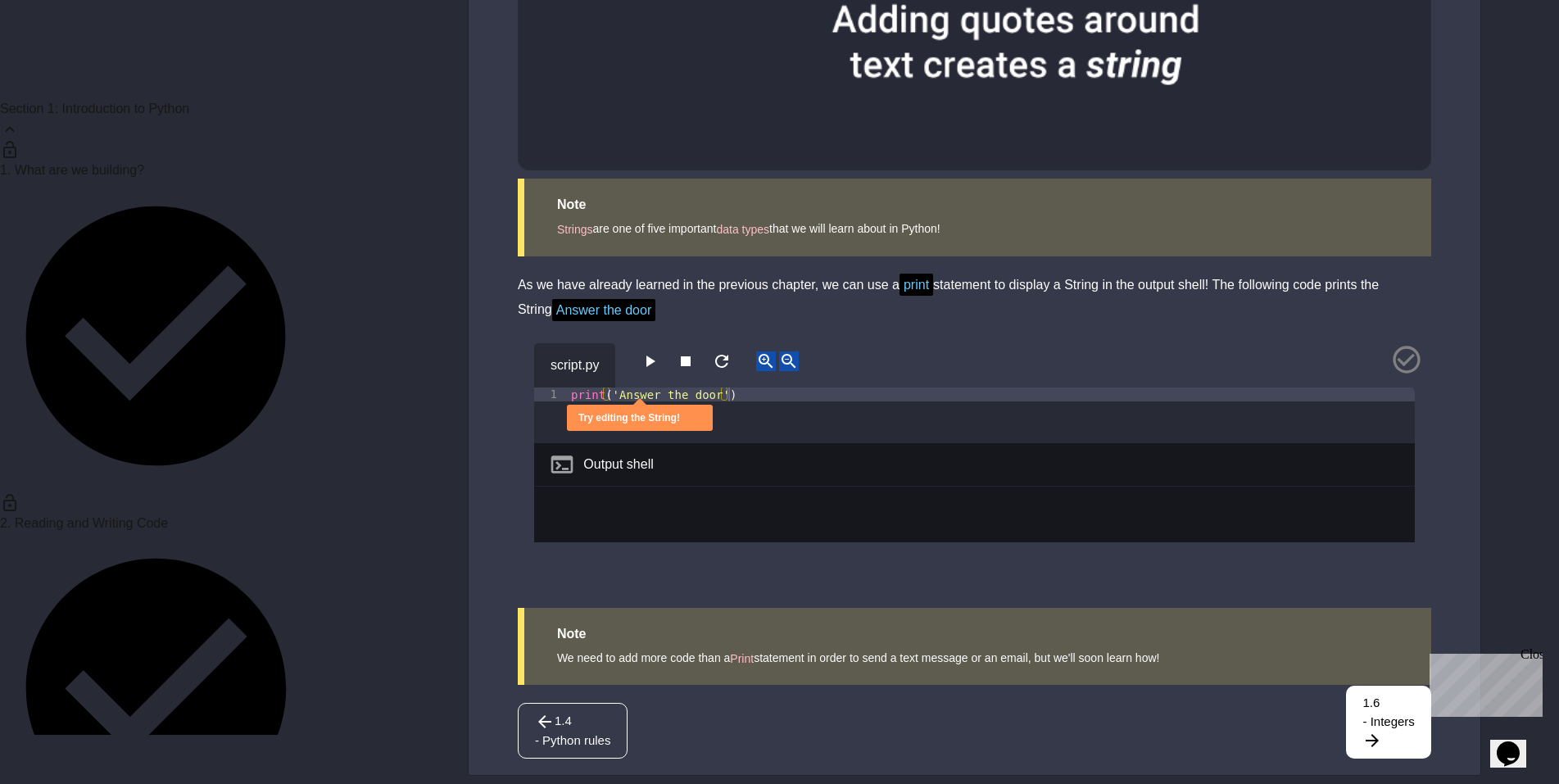
click at [659, 352] on icon "button" at bounding box center [650, 361] width 19 height 19
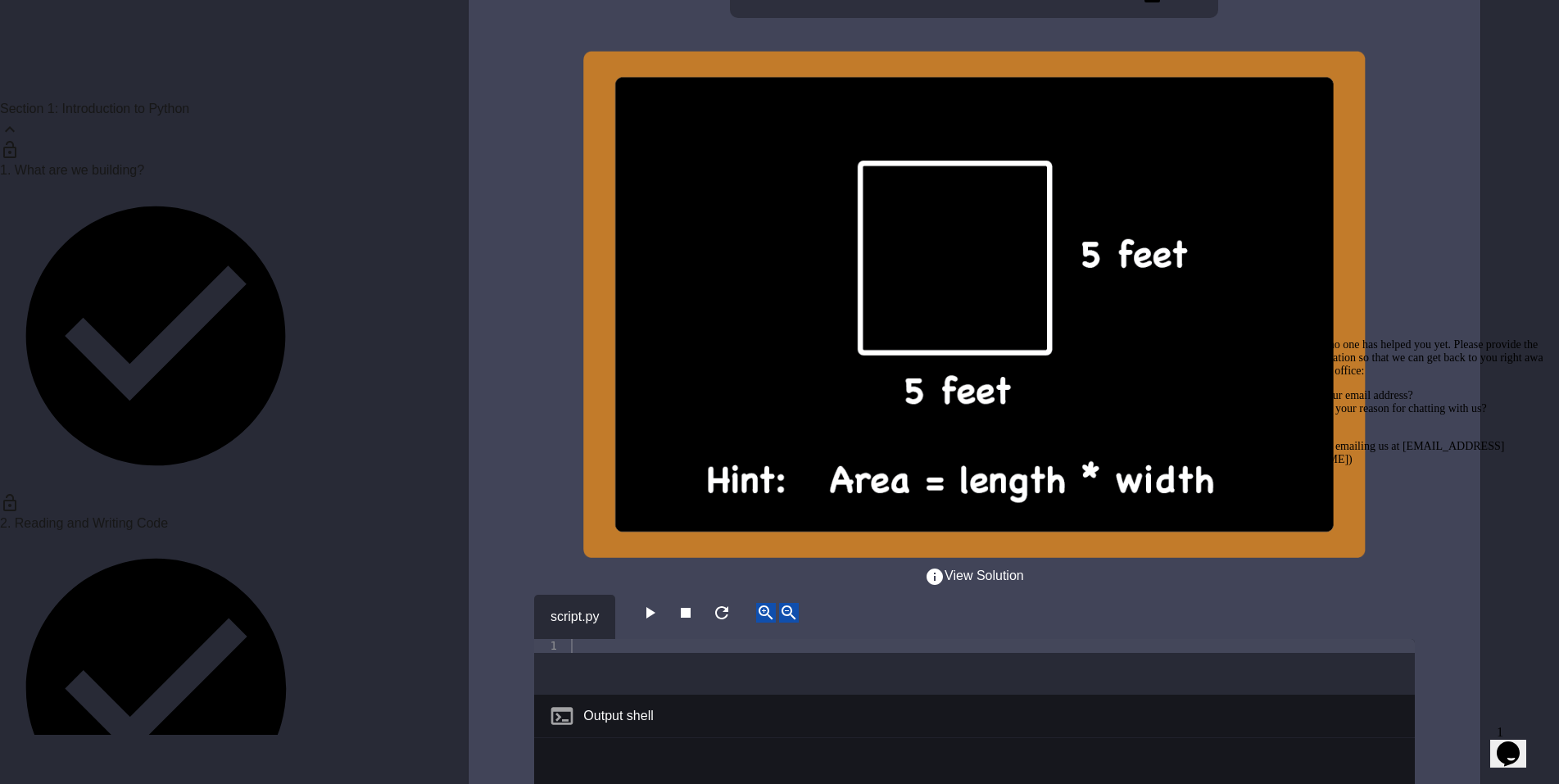
scroll to position [3863, 0]
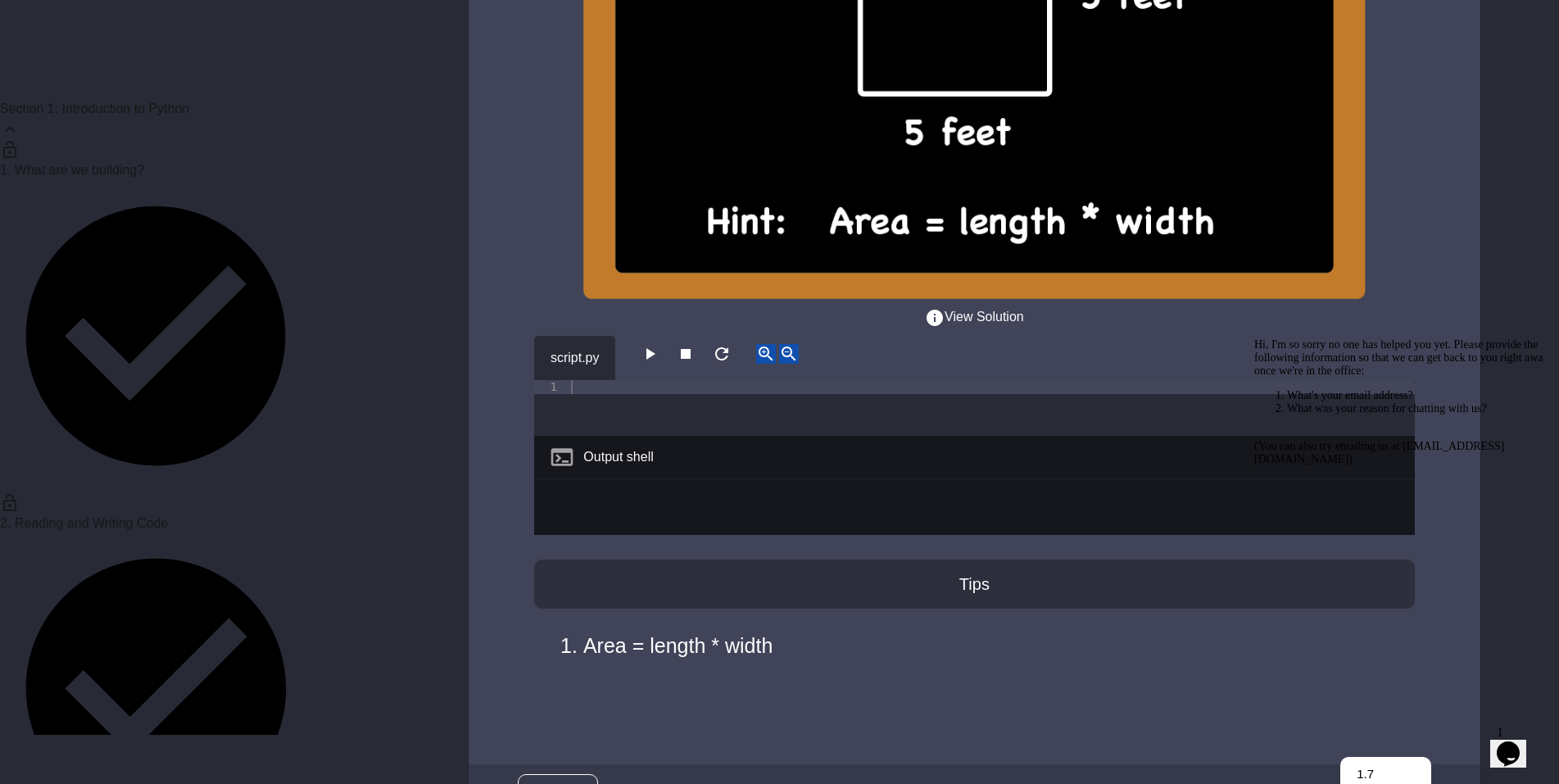
click at [660, 344] on icon "button" at bounding box center [650, 354] width 19 height 19
click at [657, 344] on icon "button" at bounding box center [650, 354] width 19 height 19
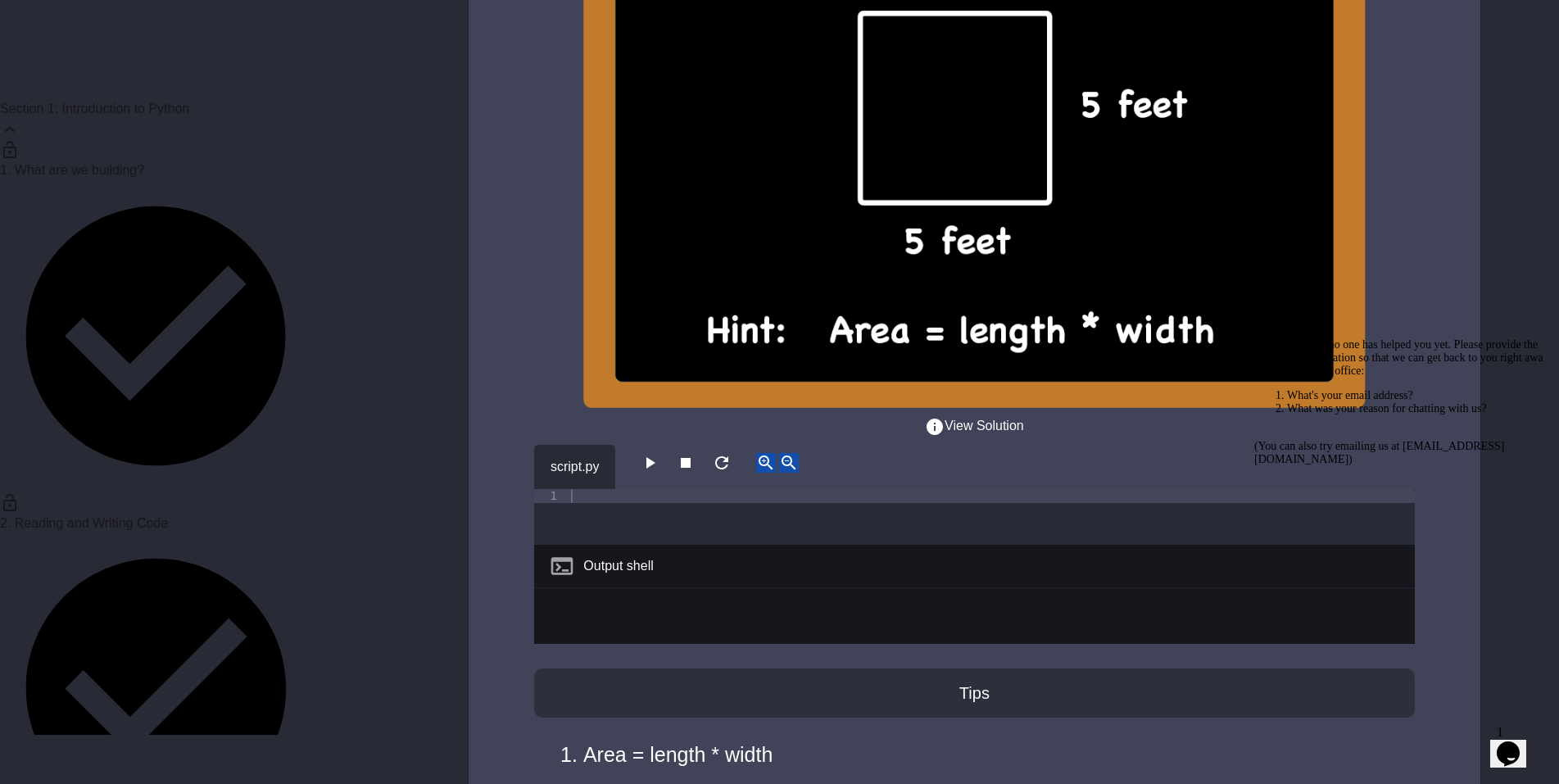
scroll to position [3644, 0]
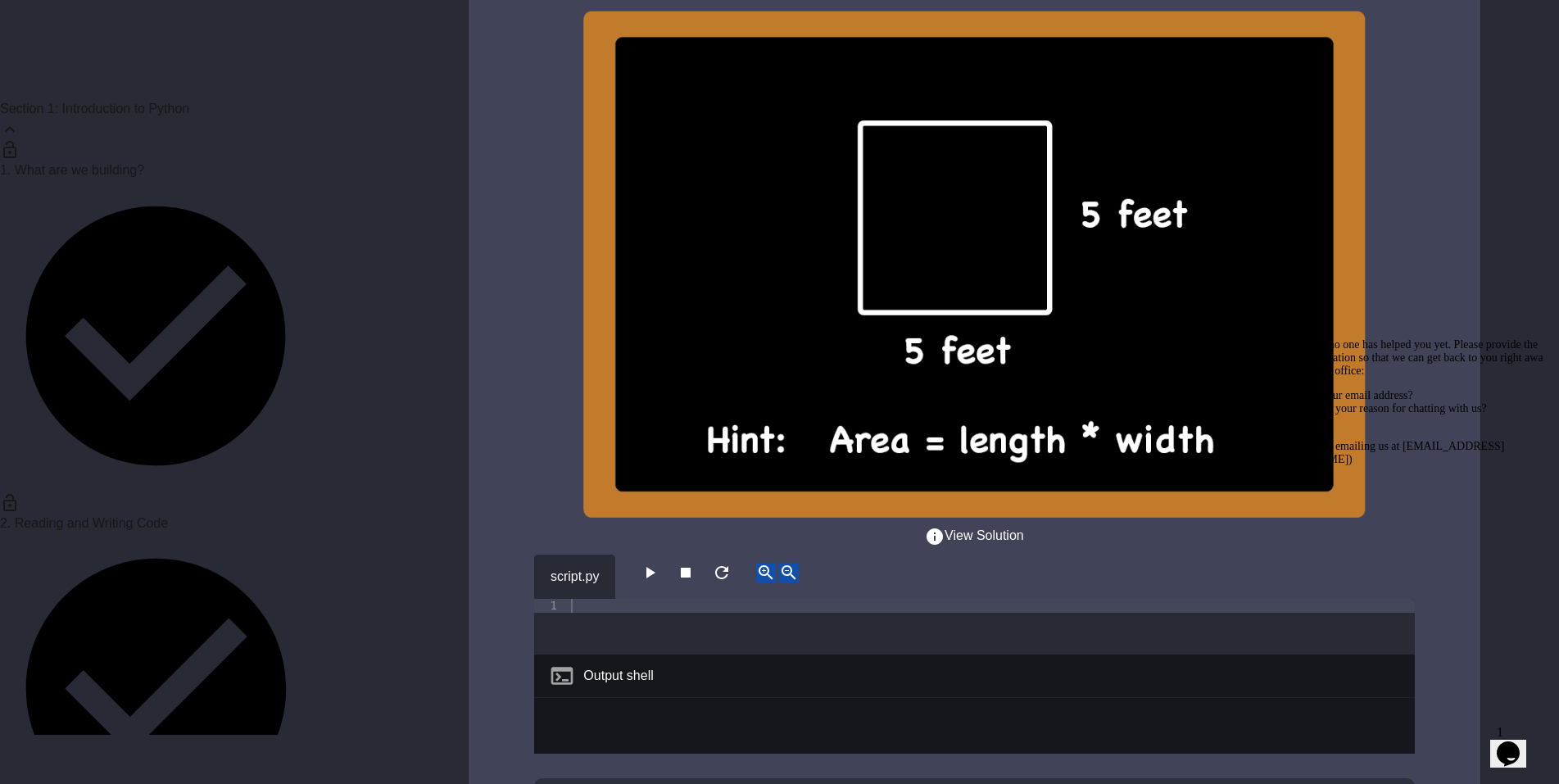
click at [652, 567] on icon "button" at bounding box center [651, 573] width 9 height 12
drag, startPoint x: 824, startPoint y: 560, endPoint x: 688, endPoint y: 564, distance: 136.1
click at [688, 599] on div at bounding box center [992, 641] width 848 height 84
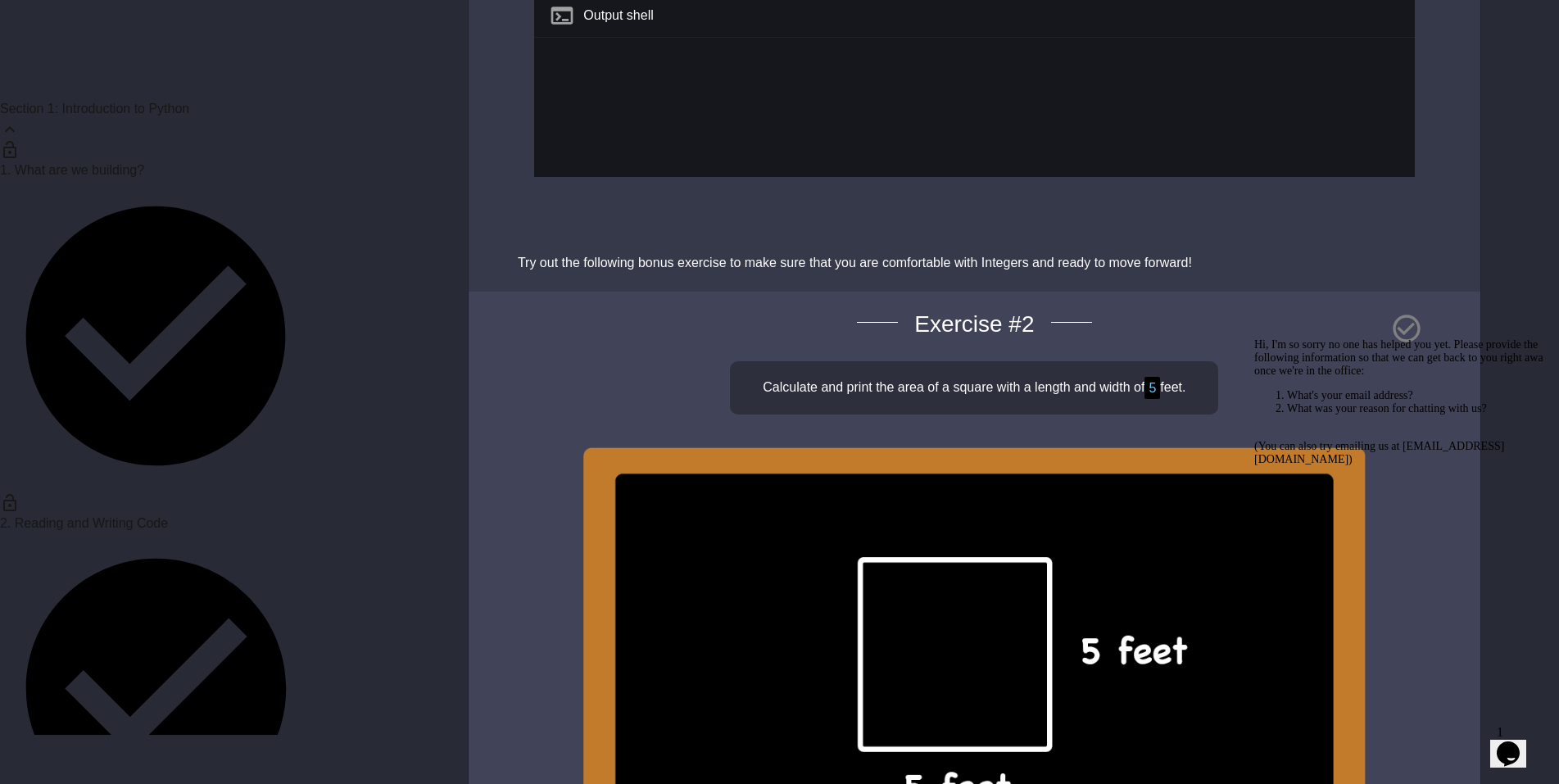
scroll to position [2771, 0]
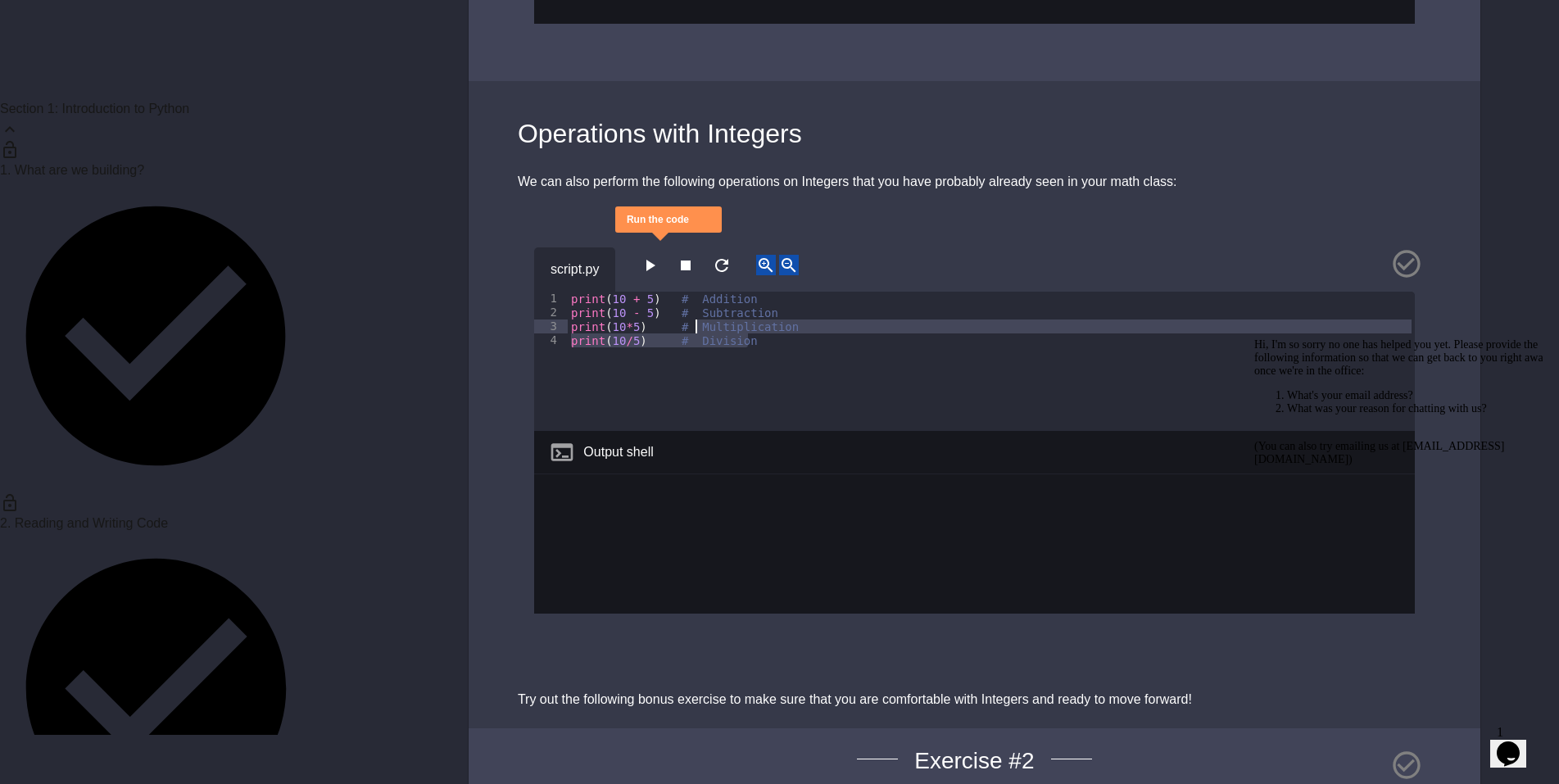
drag, startPoint x: 741, startPoint y: 302, endPoint x: 463, endPoint y: 199, distance: 296.5
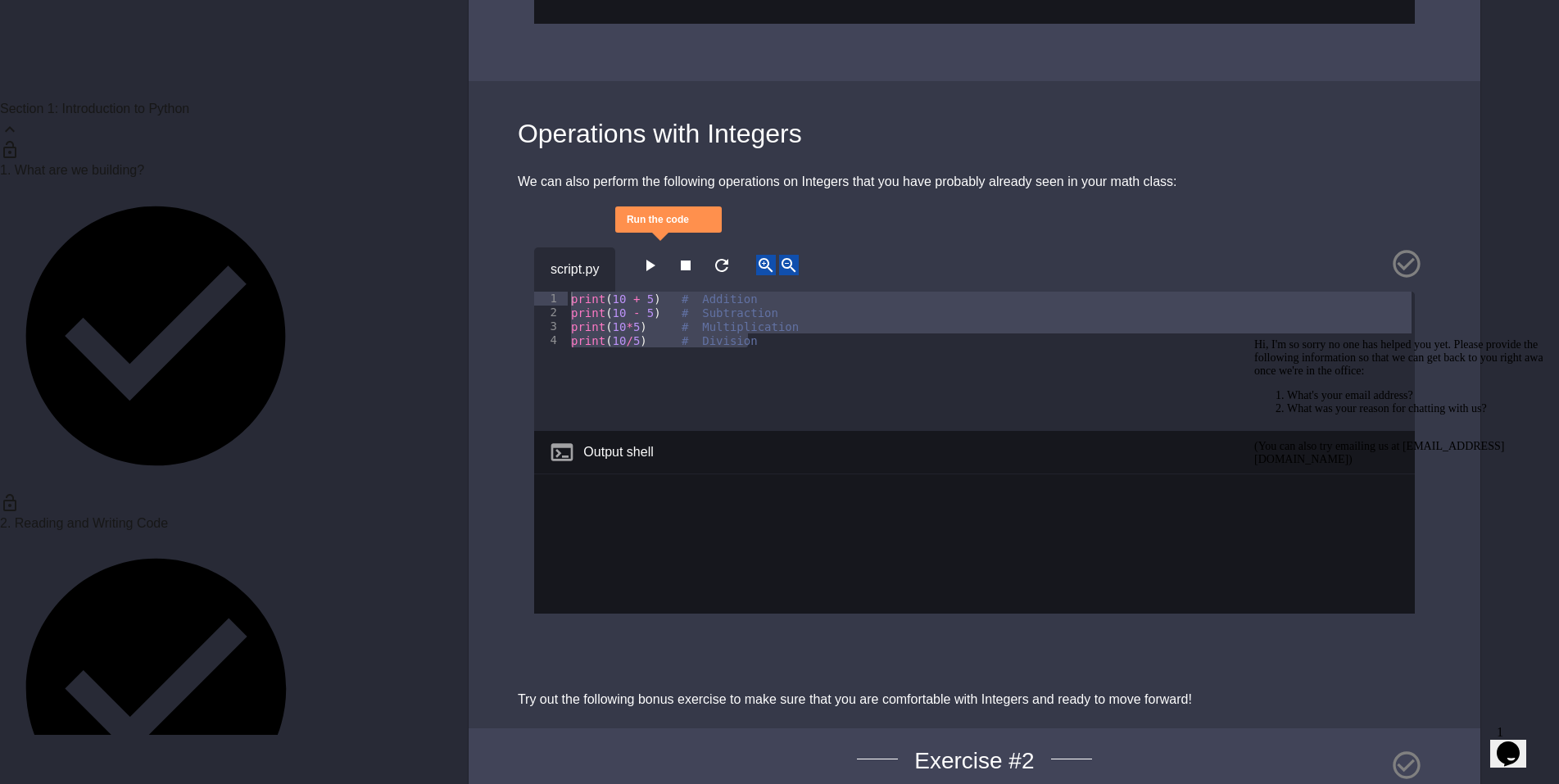
click at [651, 255] on icon "button" at bounding box center [650, 265] width 19 height 19
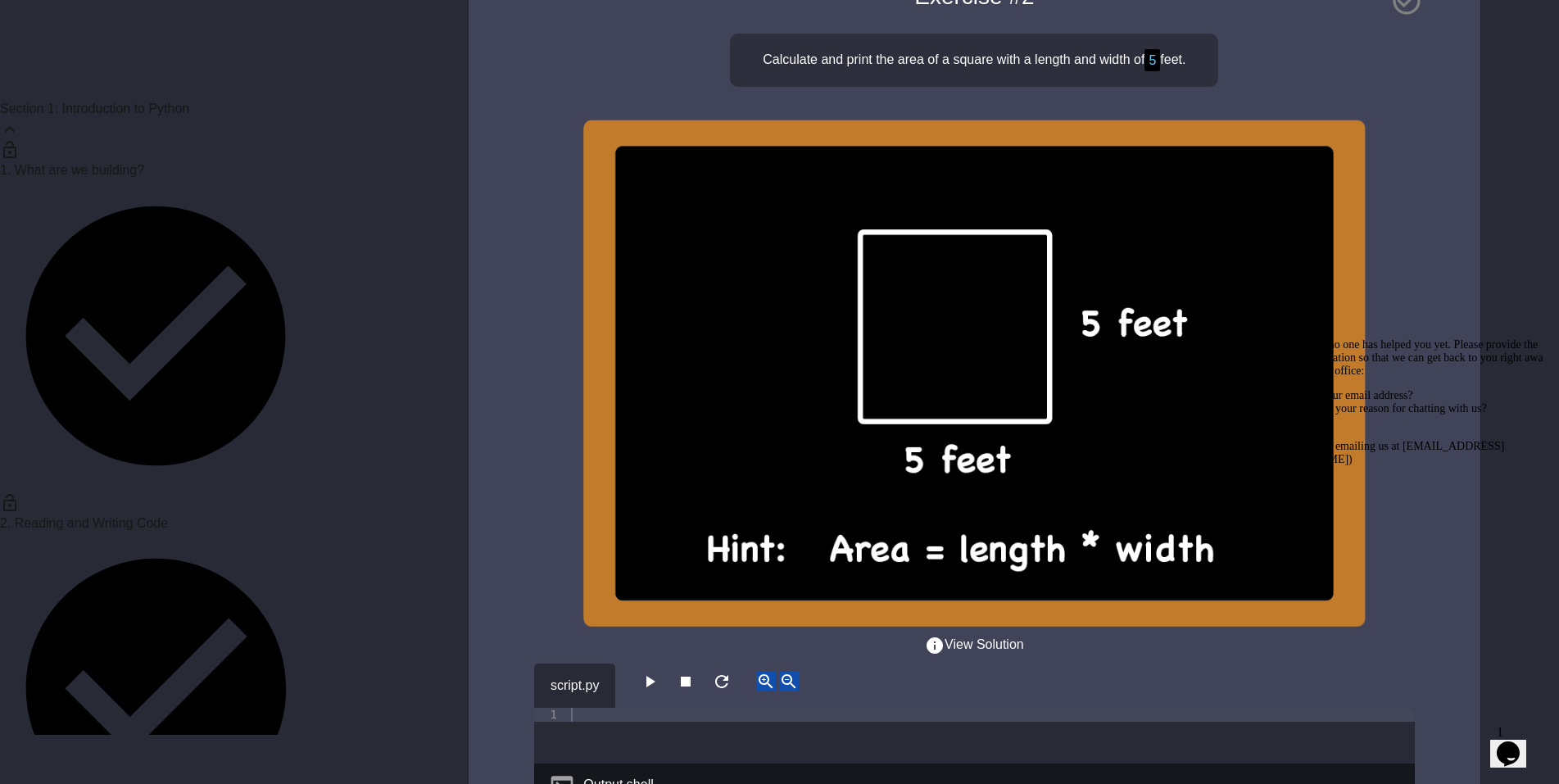
scroll to position [3863, 0]
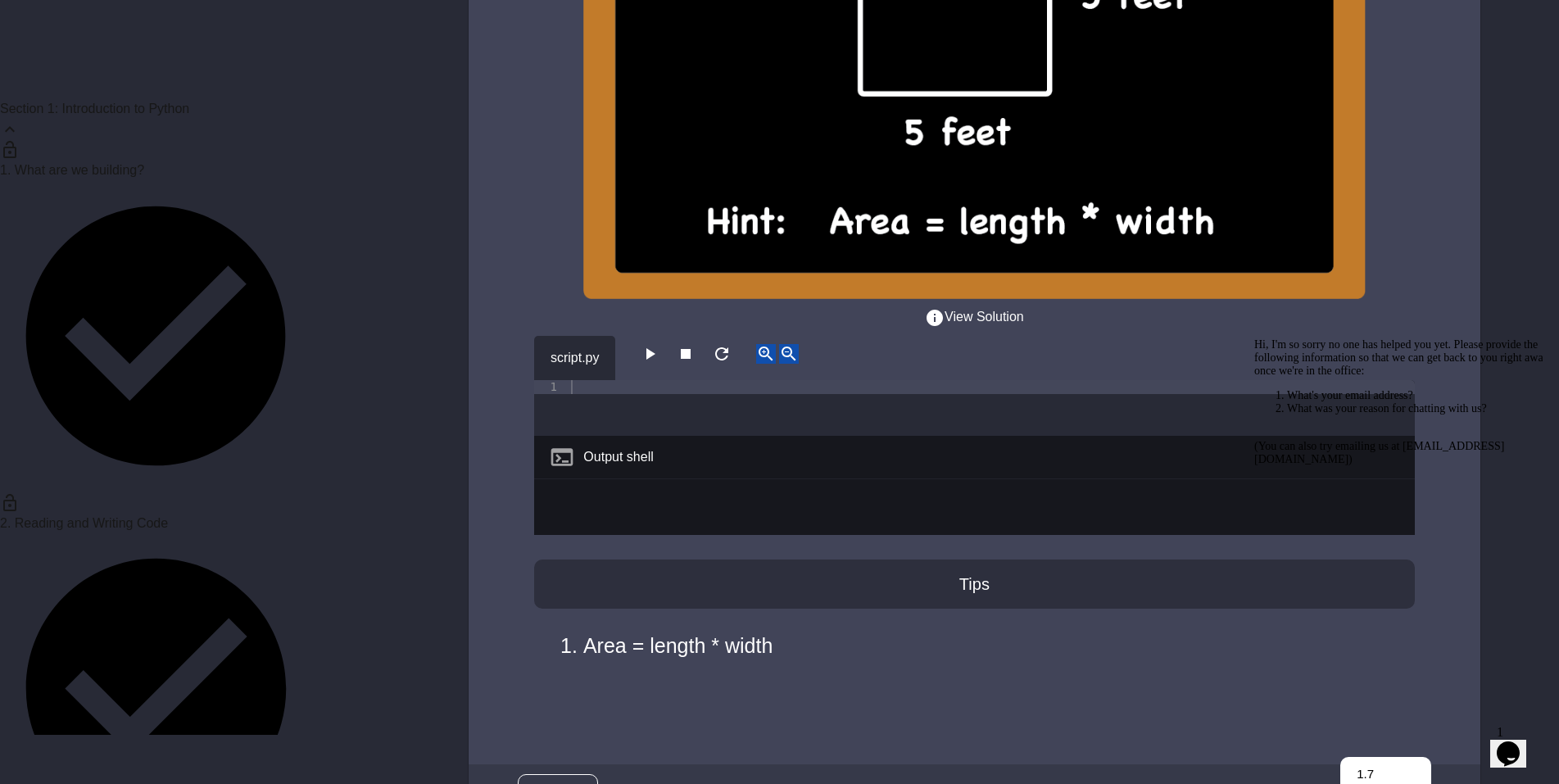
click at [708, 435] on div "Output shell" at bounding box center [974, 457] width 881 height 44
click at [688, 380] on div at bounding box center [992, 422] width 848 height 84
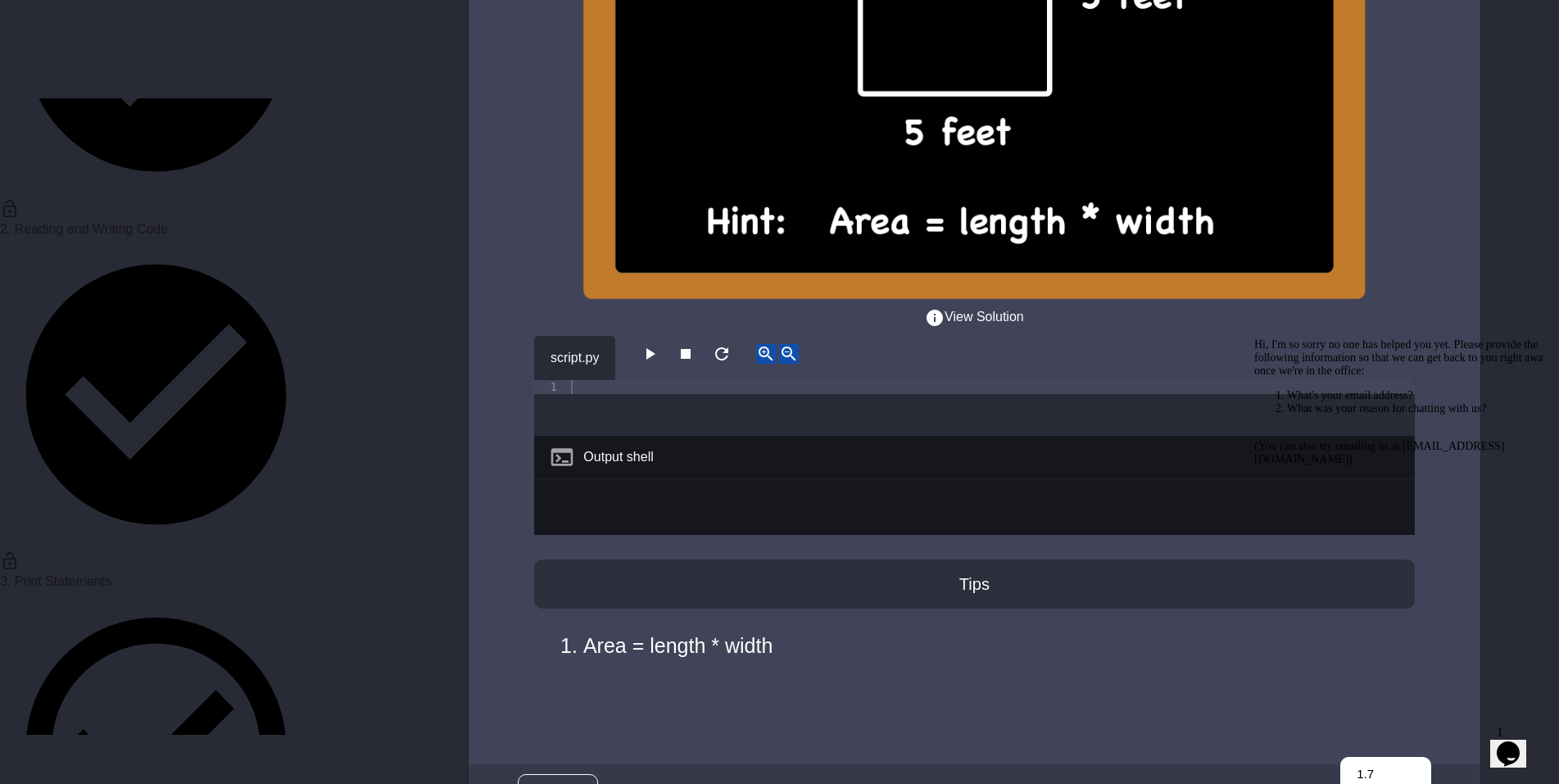
scroll to position [75, 0]
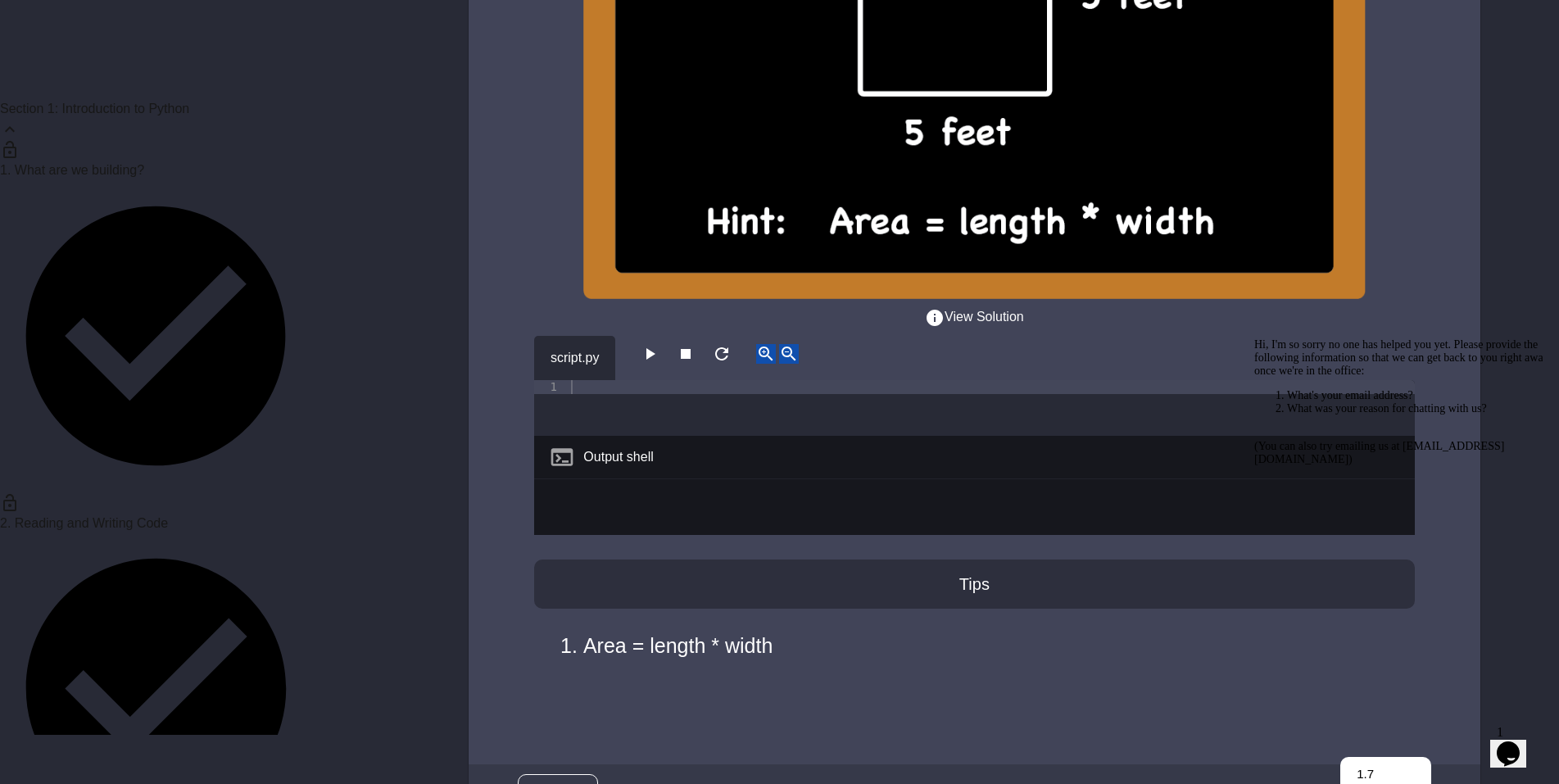
scroll to position [0, 0]
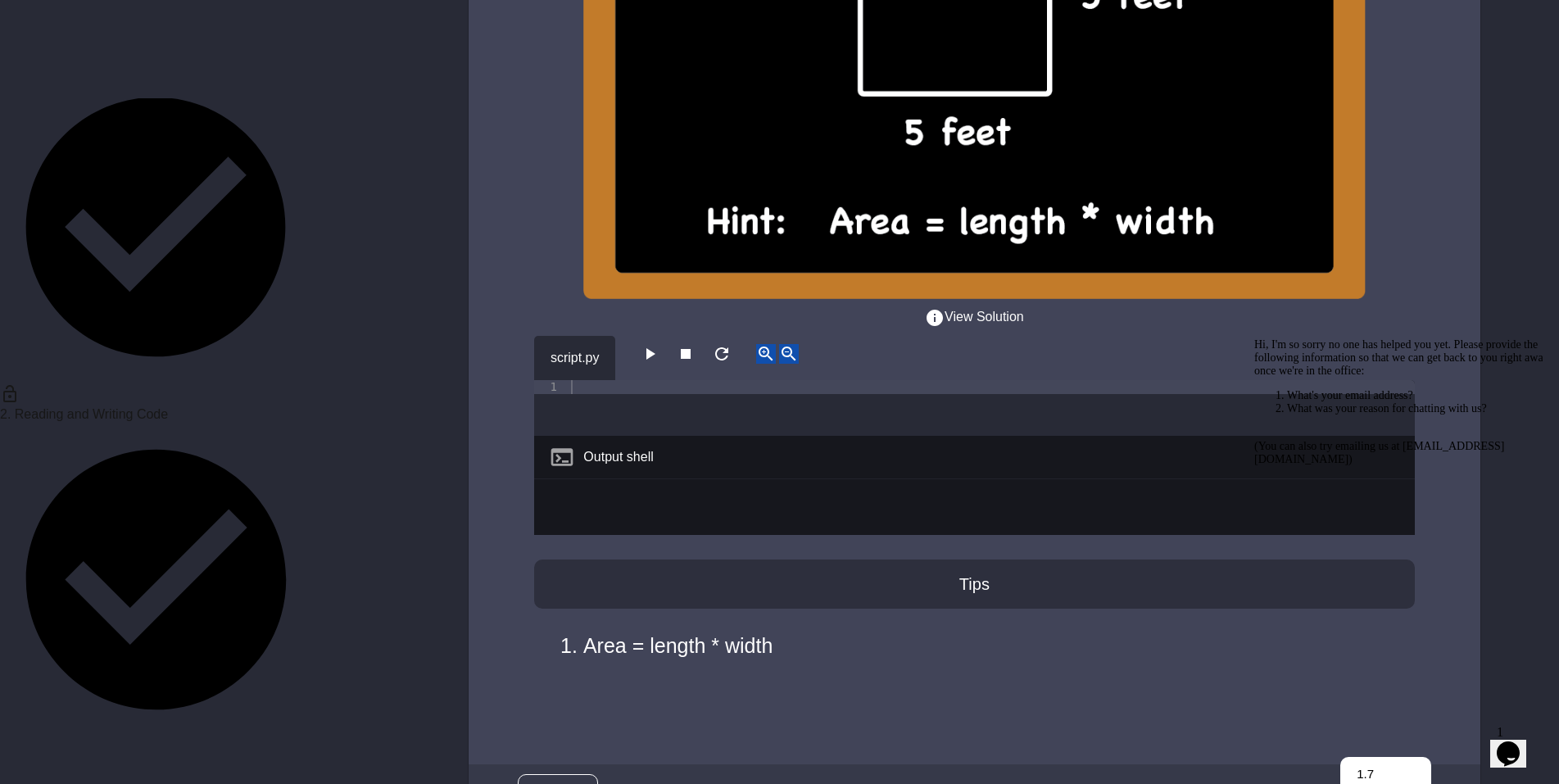
scroll to position [136, 0]
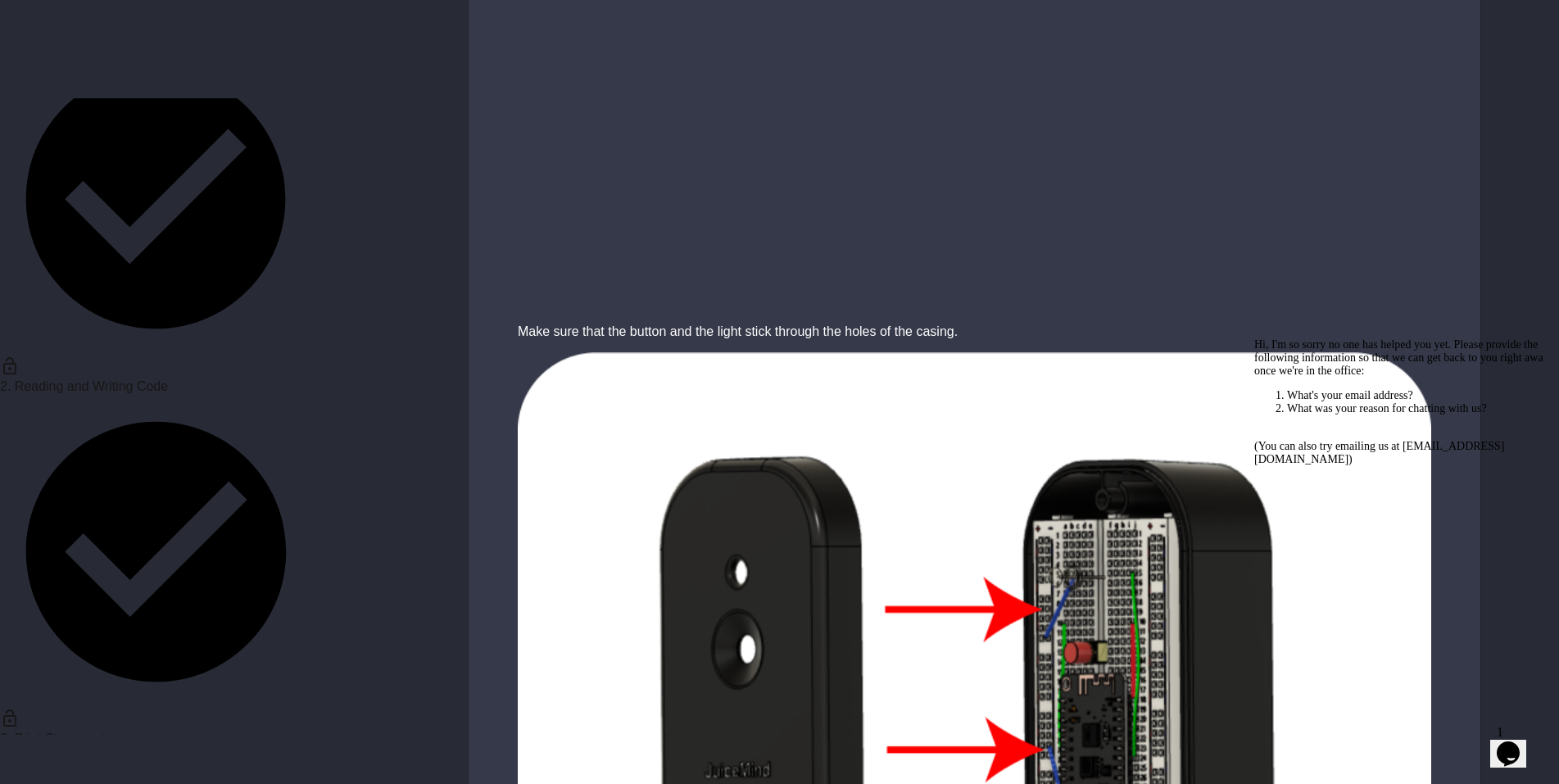
scroll to position [5777, 0]
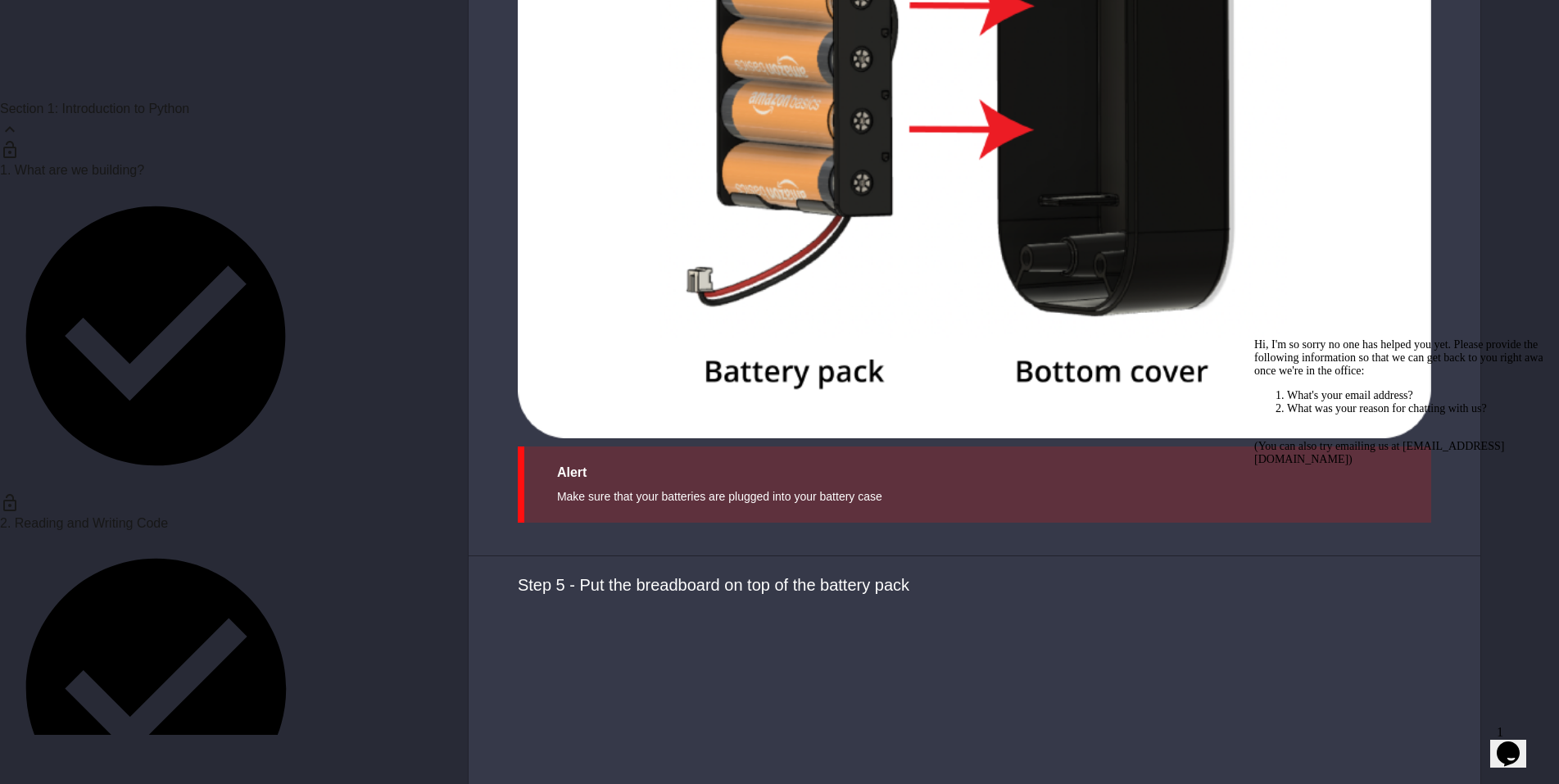
scroll to position [9938, 0]
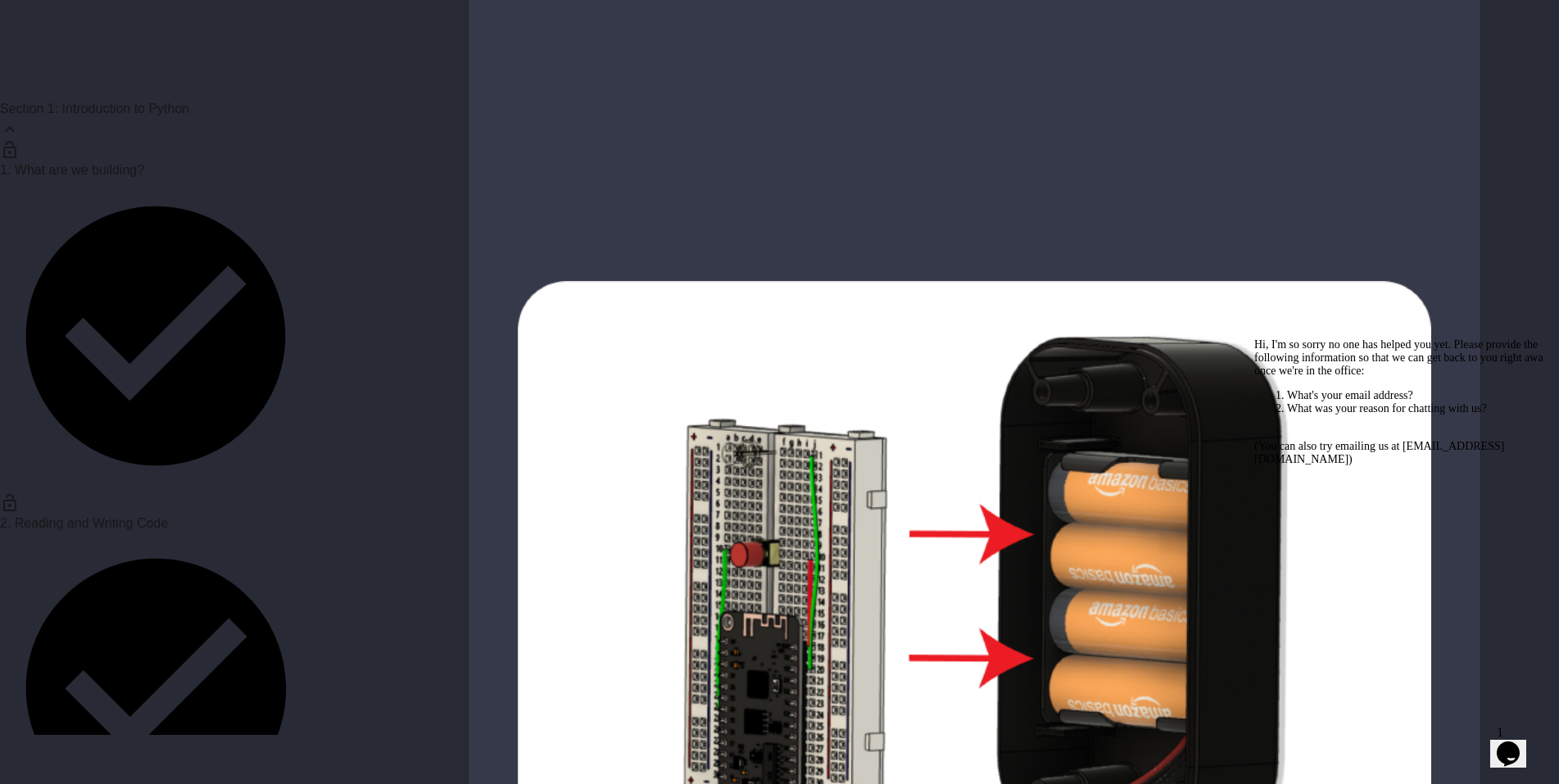
scroll to position [58, 0]
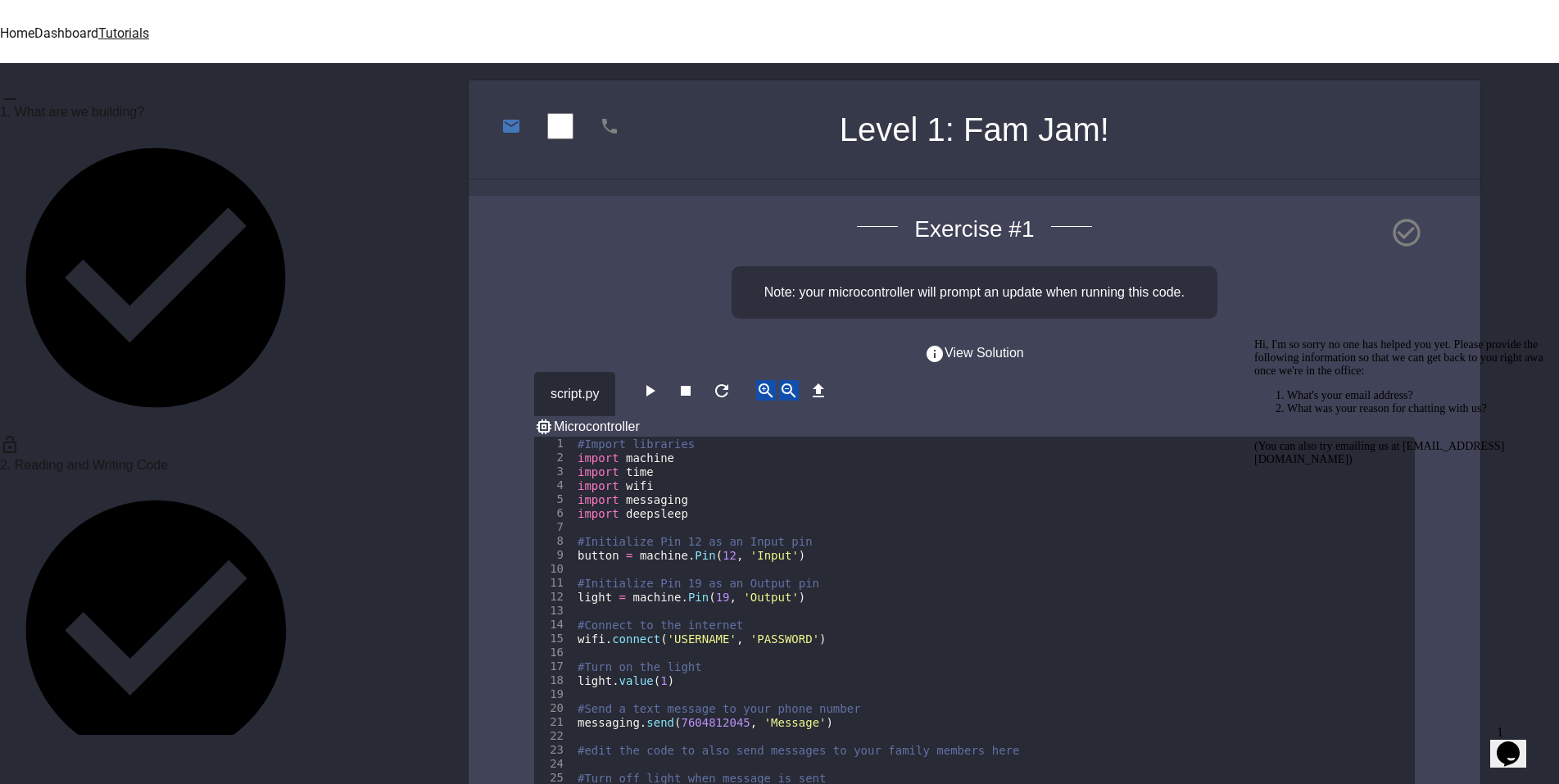
click at [655, 381] on icon "button" at bounding box center [650, 391] width 19 height 19
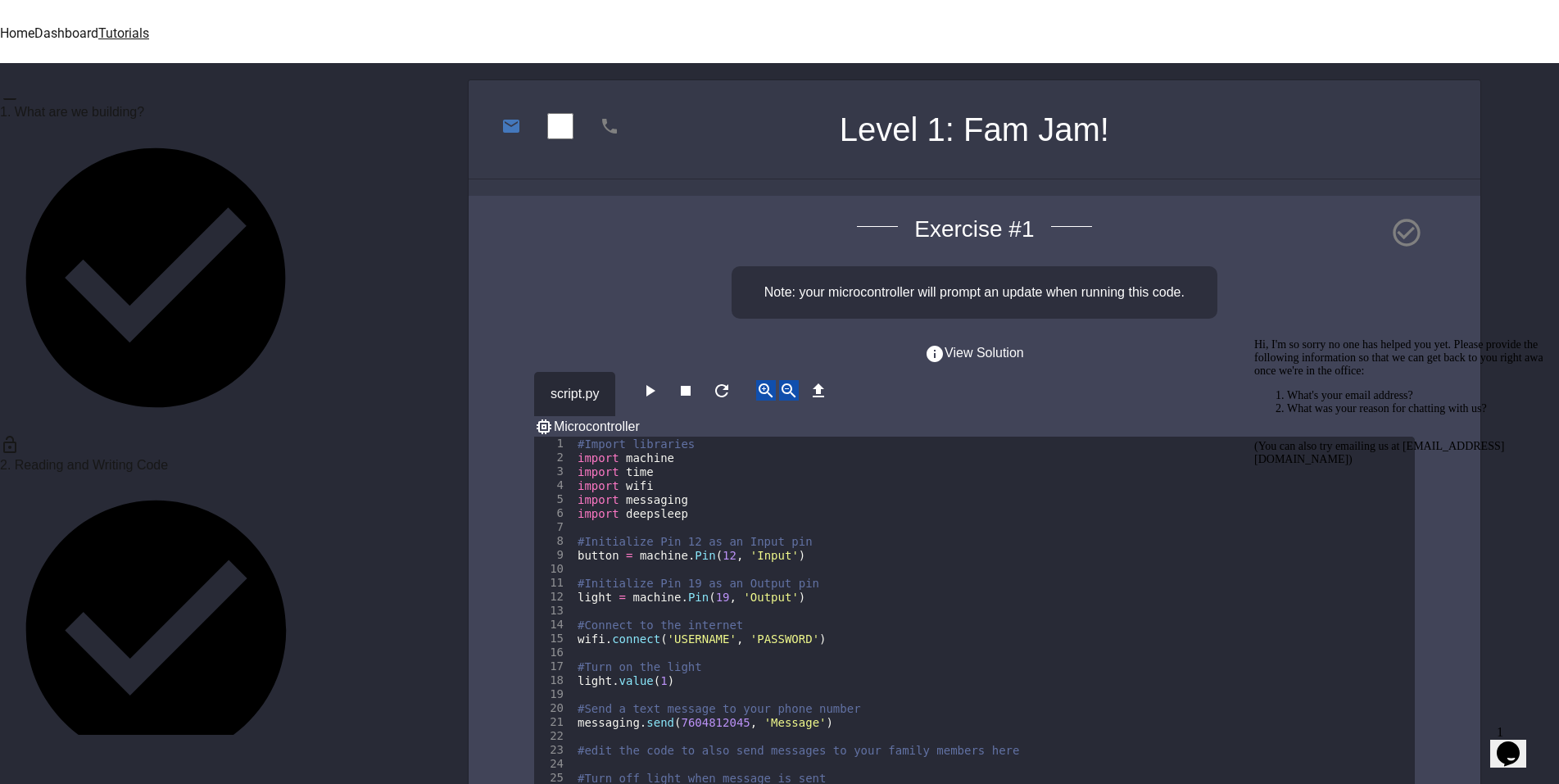
click at [653, 385] on icon "button" at bounding box center [651, 391] width 9 height 12
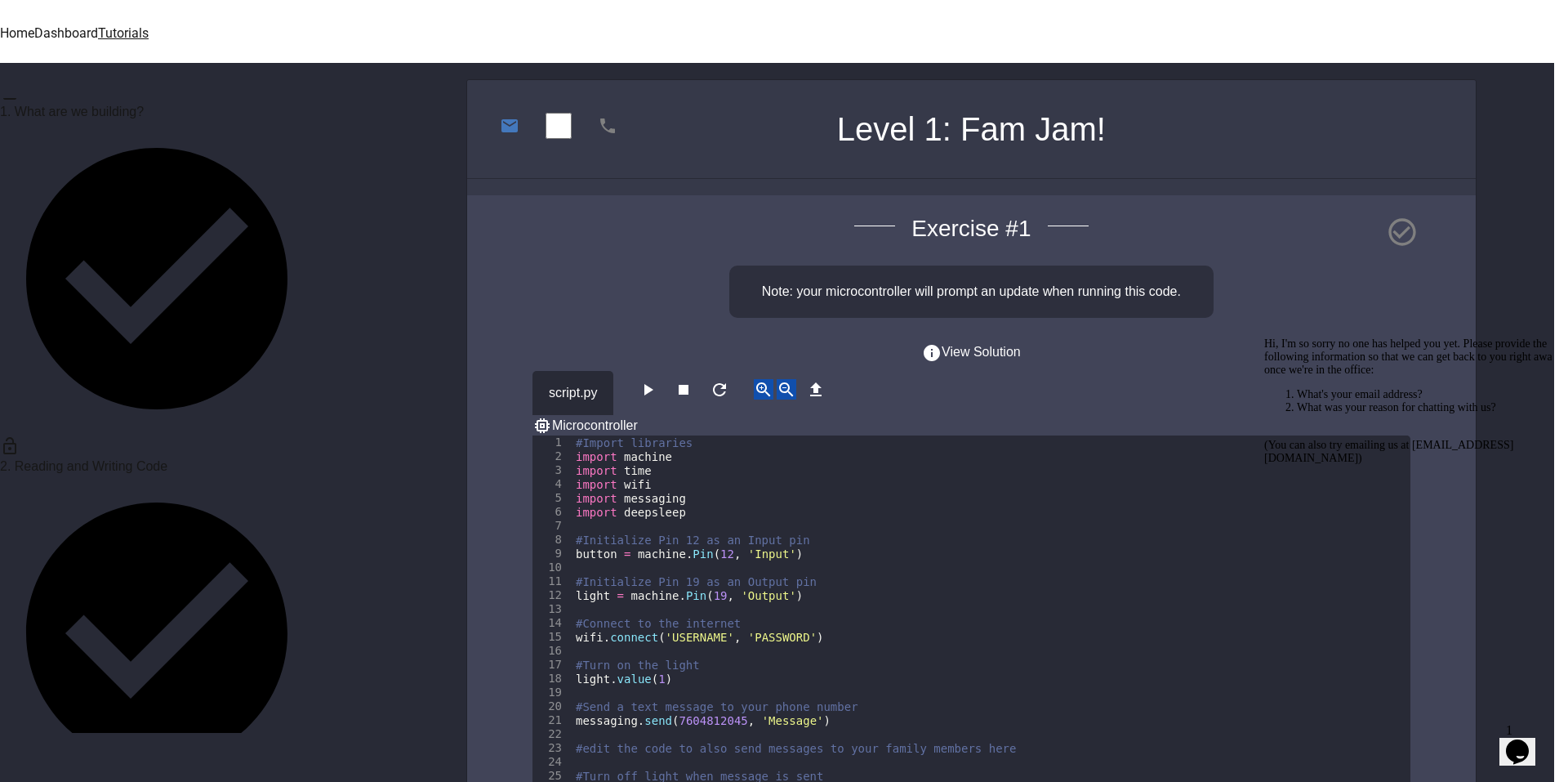
click at [0, 781] on icon "button" at bounding box center [0, 793] width 0 height 0
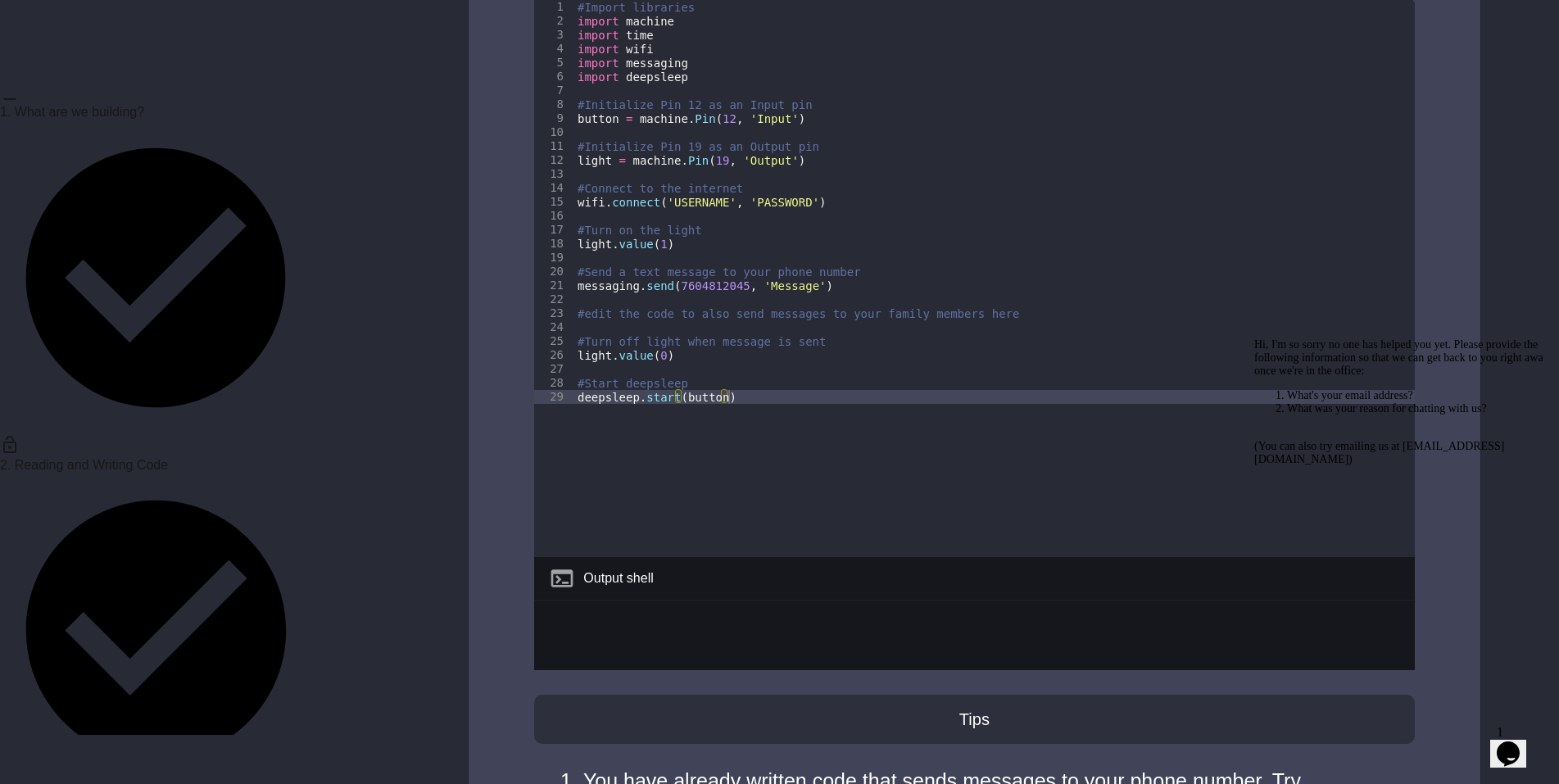
scroll to position [641, 0]
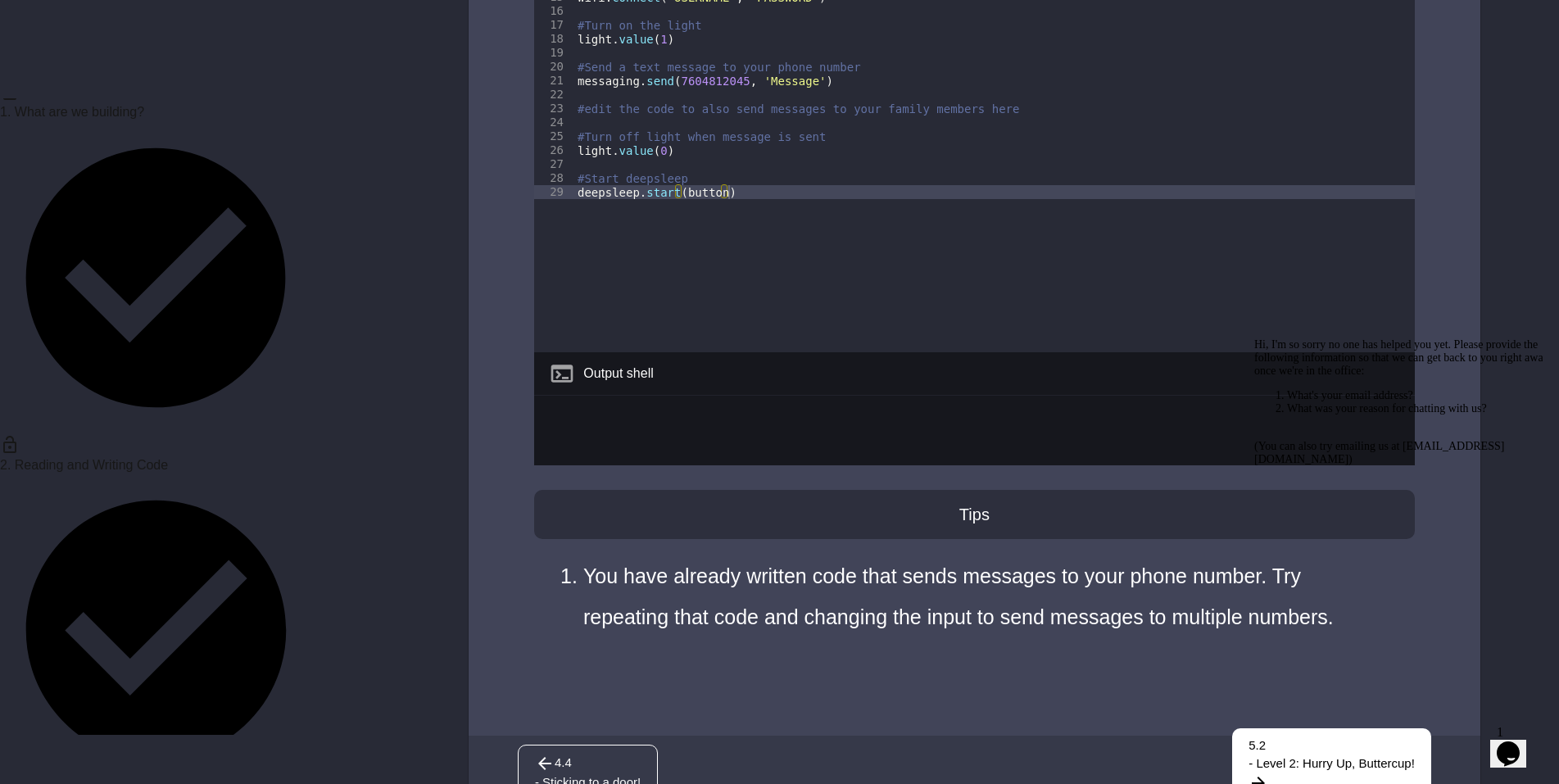
click at [919, 402] on div at bounding box center [974, 444] width 881 height 97
click at [1250, 755] on span "- Level 2: Hurry Up, Buttercup!" at bounding box center [1332, 764] width 167 height 19
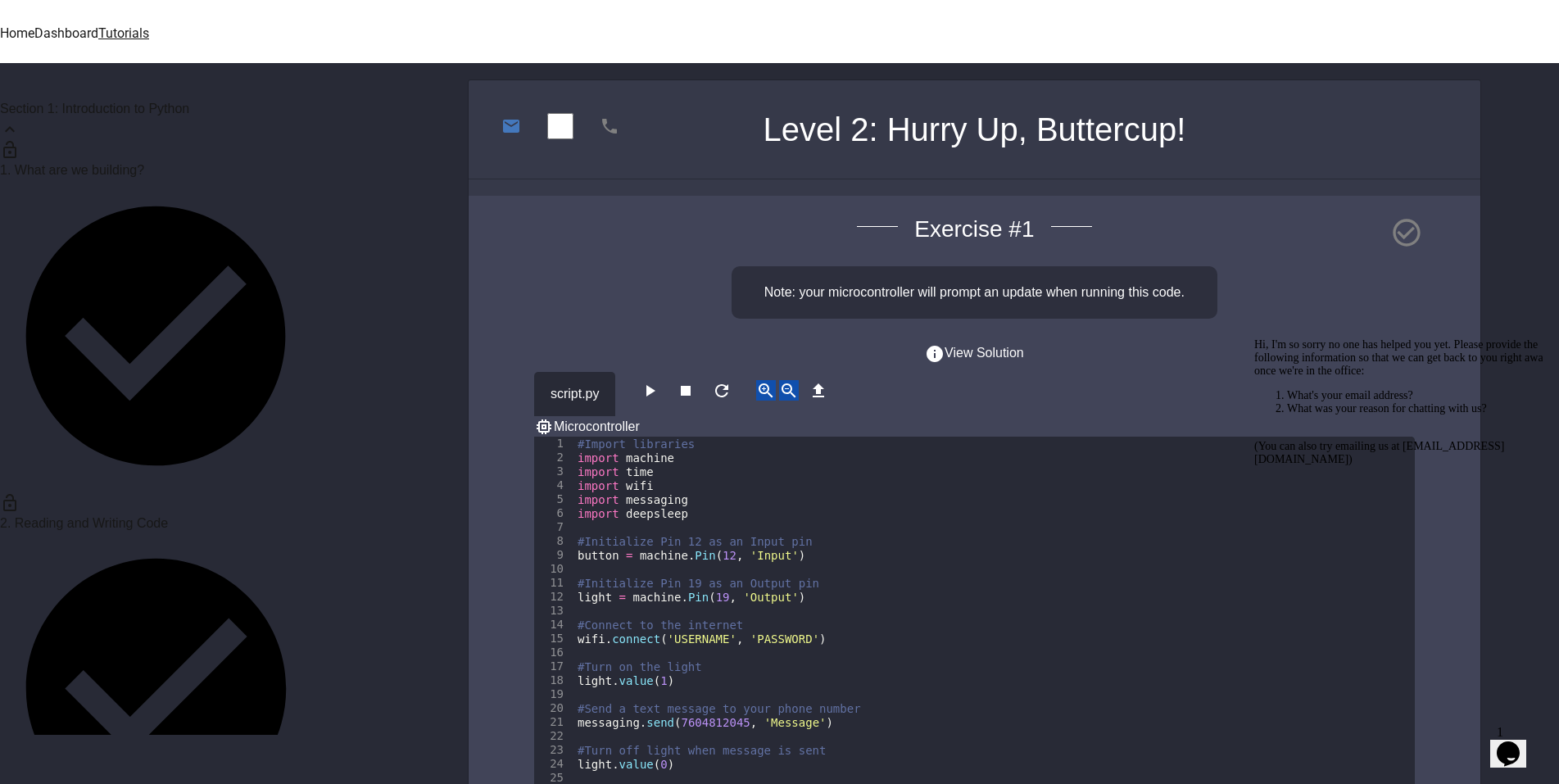
click at [109, 39] on div "Home Dashboard Tutorials" at bounding box center [780, 31] width 1559 height 63
click at [468, 23] on img at bounding box center [516, 12] width 98 height 23
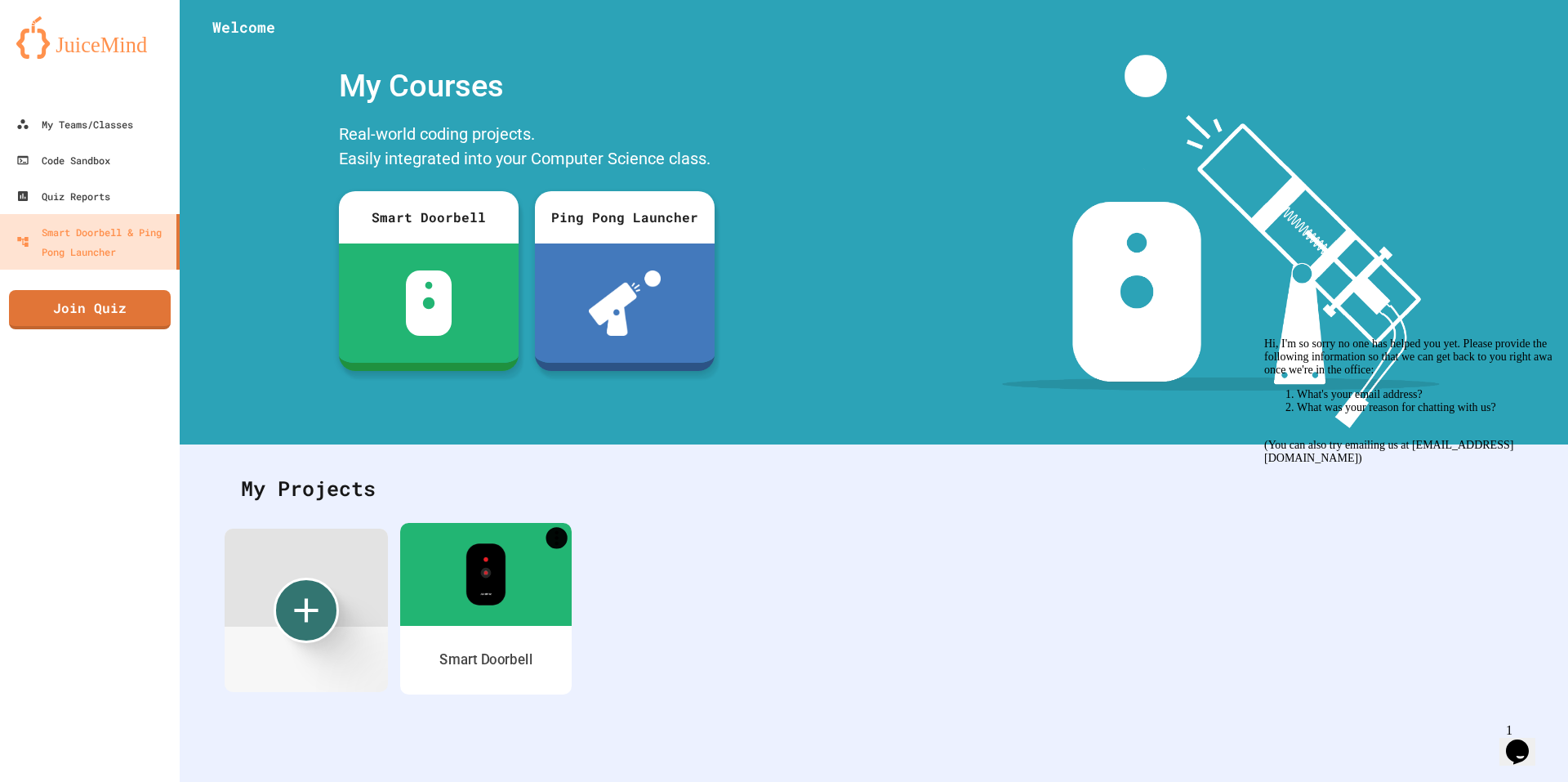
click at [552, 537] on icon "More" at bounding box center [557, 537] width 21 height 21
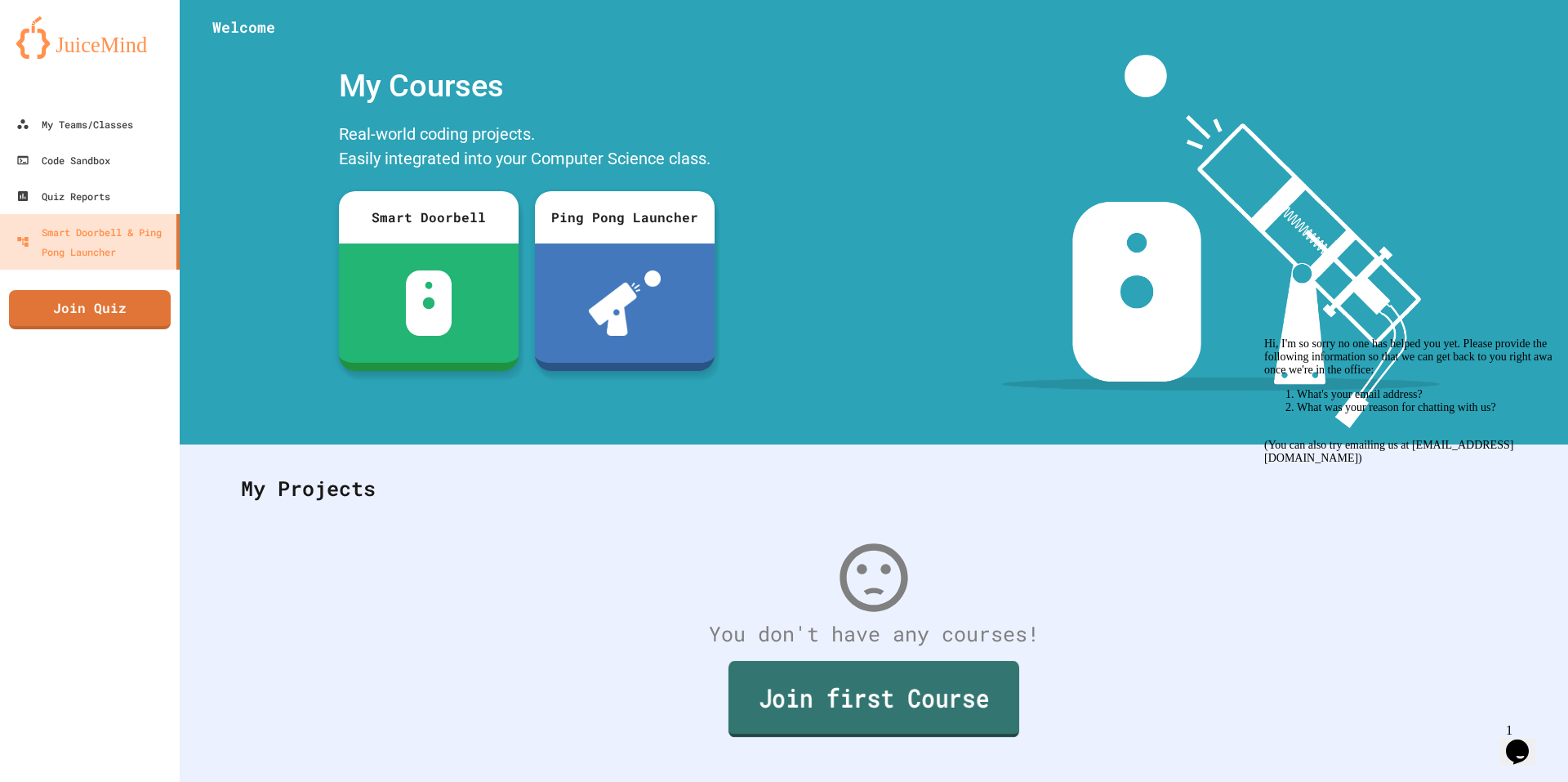
scroll to position [39, 0]
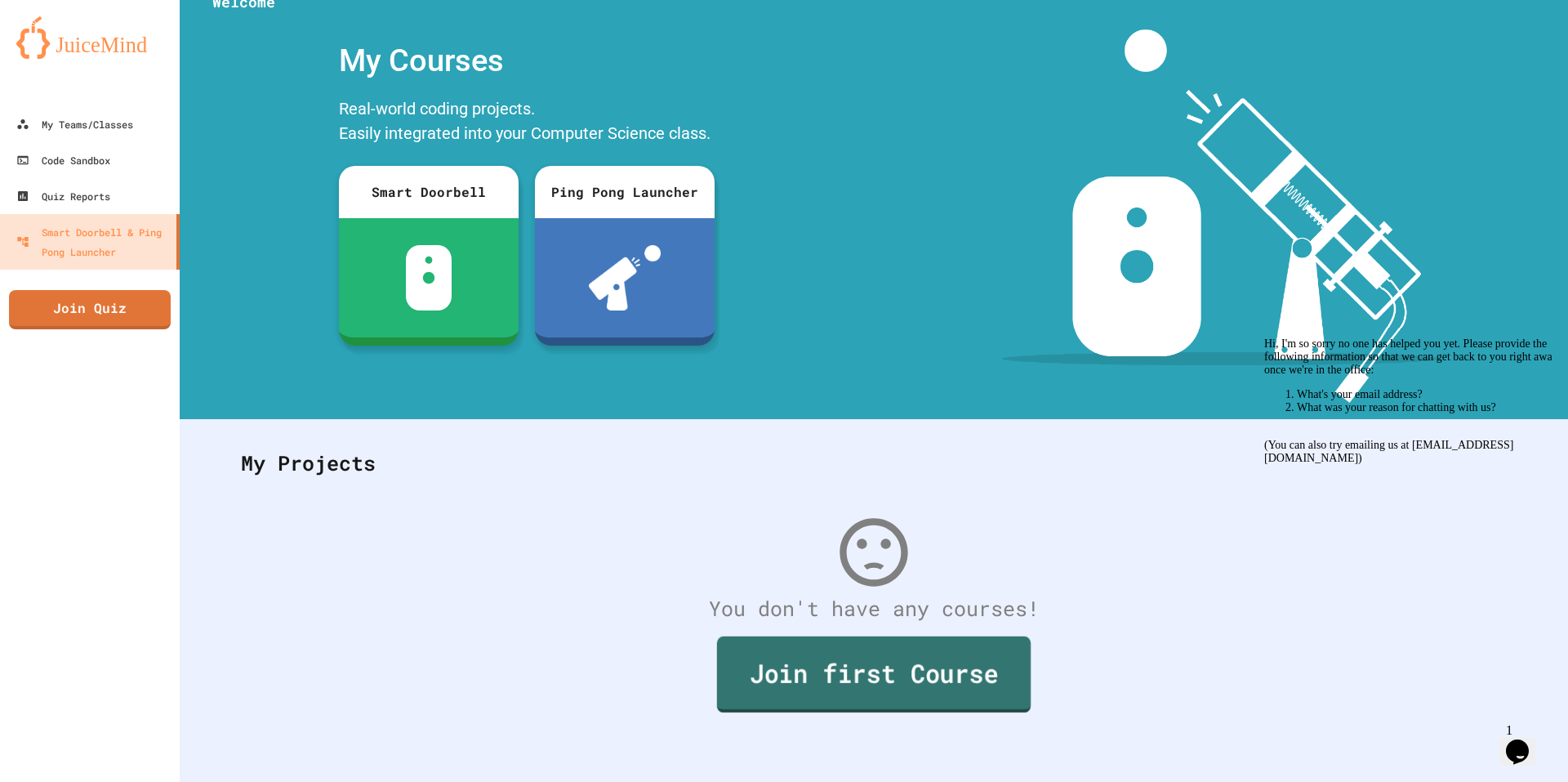
click at [892, 672] on link "Join first Course" at bounding box center [873, 674] width 314 height 76
click at [1527, 439] on div "Hi, I'm so sorry no one has helped you yet. Please provide the following inform…" at bounding box center [1411, 400] width 294 height 127
drag, startPoint x: 1531, startPoint y: 452, endPoint x: 1354, endPoint y: 371, distance: 194.7
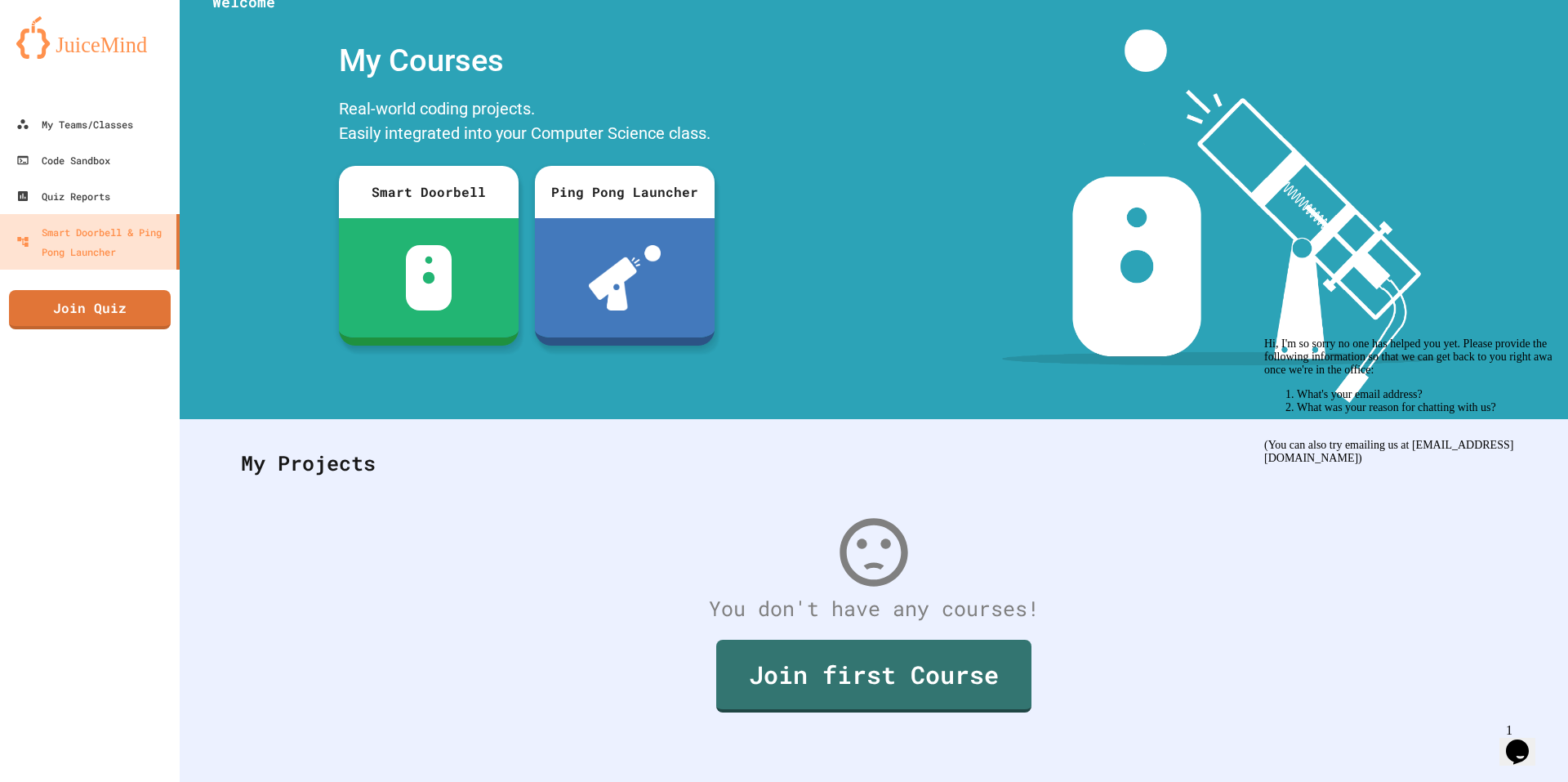
click at [1264, 337] on icon "Chat attention grabber" at bounding box center [1264, 337] width 0 height 0
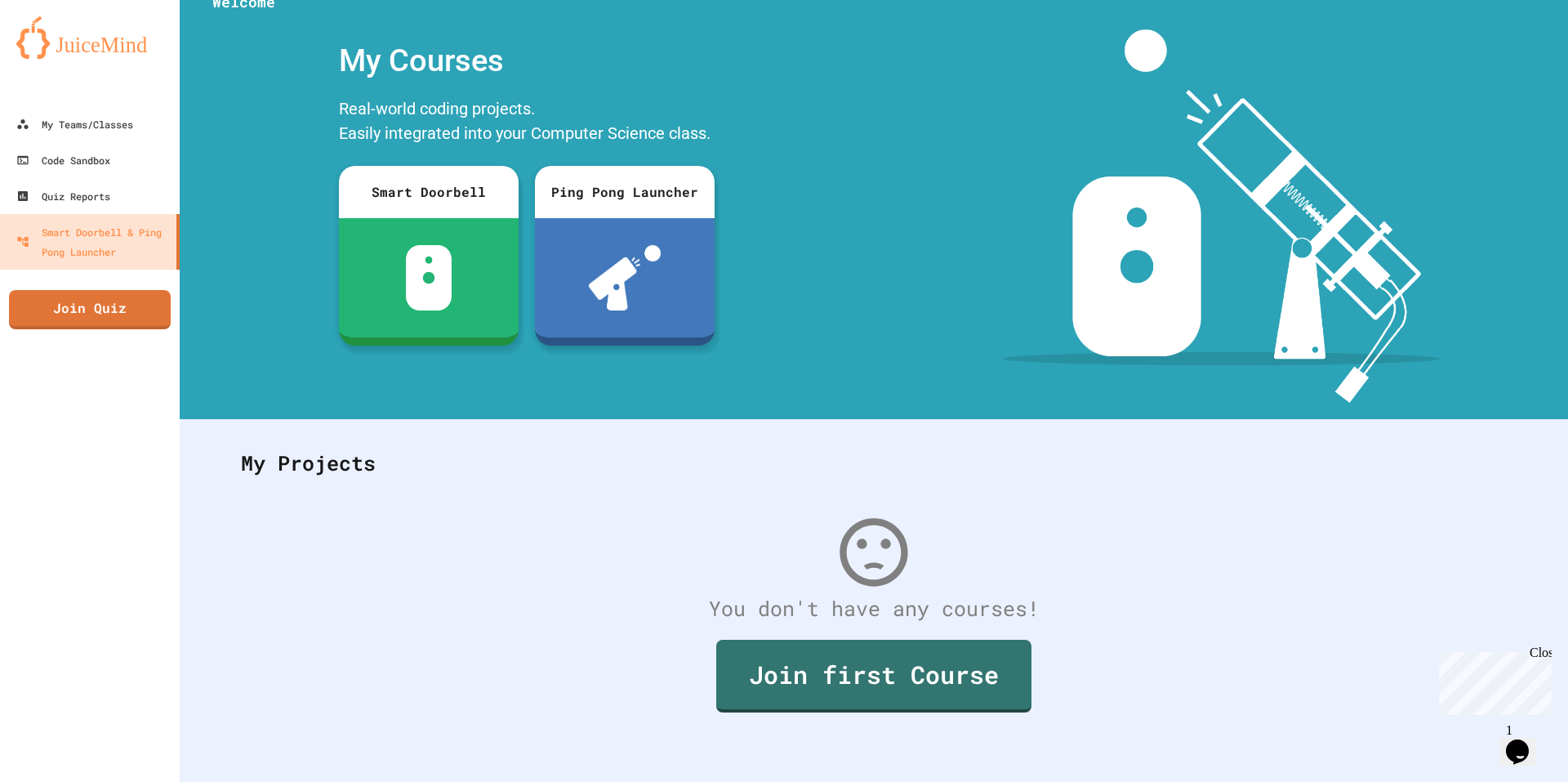
click at [1518, 739] on icon "Chat widget" at bounding box center [1518, 751] width 23 height 24
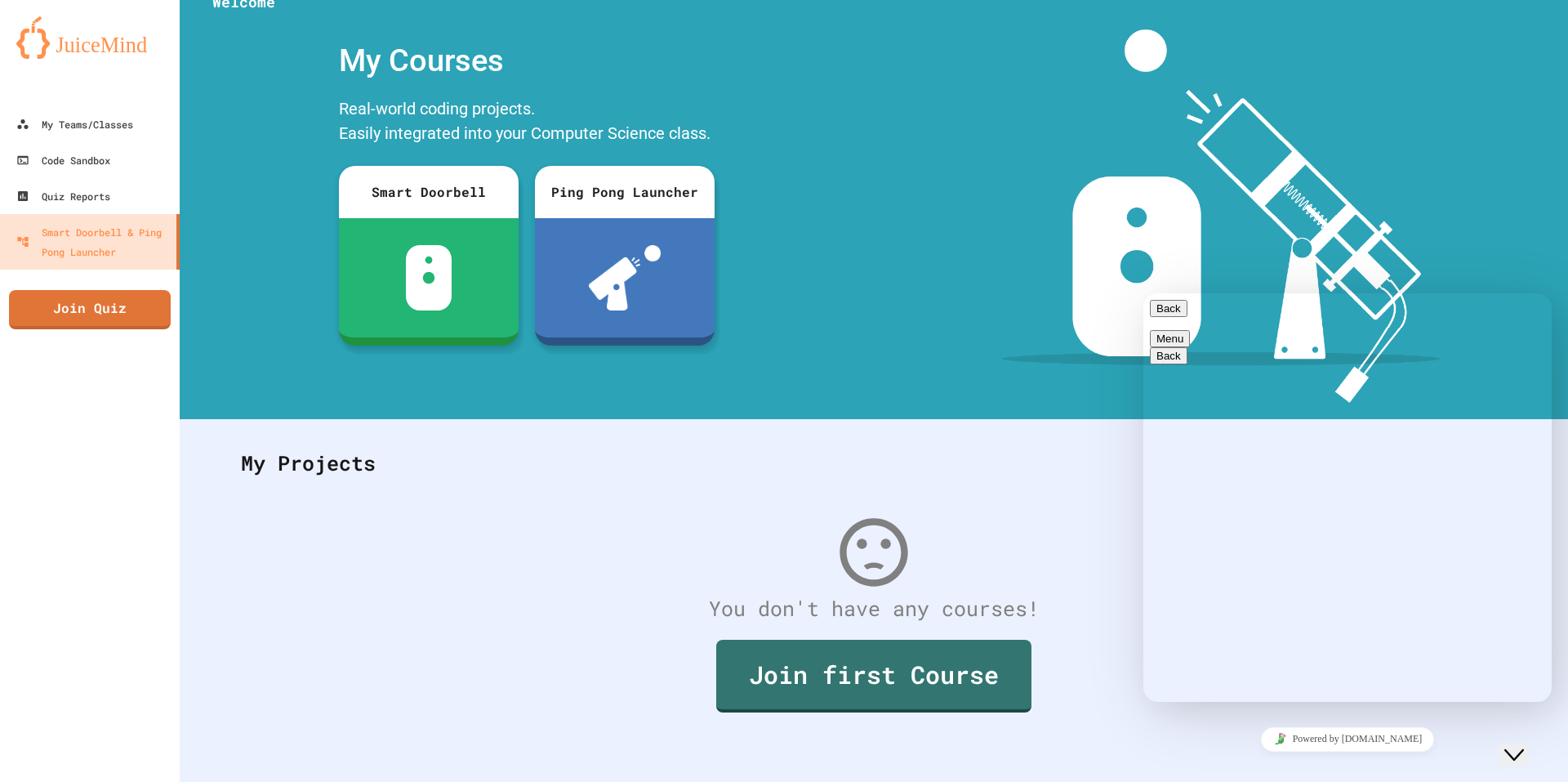
drag, startPoint x: 1278, startPoint y: 697, endPoint x: 1267, endPoint y: 691, distance: 12.5
type textarea "**********"
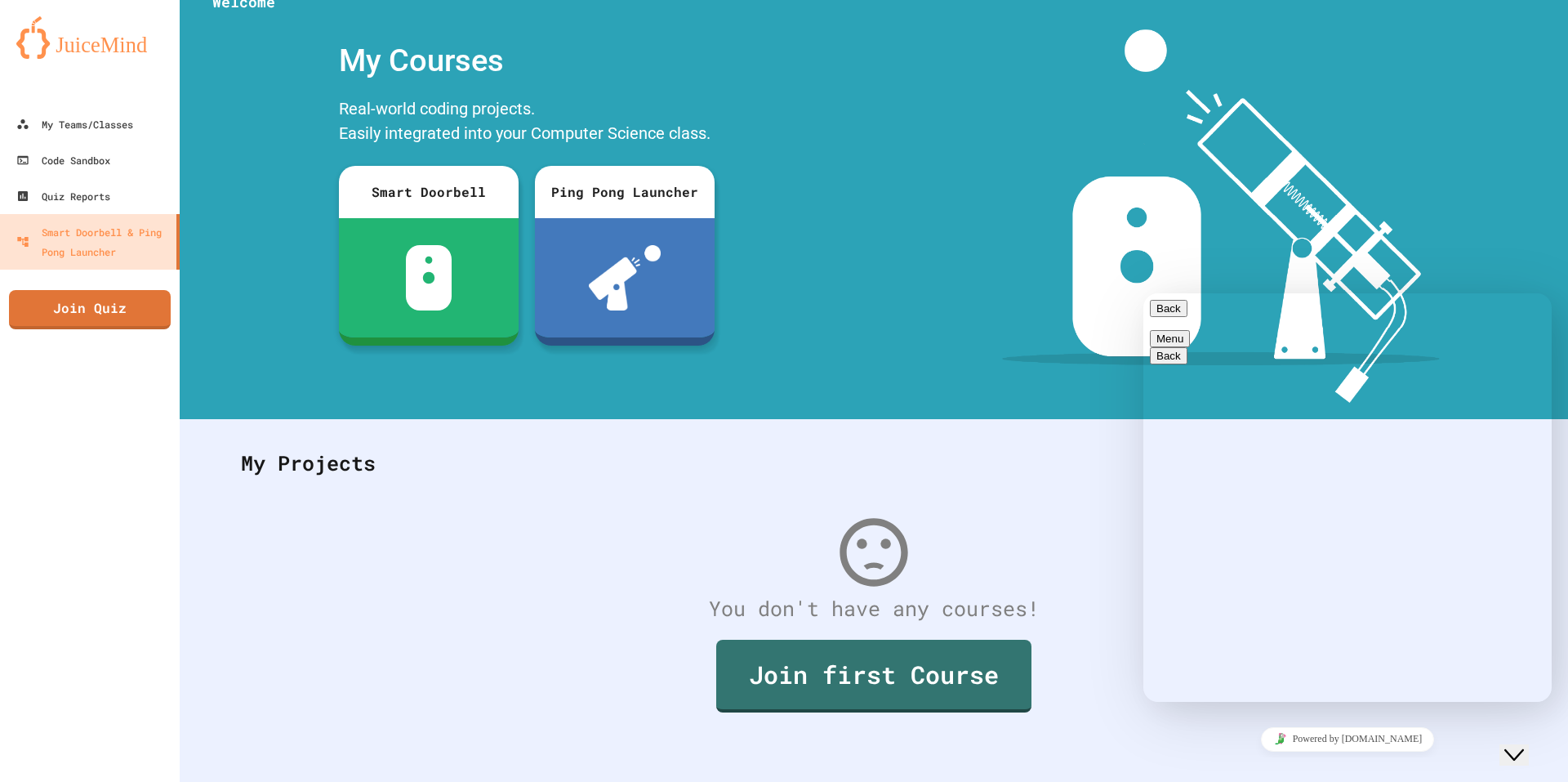
scroll to position [0, 0]
drag, startPoint x: 208, startPoint y: 61, endPoint x: 183, endPoint y: 59, distance: 25.1
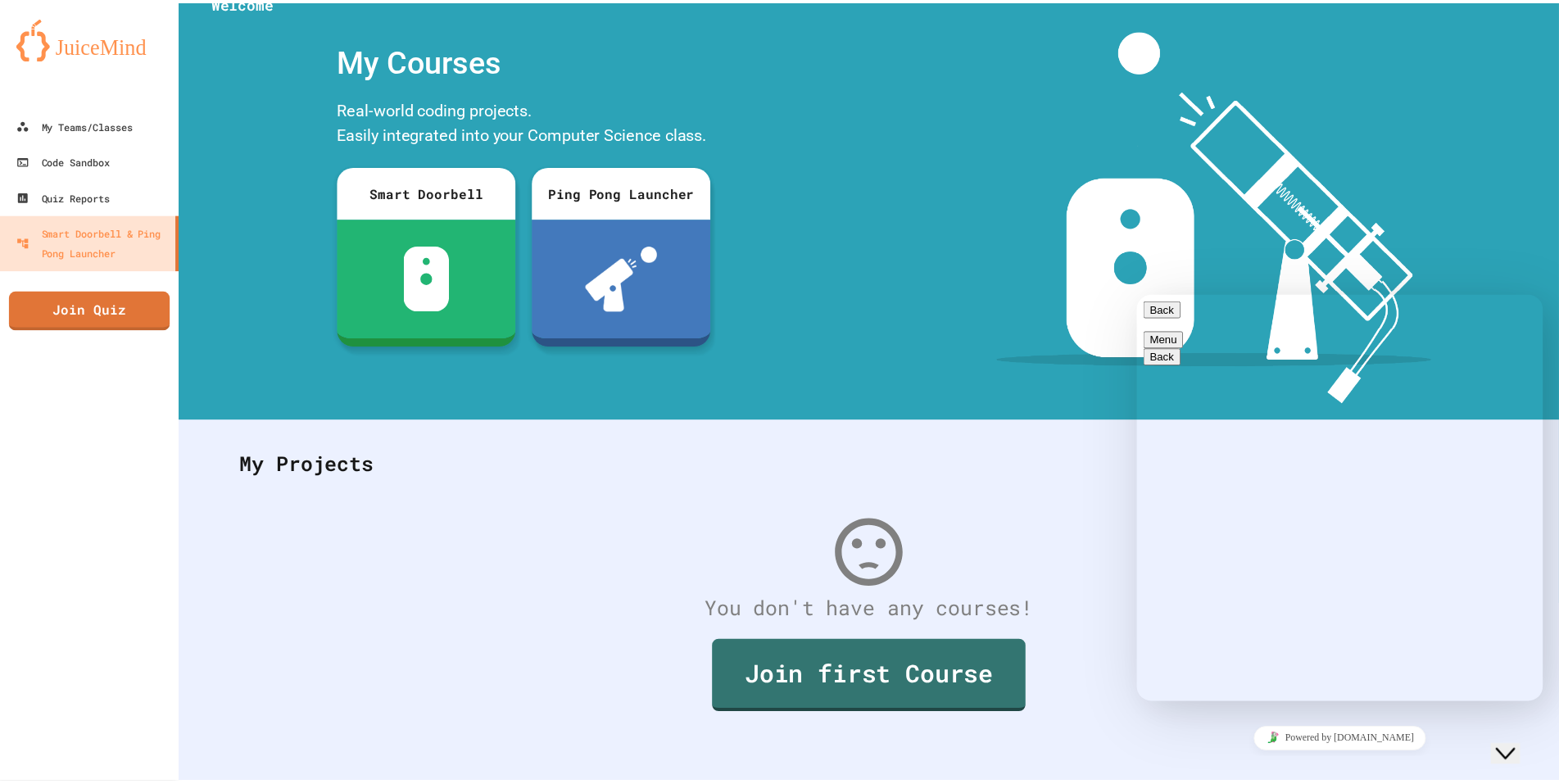
scroll to position [273, 0]
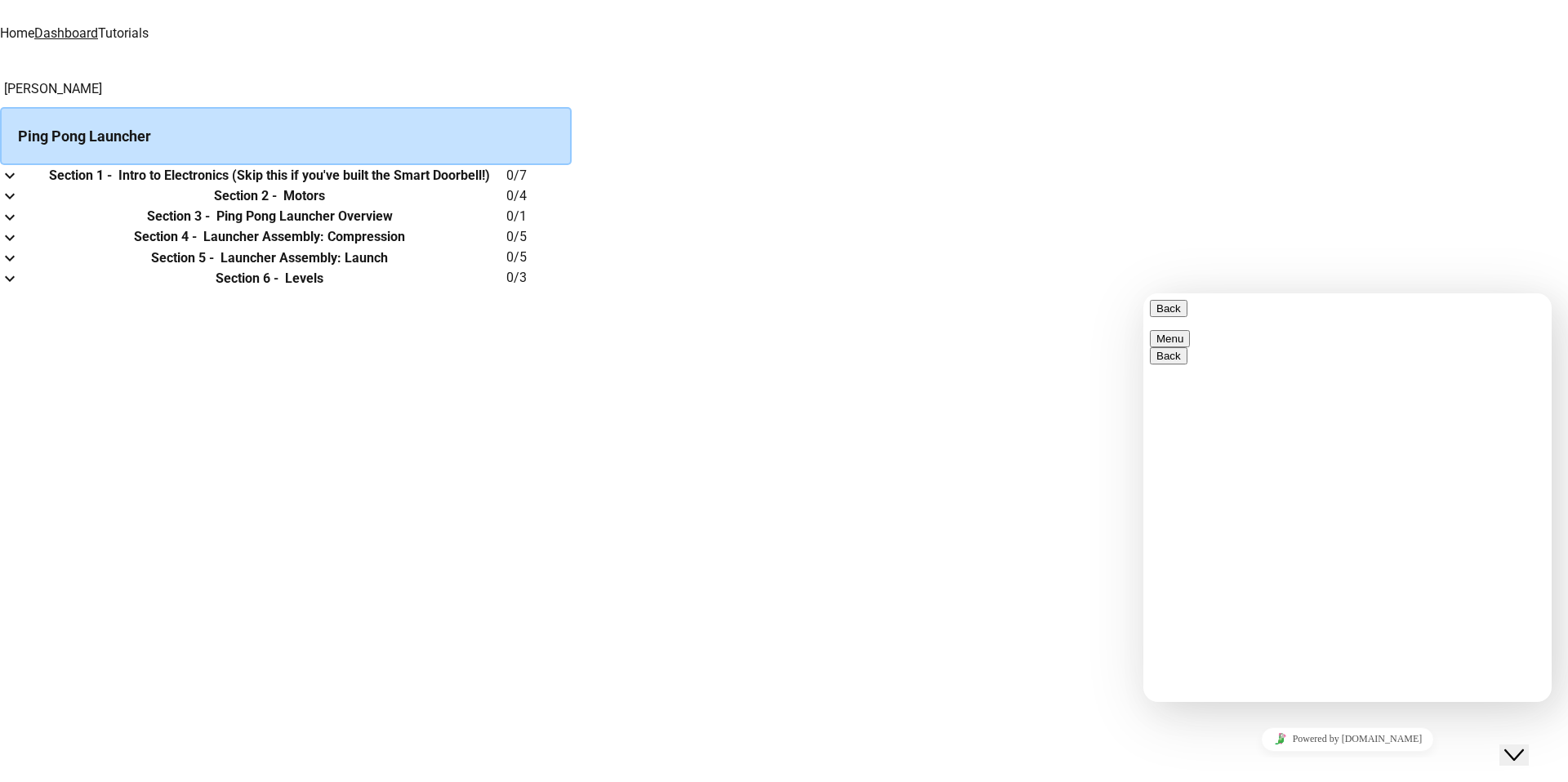
click at [1523, 750] on icon "Close Chat This icon closes the chat window." at bounding box center [1514, 755] width 19 height 19
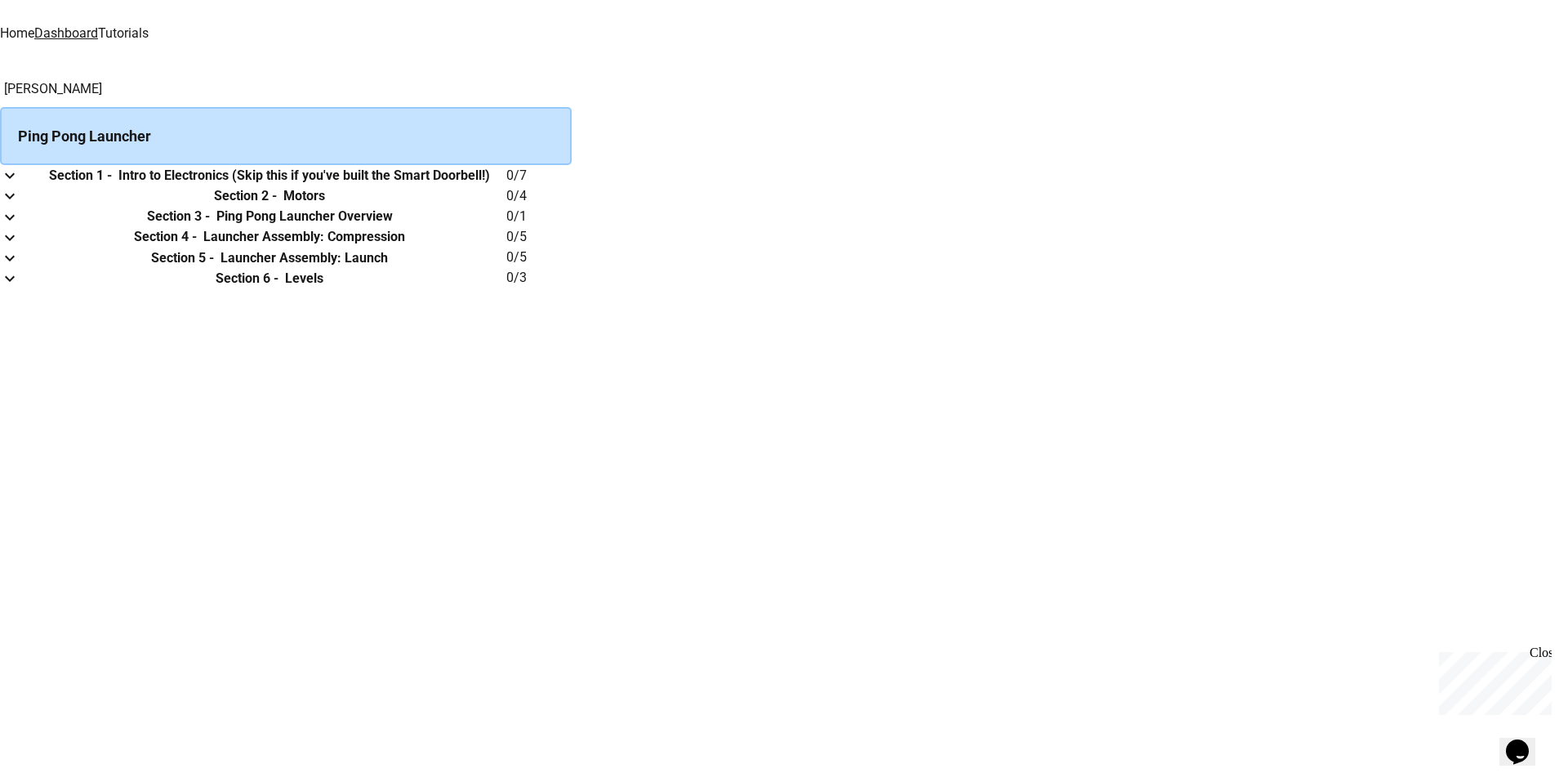
click at [112, 186] on h6 "Section 1 -" at bounding box center [80, 176] width 63 height 19
click at [33, 186] on td "collapsible table" at bounding box center [17, 175] width 33 height 20
click at [19, 186] on icon "expand row" at bounding box center [10, 176] width 19 height 19
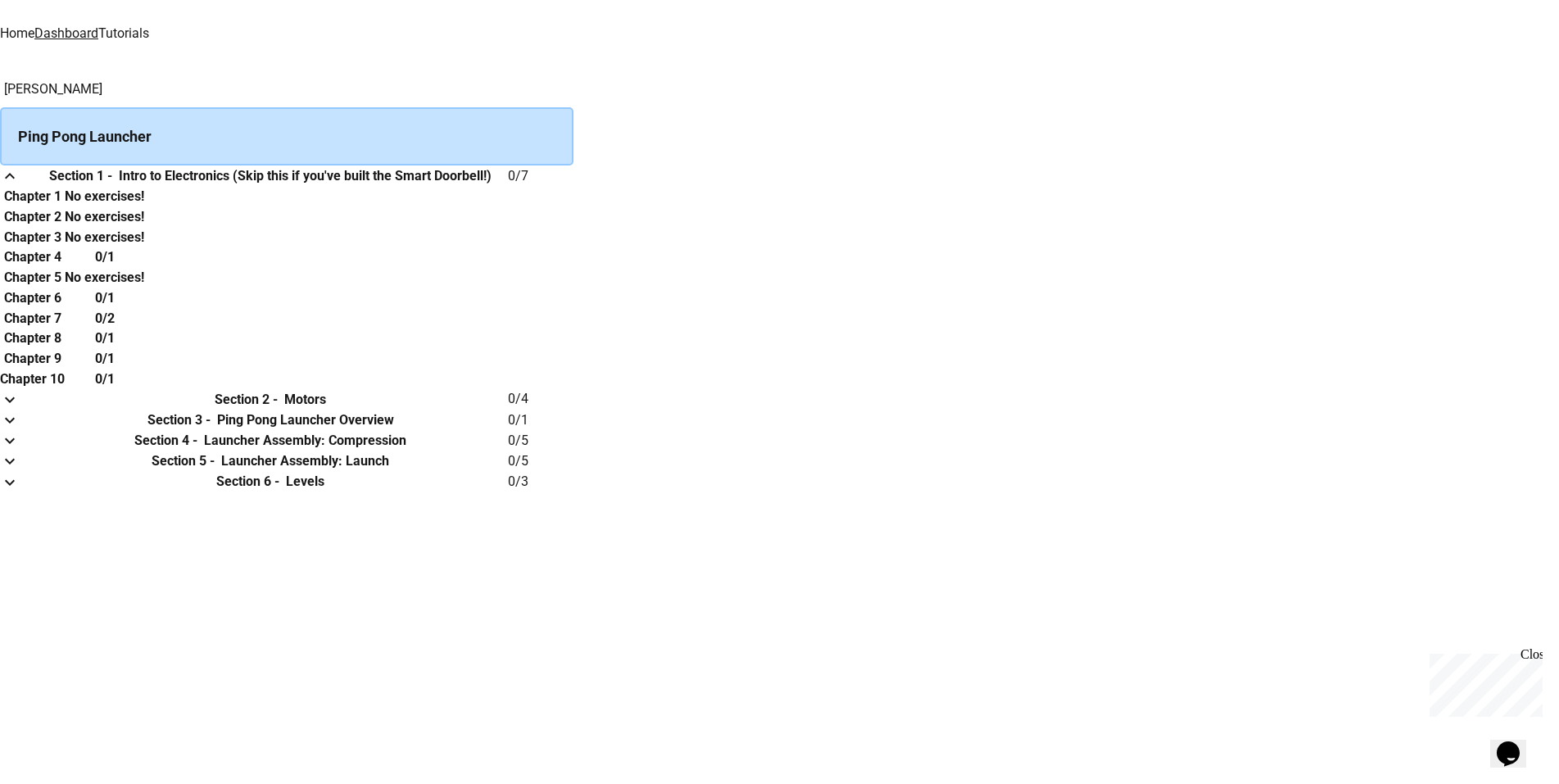
click at [149, 25] on link "Tutorials" at bounding box center [124, 33] width 51 height 16
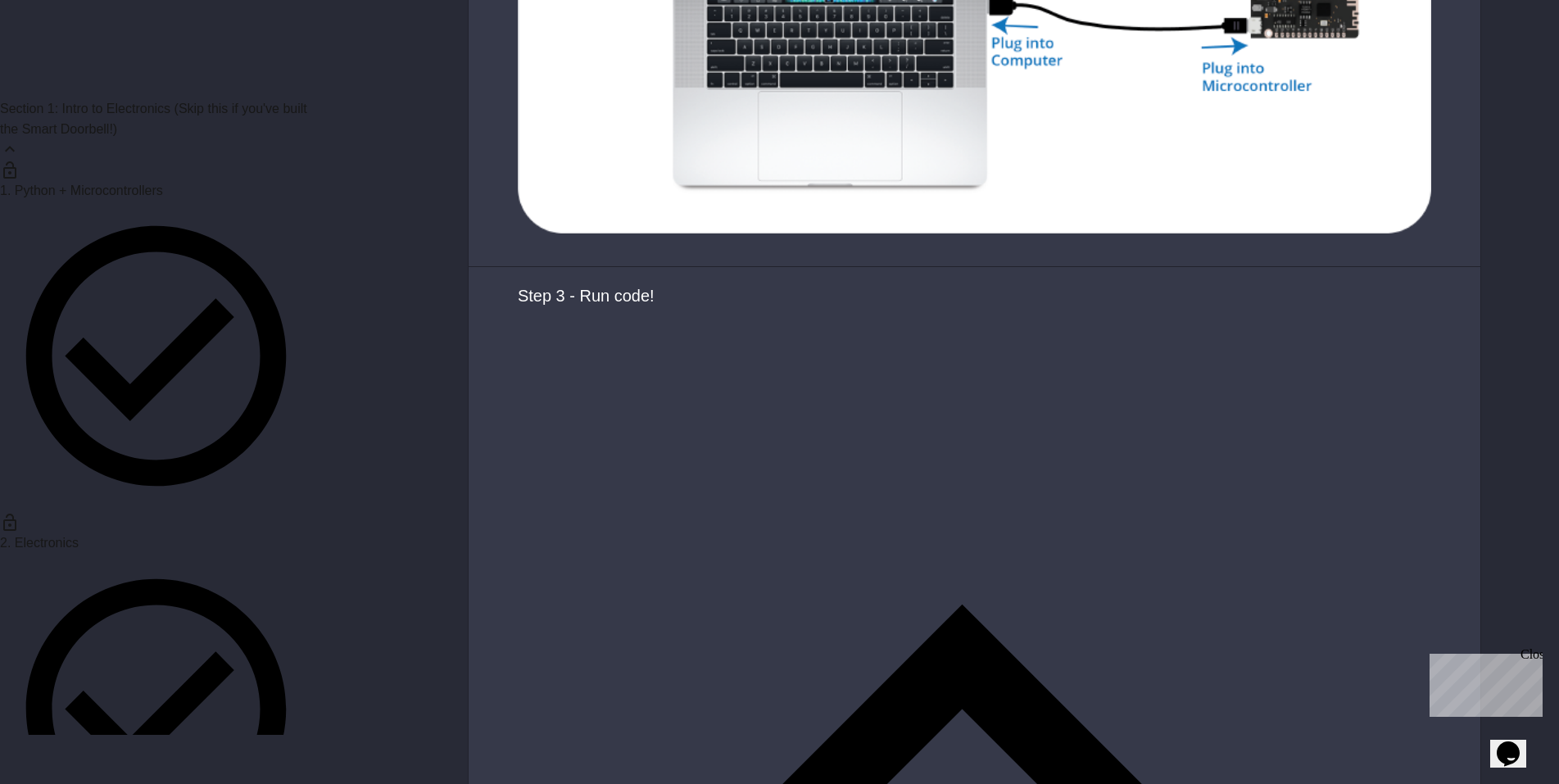
scroll to position [4761, 0]
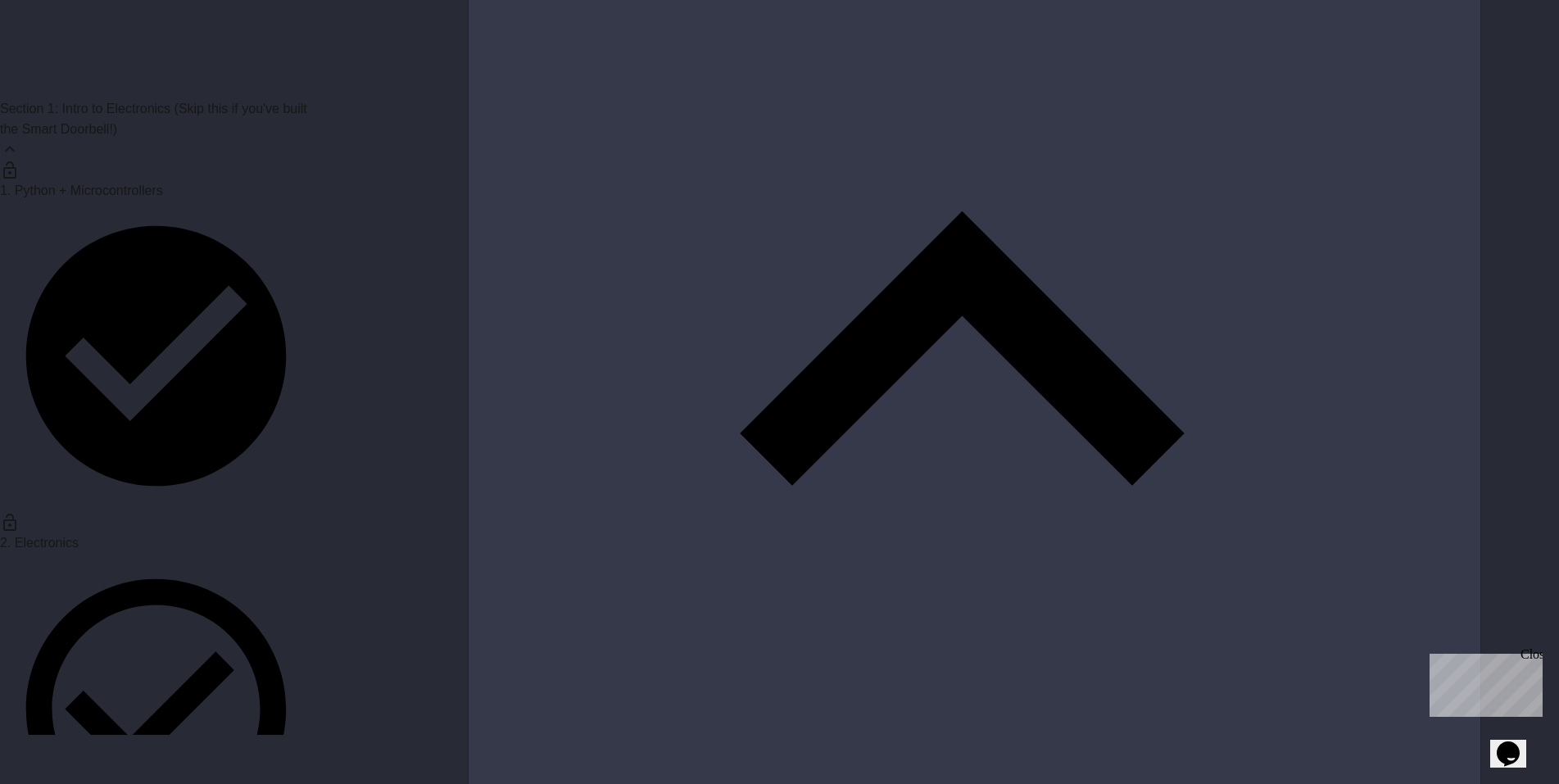
click at [79, 536] on span "2. Electronics" at bounding box center [39, 542] width 79 height 14
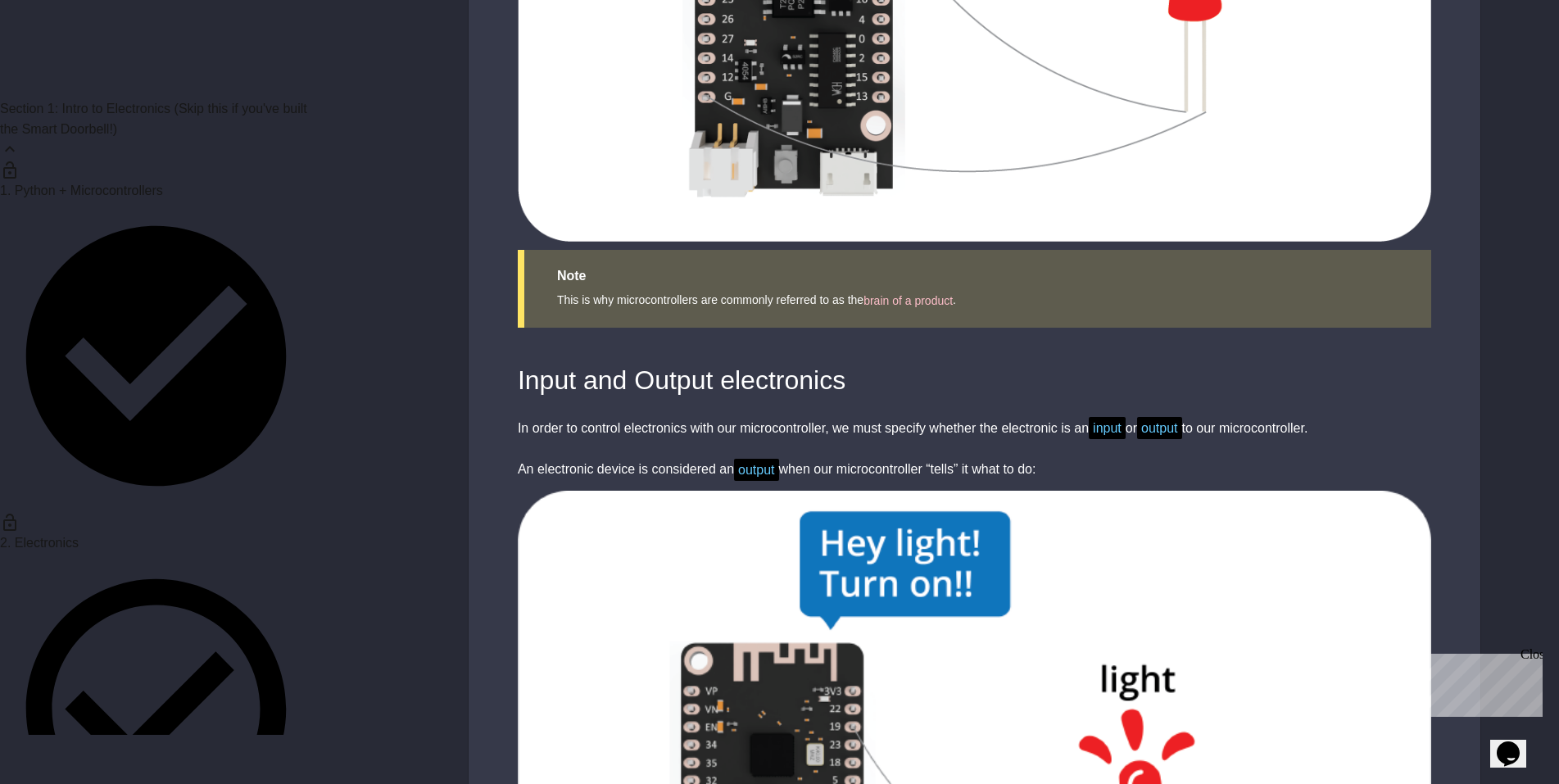
scroll to position [765, 0]
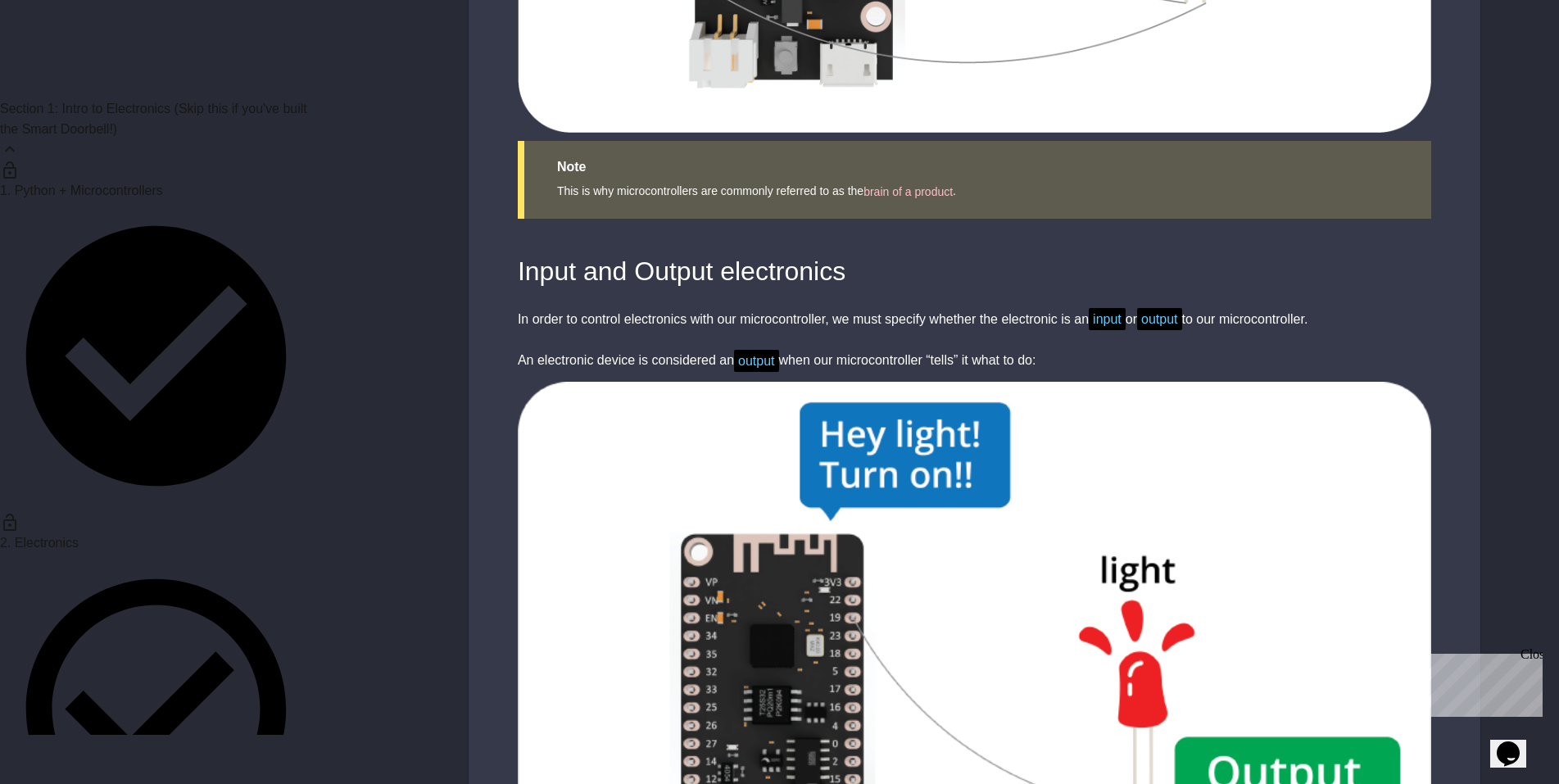
click at [1522, 740] on icon "Opens Chat This icon Opens the chat window." at bounding box center [1508, 753] width 26 height 26
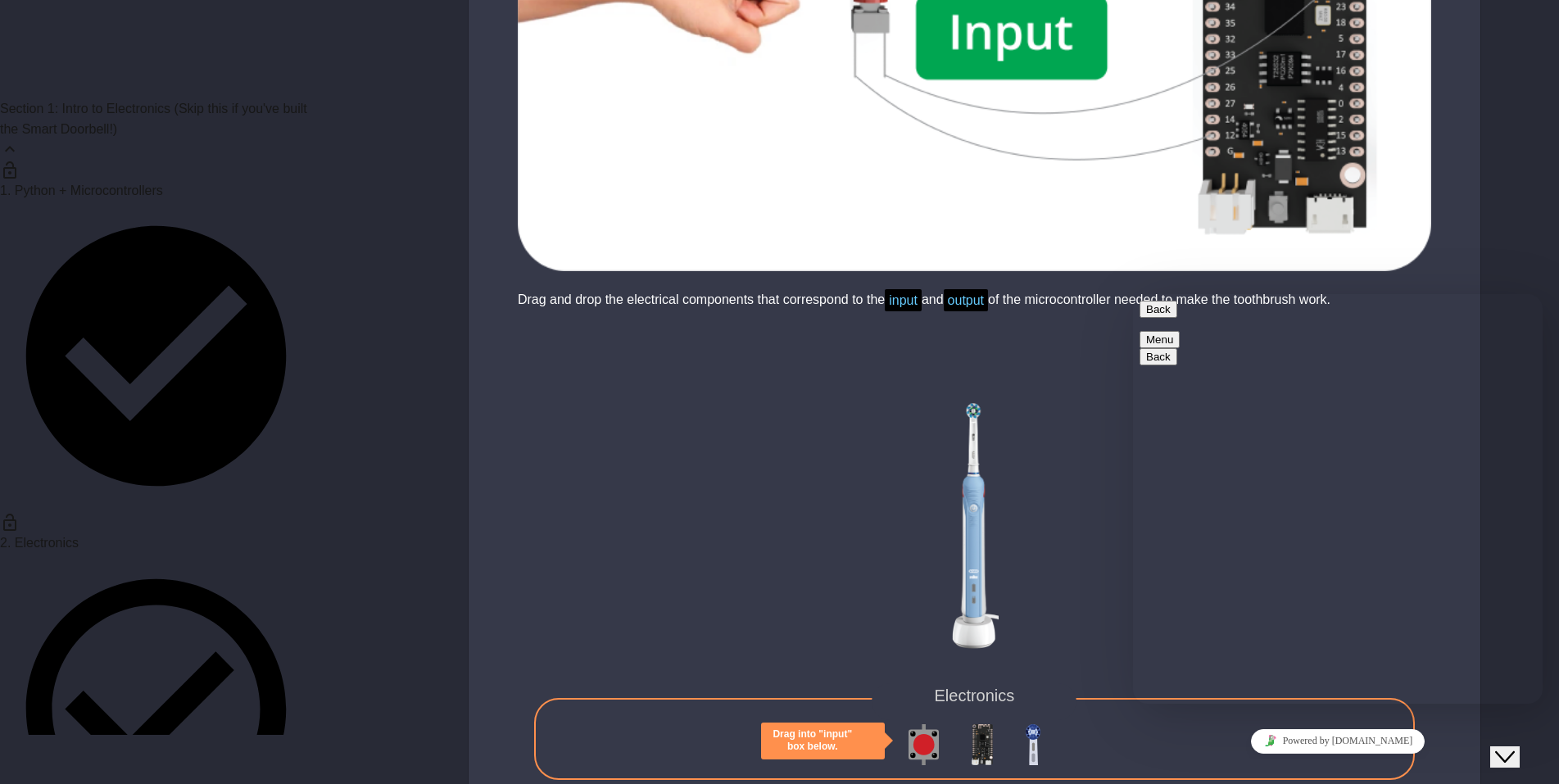
scroll to position [2294, 0]
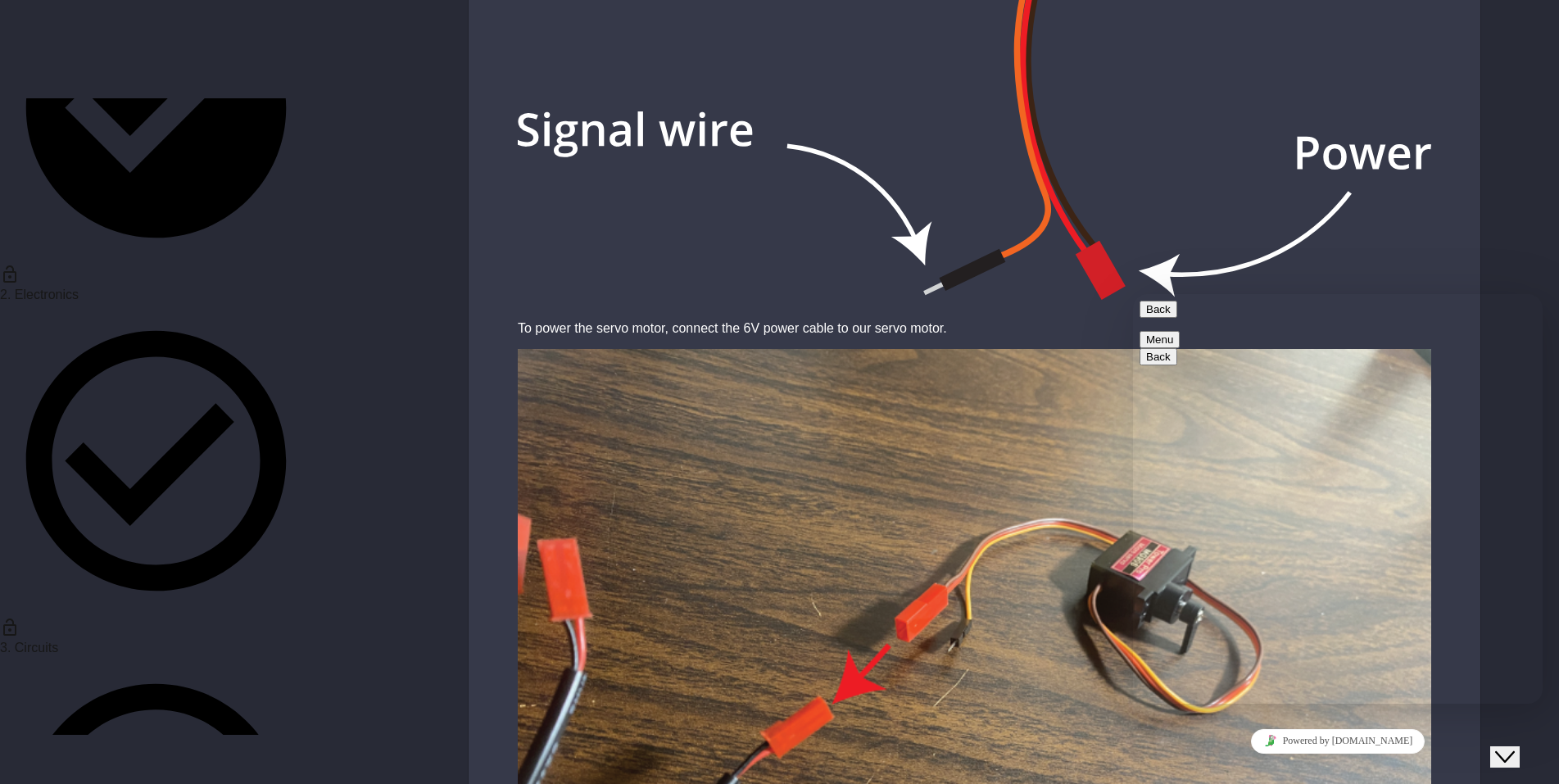
scroll to position [7644, 0]
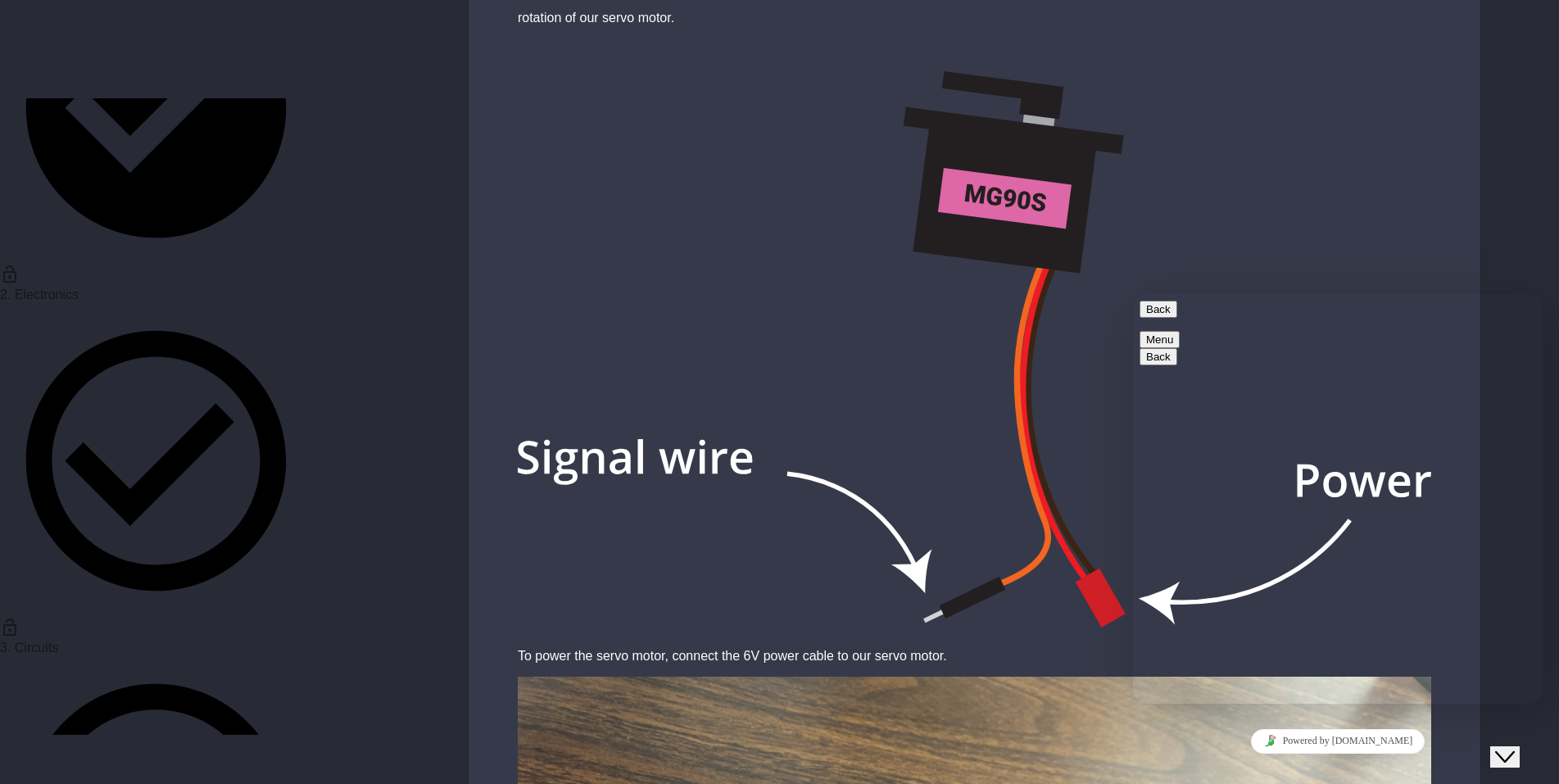
click at [443, 425] on div "Section 1: Intro to Electronics (Skip this if you've built the Smart Doorbell!)…" at bounding box center [780, 588] width 1559 height 16339
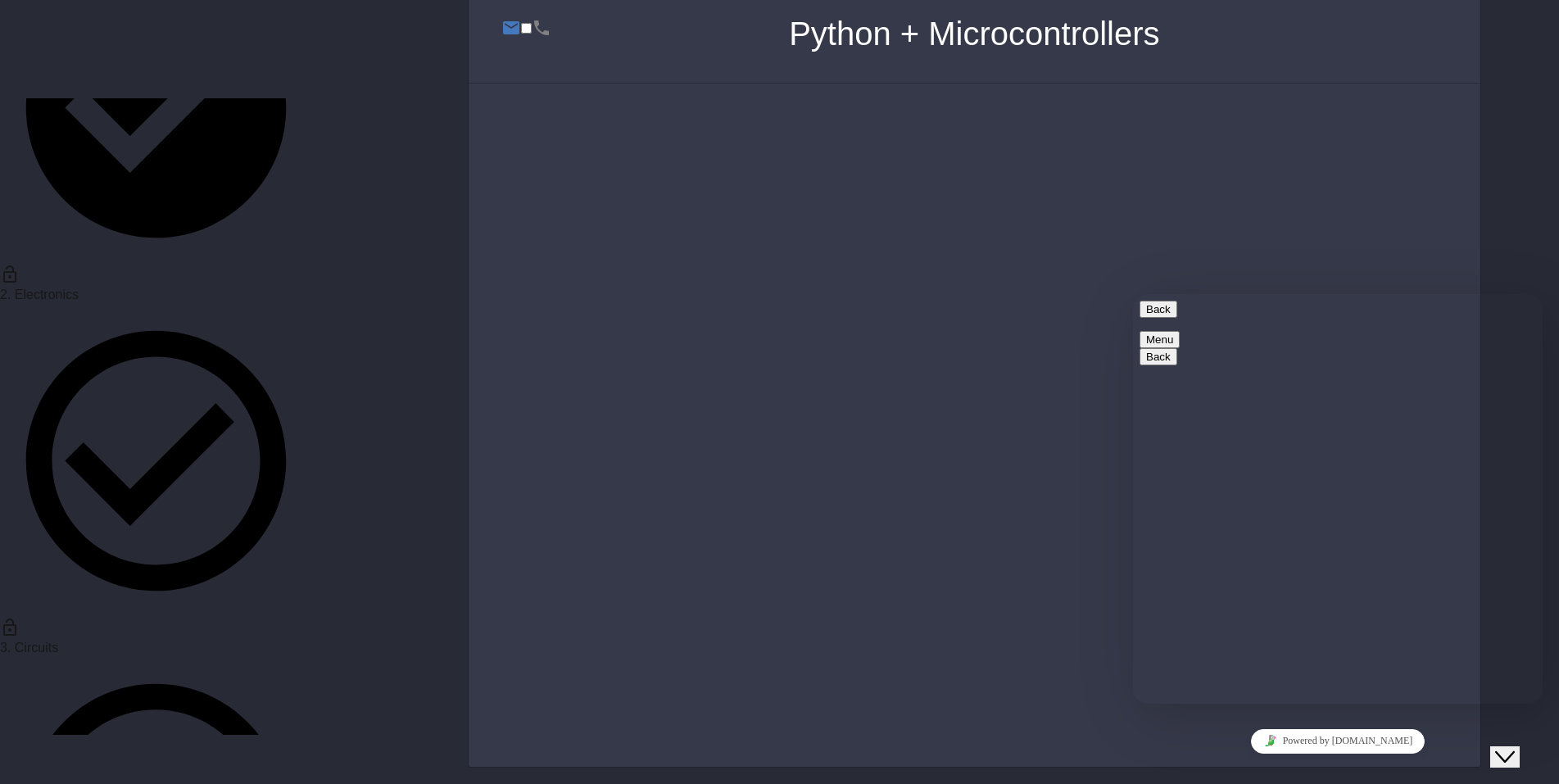
scroll to position [85, 0]
